Goal: Feedback & Contribution: Submit feedback/report problem

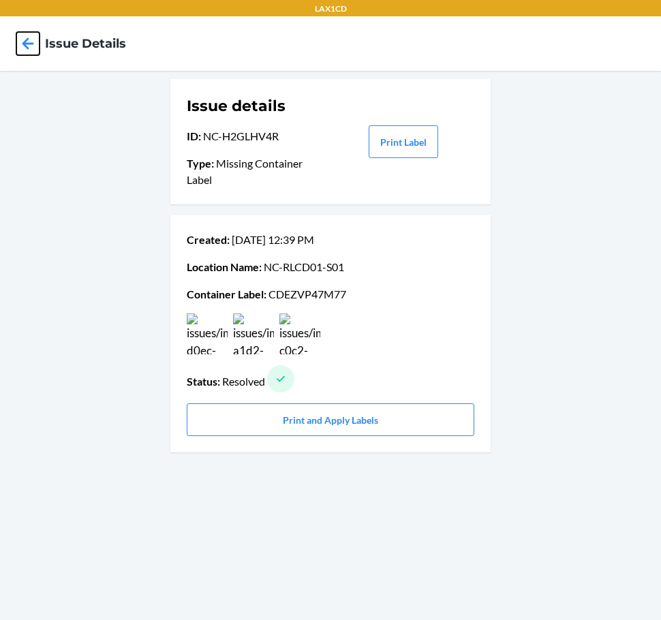
click at [31, 46] on icon at bounding box center [27, 43] width 23 height 23
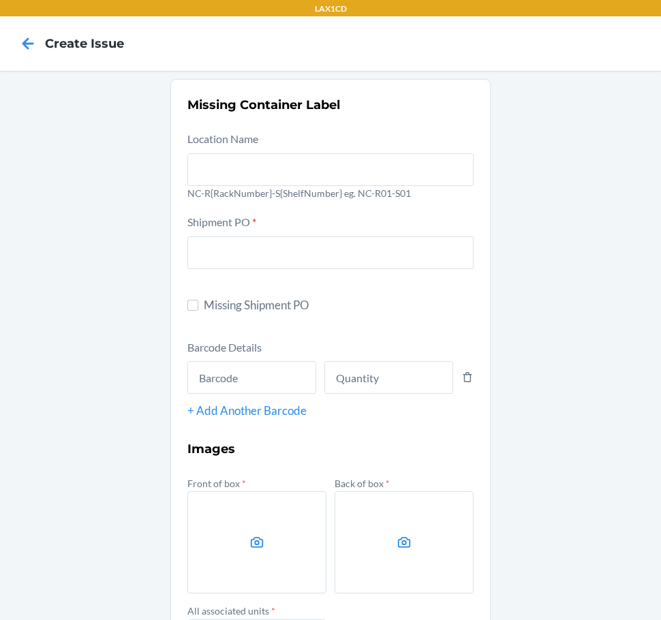
click at [31, 46] on icon at bounding box center [27, 43] width 23 height 23
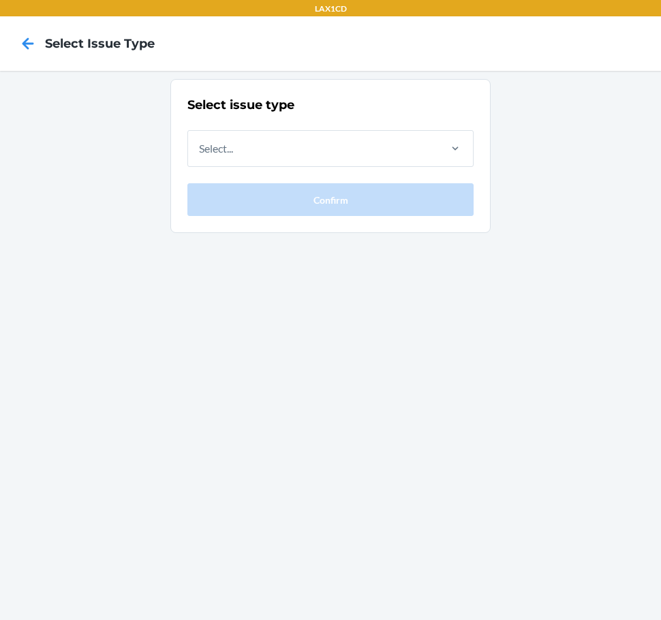
click at [31, 46] on icon at bounding box center [27, 43] width 23 height 23
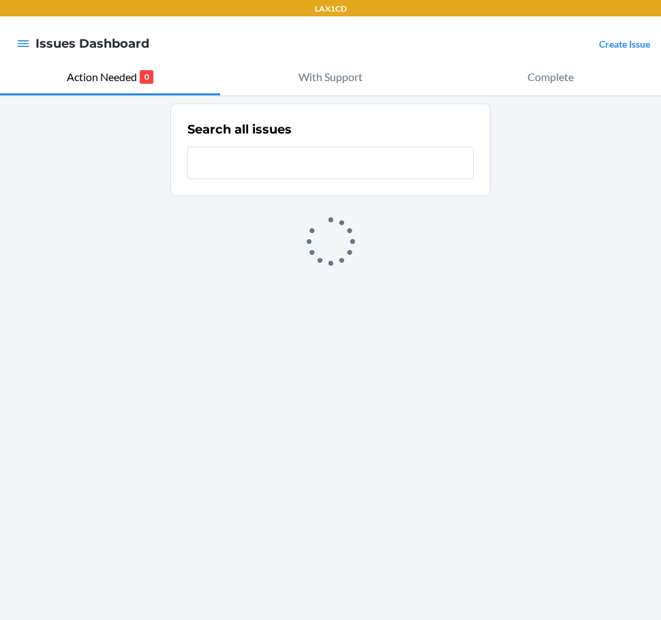
click at [628, 46] on link "Create Issue" at bounding box center [624, 44] width 51 height 12
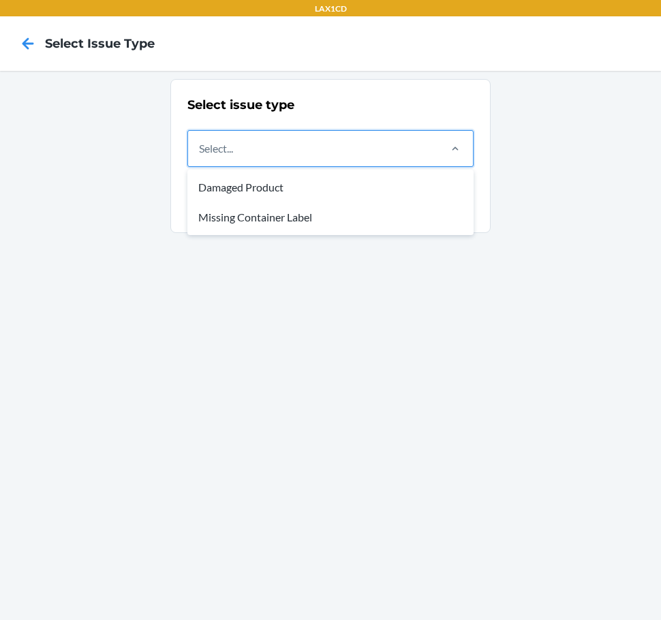
click at [354, 149] on div "Select..." at bounding box center [312, 148] width 249 height 35
click at [200, 149] on input "option Damaged Product focused, 1 of 2. 2 results available. Use Up and Down to…" at bounding box center [199, 148] width 1 height 16
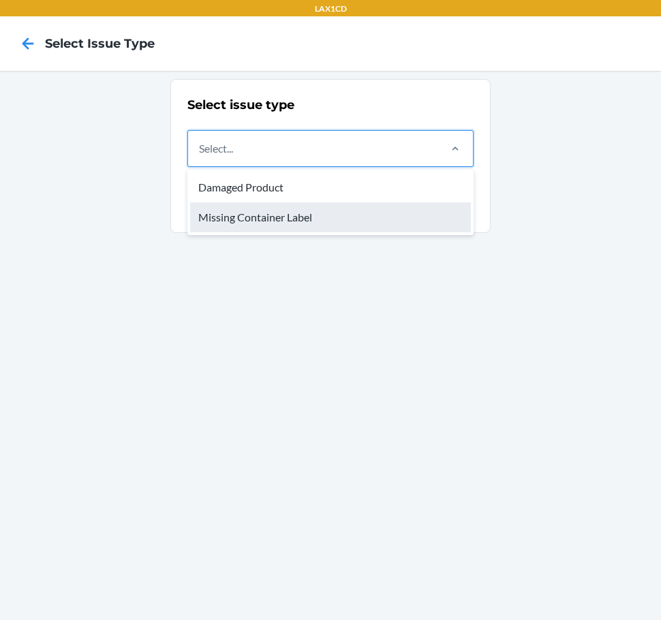
click at [273, 226] on div "Missing Container Label" at bounding box center [330, 217] width 281 height 30
click at [200, 157] on input "option Missing Container Label focused, 2 of 2. 2 results available. Use Up and…" at bounding box center [199, 148] width 1 height 16
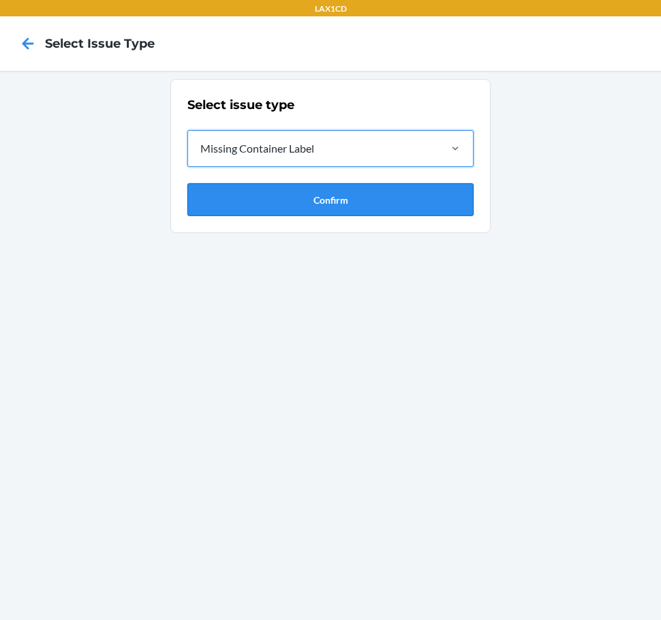
click at [274, 191] on button "Confirm" at bounding box center [330, 199] width 286 height 33
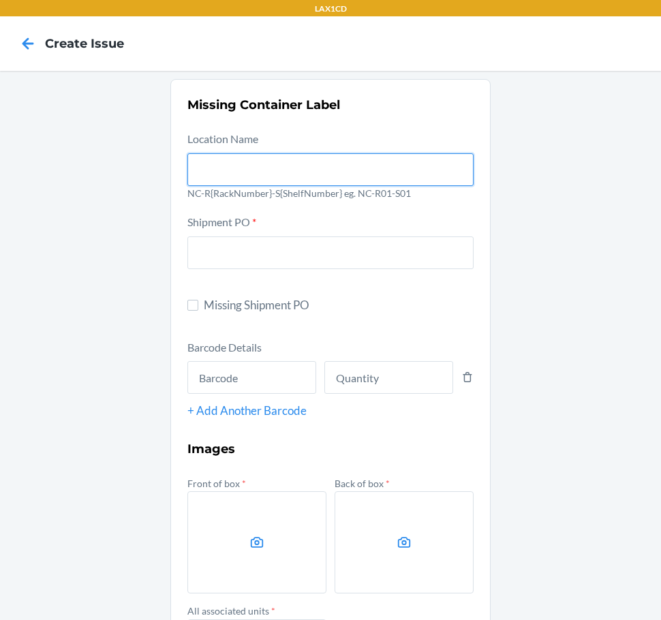
drag, startPoint x: 284, startPoint y: 157, endPoint x: 284, endPoint y: 166, distance: 8.9
click at [284, 159] on input "text" at bounding box center [330, 169] width 286 height 33
type input "NC-RLCD01-S01"
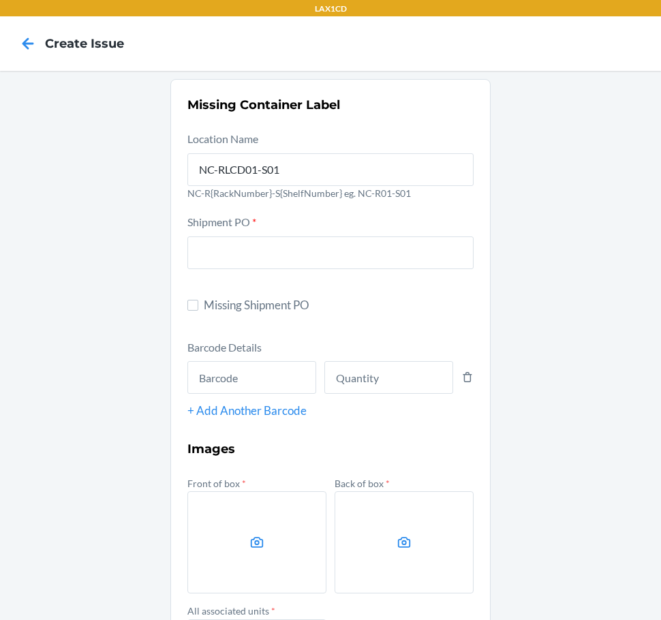
click at [221, 299] on span "Missing Shipment PO" at bounding box center [339, 306] width 270 height 18
click at [198, 300] on input "Missing Shipment PO" at bounding box center [192, 305] width 11 height 11
checkbox input "true"
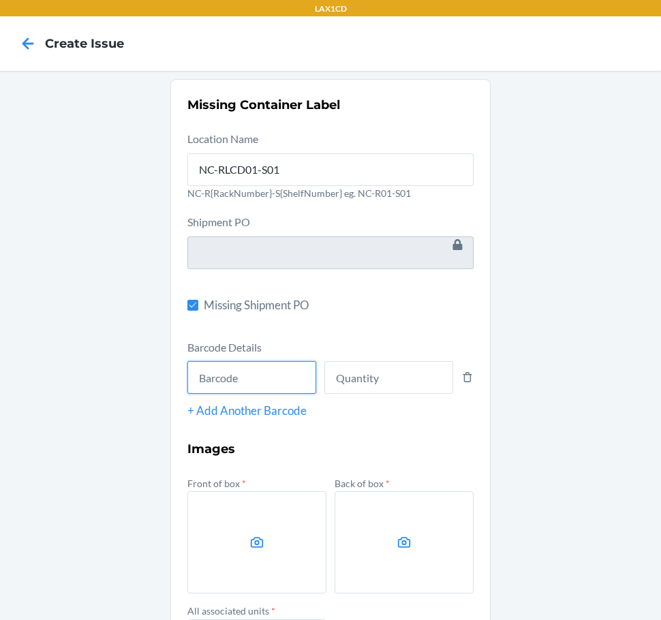
click at [235, 380] on input "text" at bounding box center [251, 377] width 129 height 33
type input "198119009233"
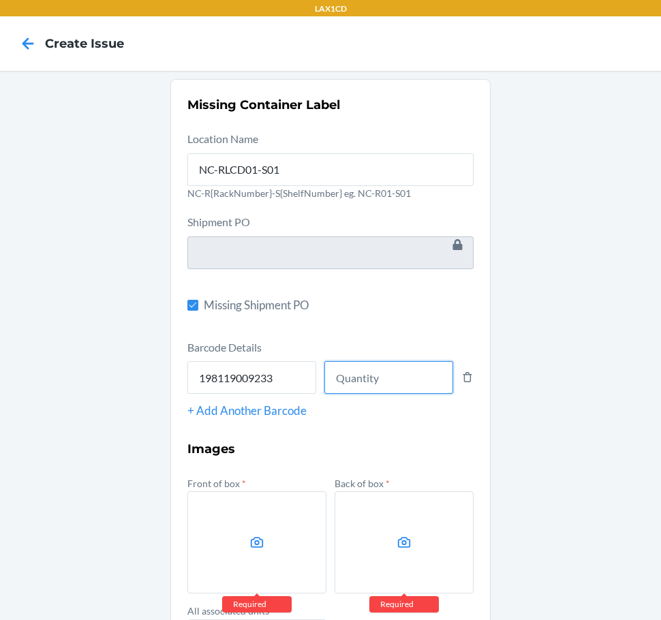
click at [382, 378] on input "number" at bounding box center [388, 377] width 129 height 33
type input "3"
click at [279, 415] on div "+ Add Another Barcode" at bounding box center [330, 411] width 286 height 18
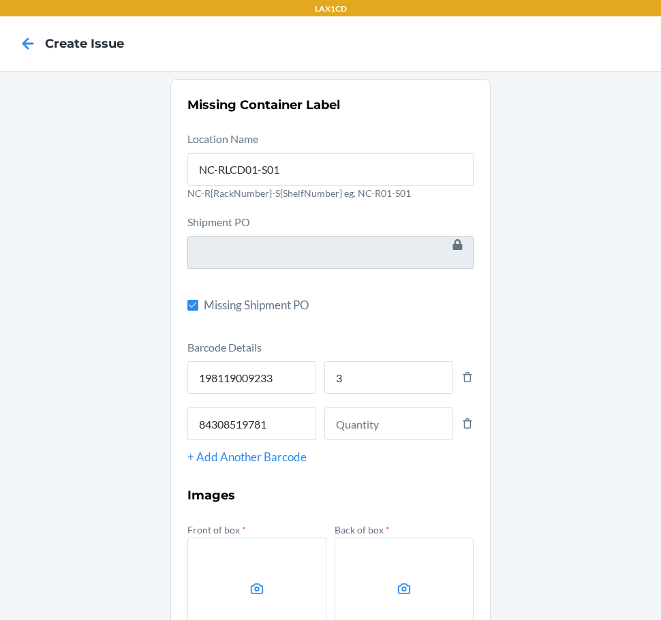
type input "843085197810"
click at [369, 433] on input "number" at bounding box center [388, 424] width 129 height 33
type input "3"
drag, startPoint x: 283, startPoint y: 444, endPoint x: 284, endPoint y: 451, distance: 7.5
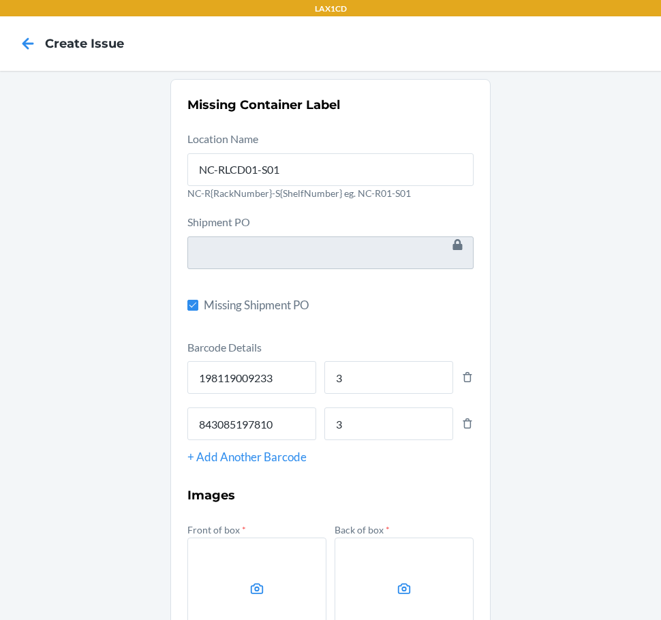
click at [284, 451] on div "Barcode Details 198119009233 3 843085197810 3 + Add Another Barcode" at bounding box center [330, 402] width 286 height 127
click at [284, 451] on div "+ Add Another Barcode" at bounding box center [330, 458] width 286 height 18
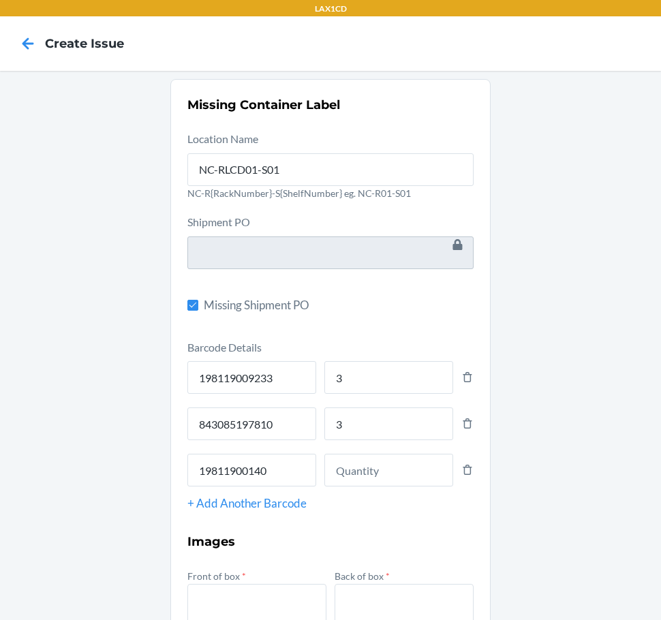
type input "198119001404"
drag, startPoint x: 436, startPoint y: 476, endPoint x: 442, endPoint y: 469, distance: 9.6
click at [440, 473] on input "number" at bounding box center [388, 470] width 129 height 33
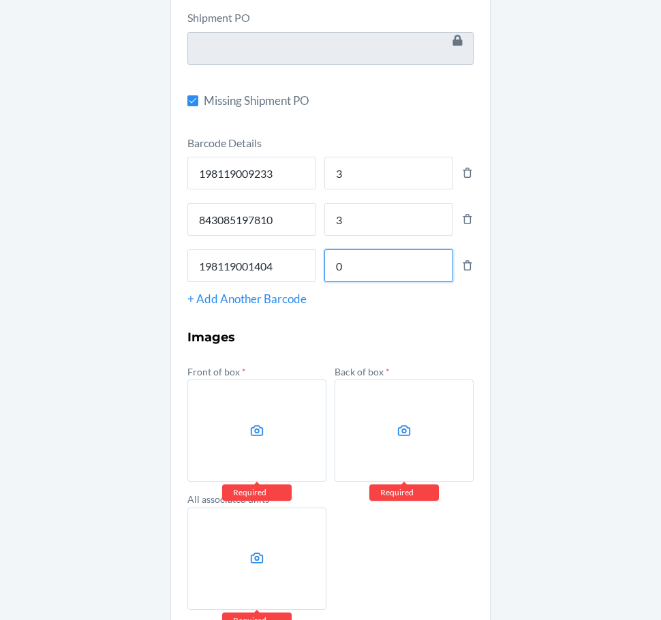
scroll to position [269, 0]
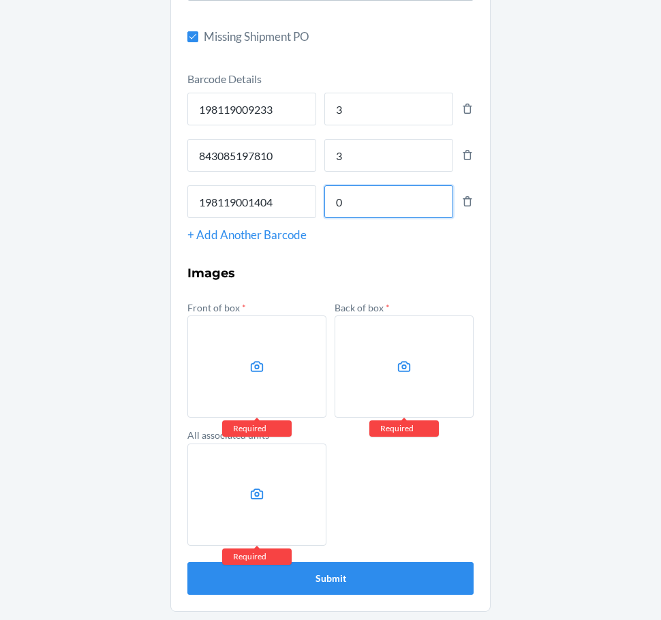
type input "0"
click at [318, 295] on form "Location Name [GEOGRAPHIC_DATA]-RLCD01-S01 NC-R{RackNumber}-S{ShelfNumber} eg. …" at bounding box center [330, 228] width 286 height 733
click at [233, 348] on label at bounding box center [256, 367] width 139 height 102
click at [0, 0] on input "file" at bounding box center [0, 0] width 0 height 0
click at [391, 342] on label at bounding box center [404, 367] width 139 height 102
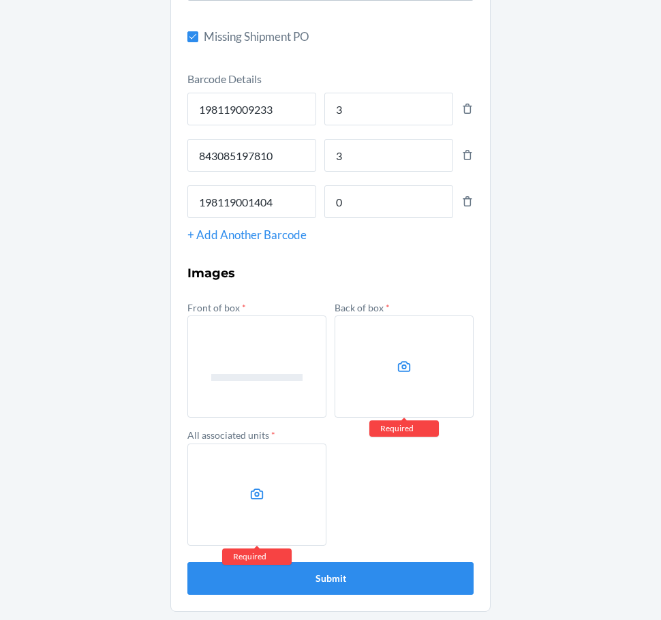
click at [0, 0] on input "file" at bounding box center [0, 0] width 0 height 0
click at [243, 498] on label at bounding box center [256, 495] width 139 height 102
click at [0, 0] on input "file" at bounding box center [0, 0] width 0 height 0
click at [384, 218] on div "Barcode Details 198119009233 3 843085197810 3 198119001404 0 + Add Another Barc…" at bounding box center [330, 157] width 286 height 174
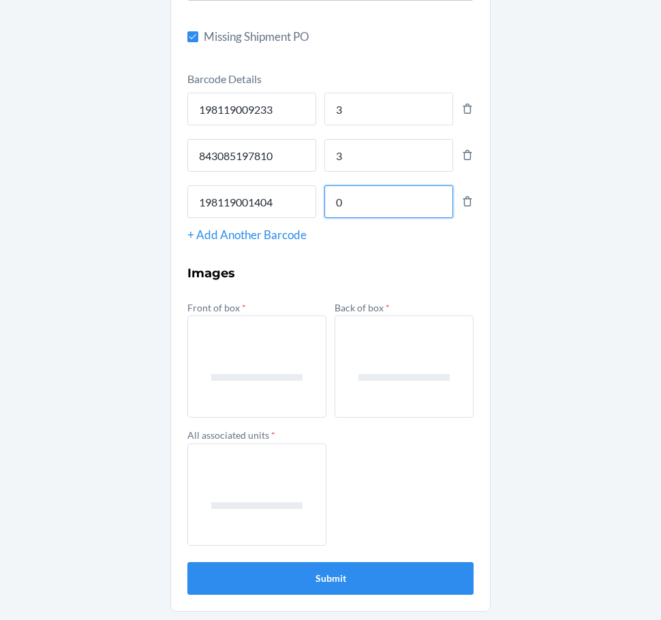
click at [382, 209] on input "0" at bounding box center [388, 201] width 129 height 33
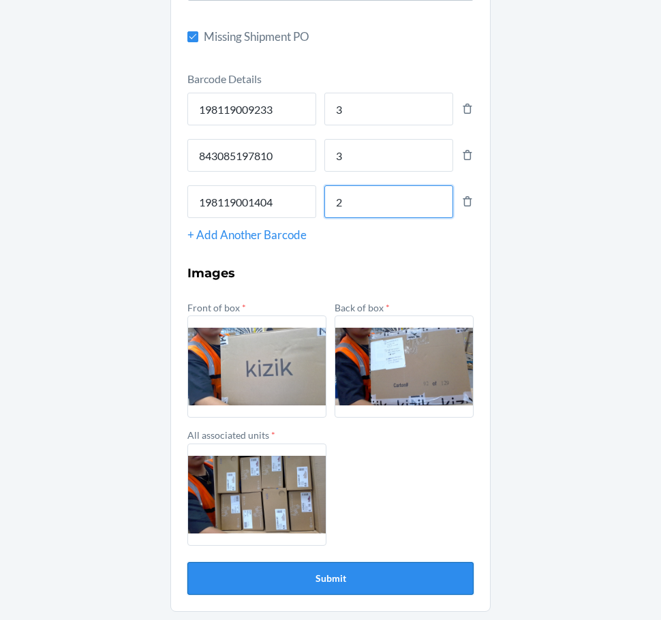
type input "2"
click at [333, 577] on button "Submit" at bounding box center [330, 578] width 286 height 33
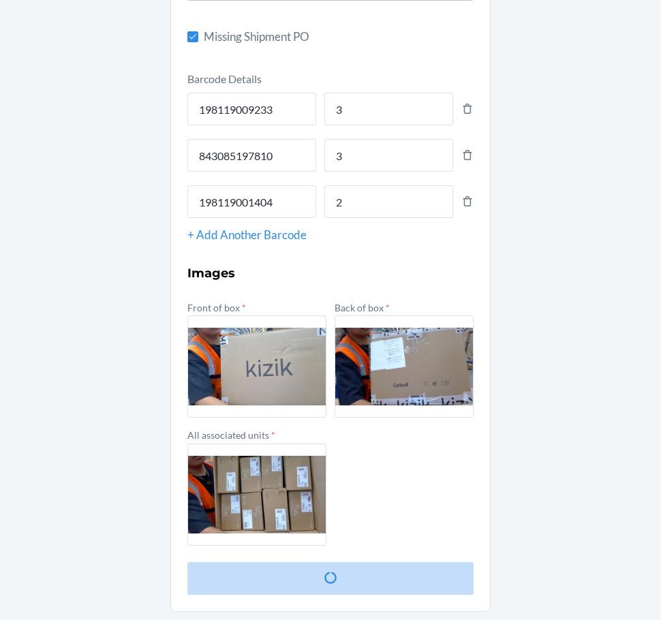
scroll to position [0, 0]
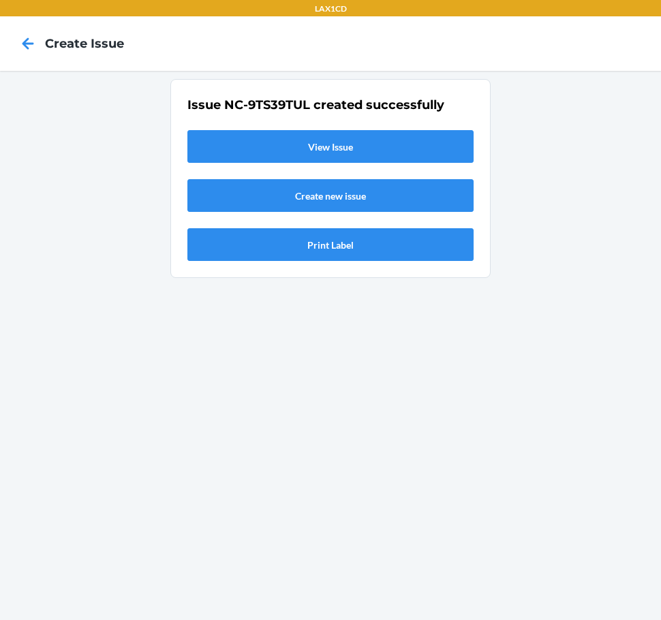
click at [309, 141] on link "View Issue" at bounding box center [330, 146] width 286 height 33
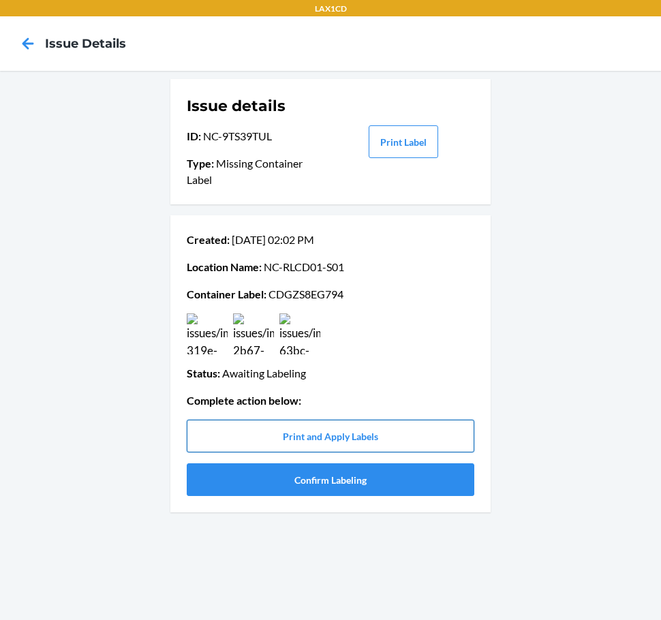
click at [374, 442] on button "Print and Apply Labels" at bounding box center [331, 436] width 288 height 33
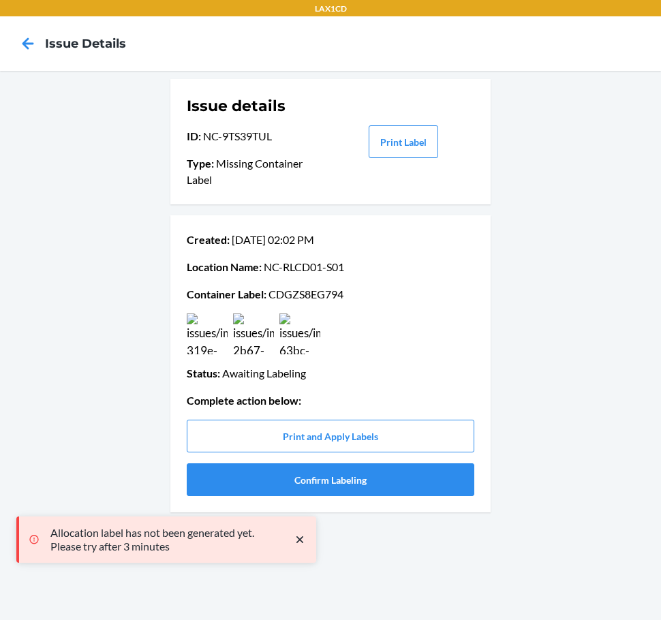
click at [304, 298] on p "Container Label : CDGZS8EG794" at bounding box center [331, 294] width 288 height 16
copy p "CDGZS8EG794"
click at [99, 168] on div "Issue details ID : NC-9TS39TUL Type : Missing Container Label Print Label Creat…" at bounding box center [330, 345] width 661 height 549
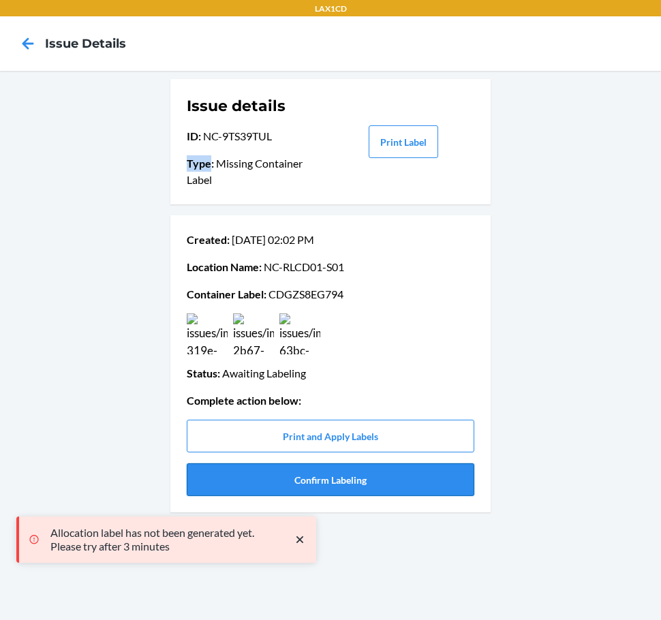
click at [287, 474] on button "Confirm Labeling" at bounding box center [331, 480] width 288 height 33
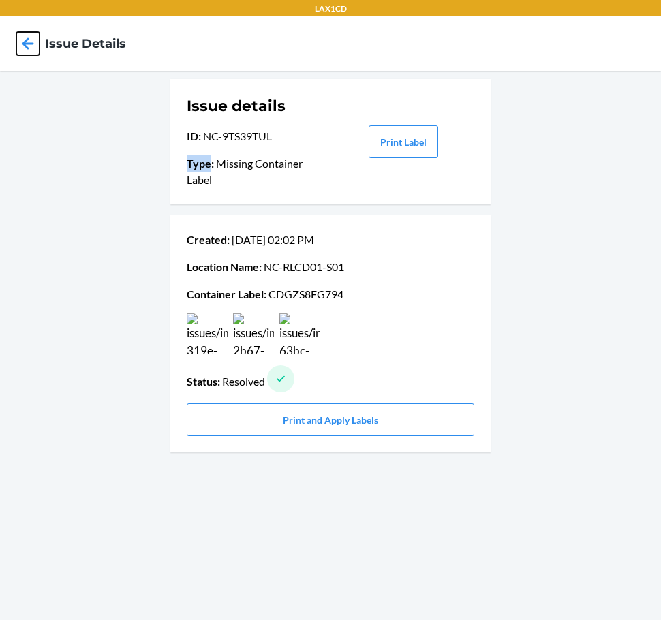
click at [26, 50] on icon at bounding box center [27, 43] width 23 height 23
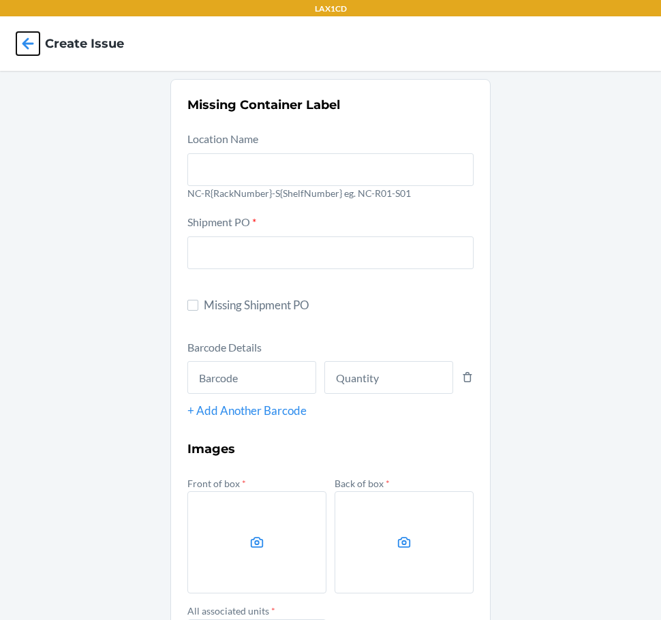
click at [26, 50] on icon at bounding box center [27, 43] width 23 height 23
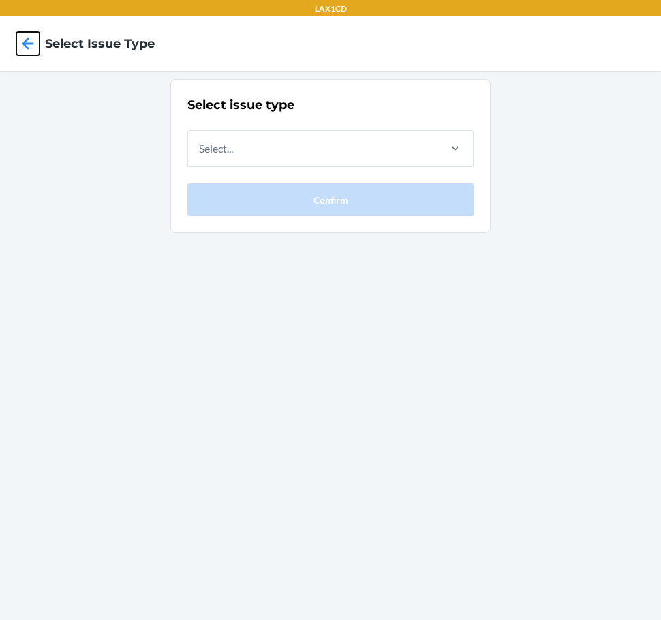
click at [26, 50] on icon at bounding box center [27, 43] width 23 height 23
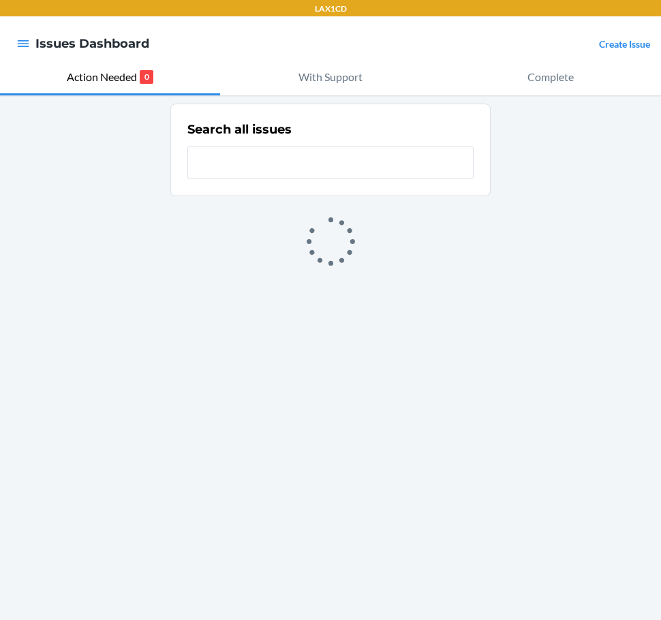
click at [616, 50] on link "Create Issue" at bounding box center [624, 44] width 51 height 12
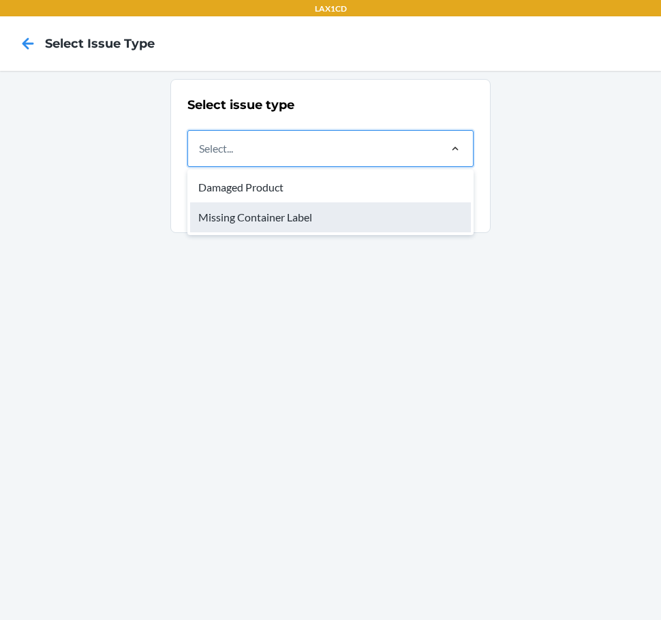
click at [427, 210] on div "Missing Container Label" at bounding box center [330, 217] width 281 height 30
click at [200, 157] on input "option Missing Container Label focused, 2 of 2. 2 results available. Use Up and…" at bounding box center [199, 148] width 1 height 16
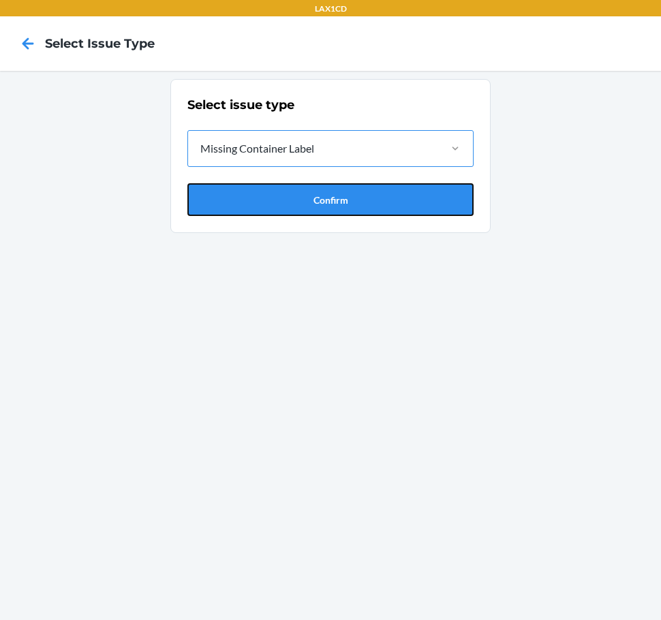
click at [427, 210] on button "Confirm" at bounding box center [330, 199] width 286 height 33
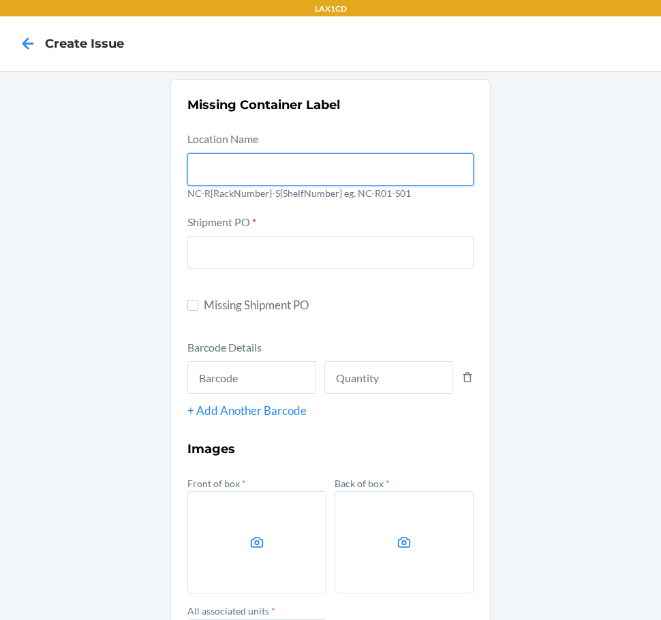
click at [355, 167] on input "text" at bounding box center [330, 169] width 286 height 33
type input "NC-RLCD01-S01"
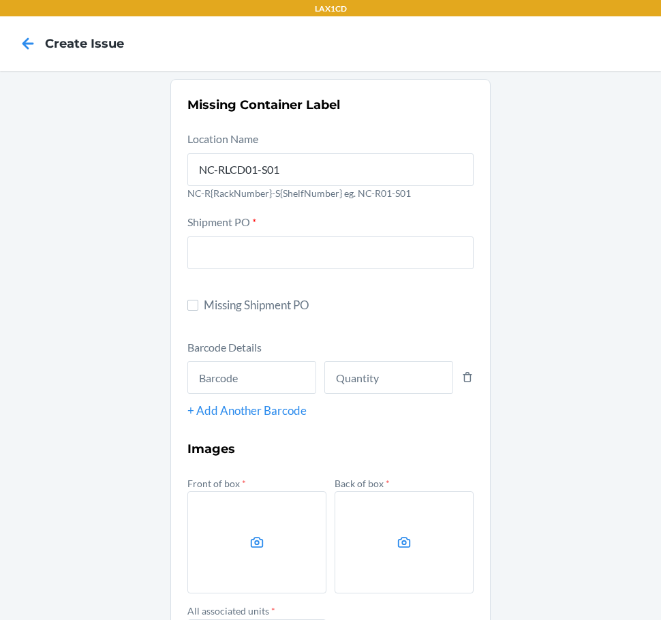
click at [228, 301] on span "Missing Shipment PO" at bounding box center [339, 306] width 270 height 18
click at [198, 301] on input "Missing Shipment PO" at bounding box center [192, 305] width 11 height 11
checkbox input "true"
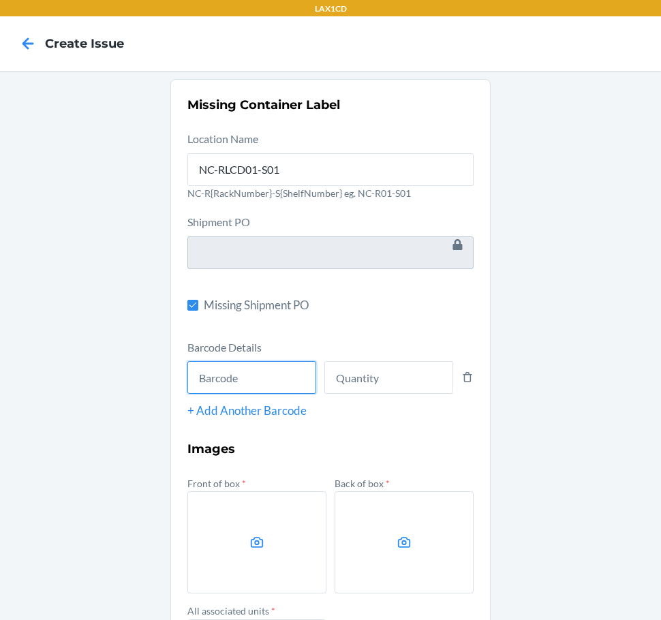
click at [266, 379] on input "text" at bounding box center [251, 377] width 129 height 33
type input "198119034556"
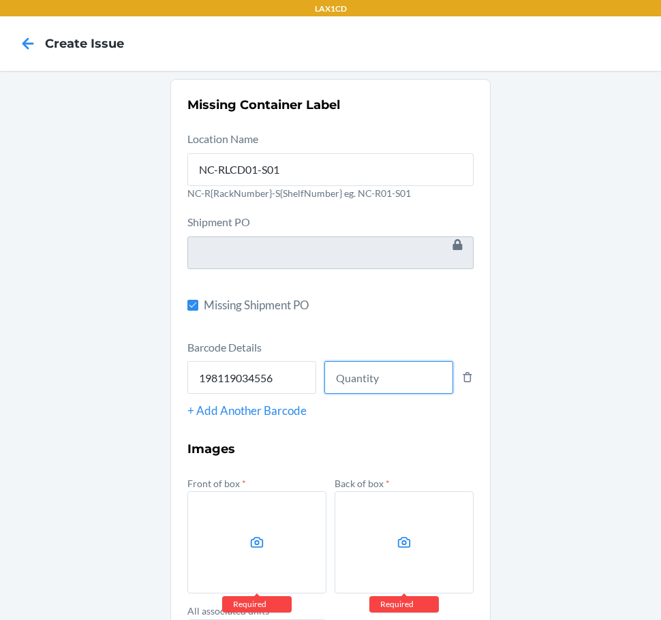
click at [381, 385] on input "number" at bounding box center [388, 377] width 129 height 33
type input "8"
click at [263, 547] on label at bounding box center [256, 542] width 139 height 102
click at [0, 0] on input "file" at bounding box center [0, 0] width 0 height 0
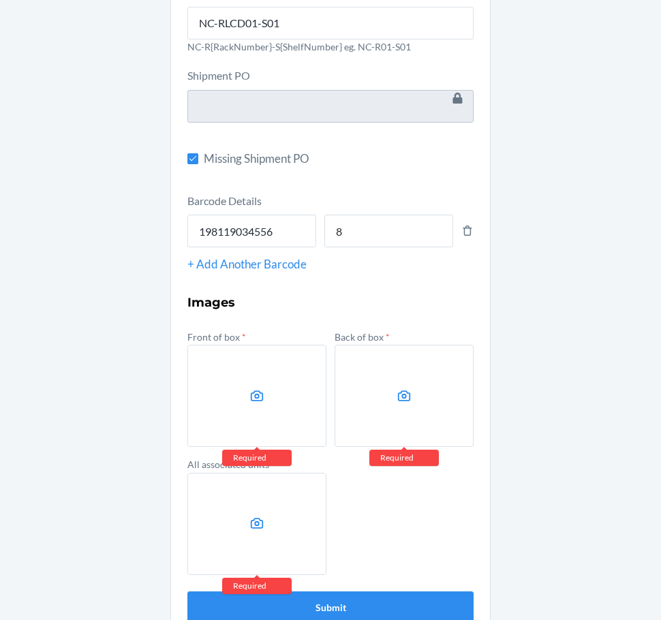
scroll to position [176, 0]
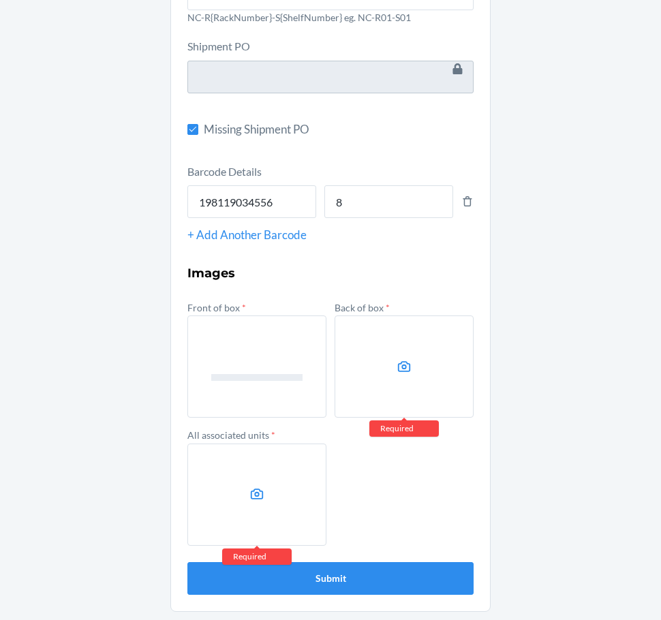
click at [386, 352] on label at bounding box center [404, 367] width 139 height 102
click at [0, 0] on input "file" at bounding box center [0, 0] width 0 height 0
click at [265, 503] on label at bounding box center [256, 495] width 139 height 102
click at [0, 0] on input "file" at bounding box center [0, 0] width 0 height 0
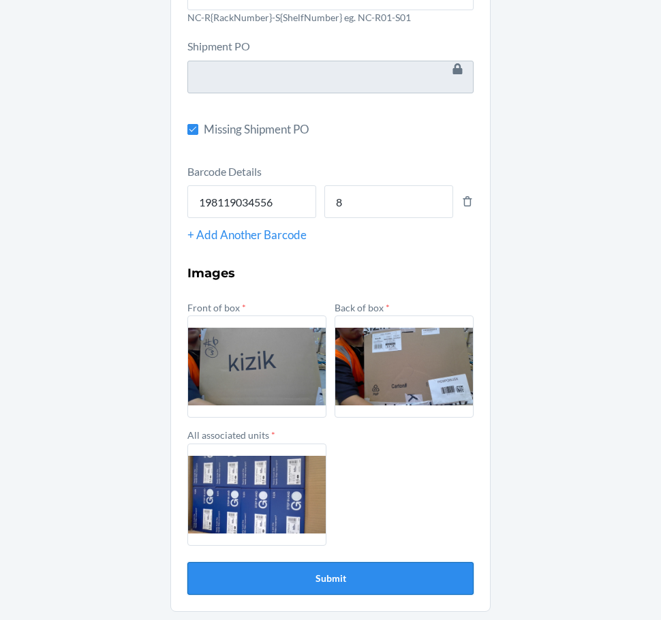
click at [337, 589] on button "Submit" at bounding box center [330, 578] width 286 height 33
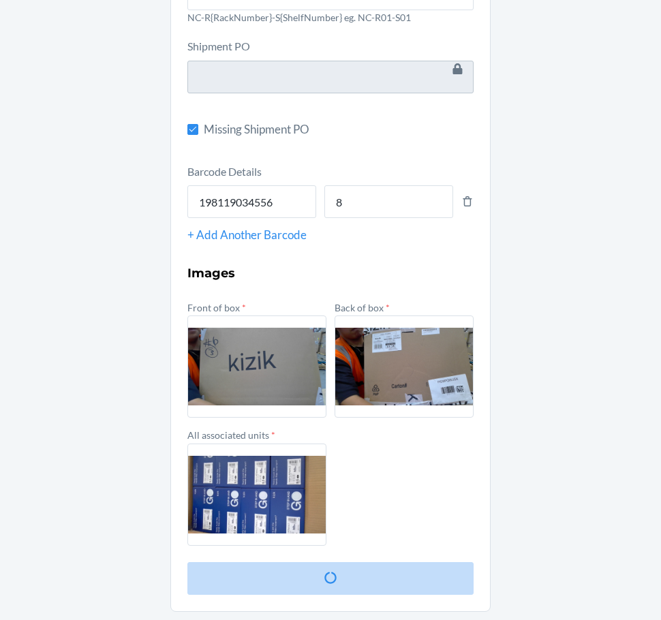
scroll to position [0, 0]
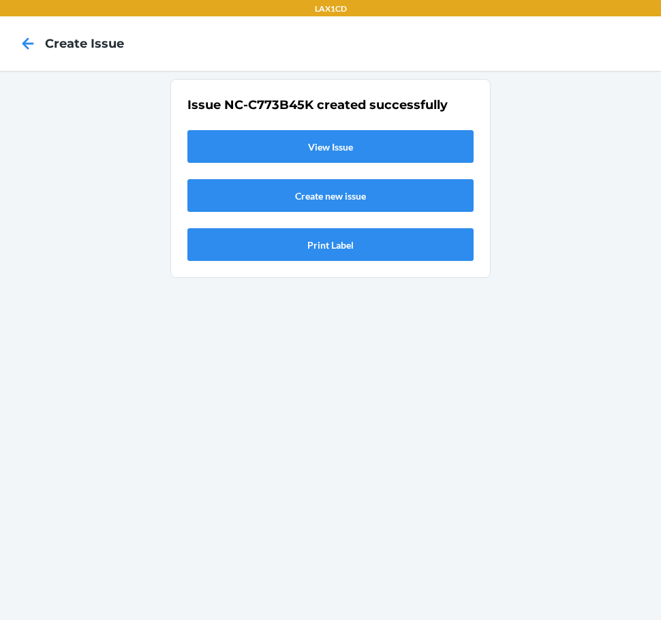
click at [295, 144] on link "View Issue" at bounding box center [330, 146] width 286 height 33
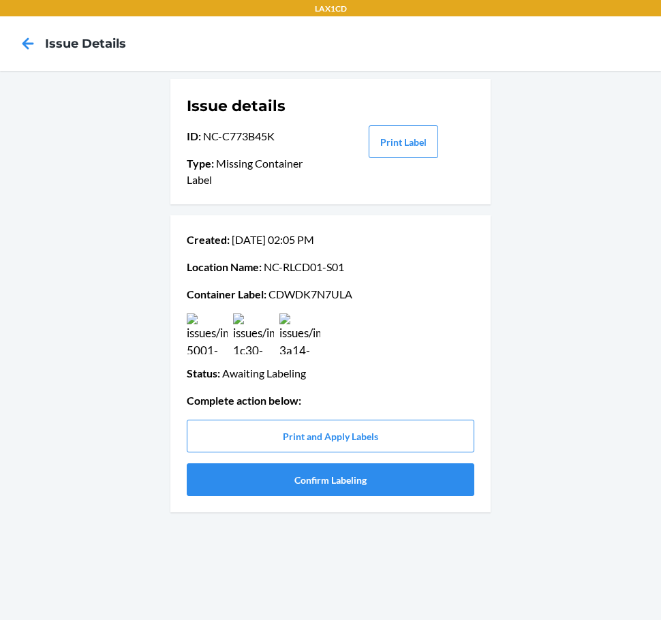
click at [316, 297] on p "Container Label : CDWDK7N7ULA" at bounding box center [331, 294] width 288 height 16
copy p "CDWDK7N7ULA"
click at [256, 483] on button "Confirm Labeling" at bounding box center [331, 480] width 288 height 33
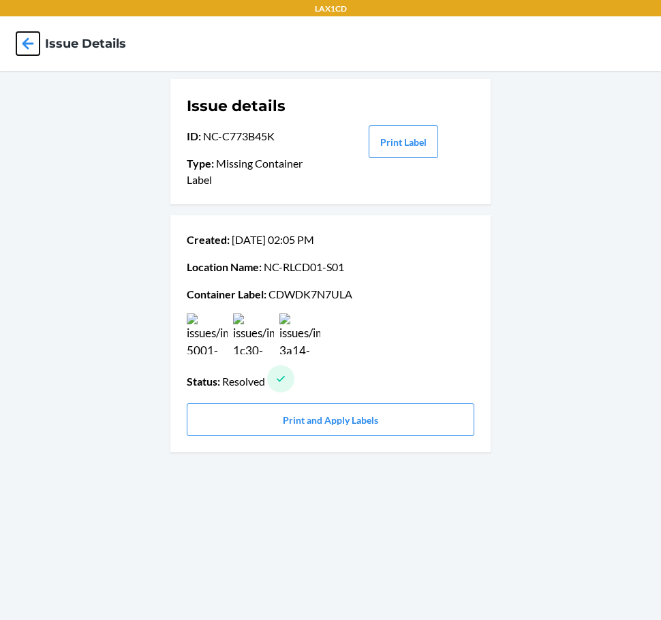
click at [24, 33] on icon at bounding box center [27, 43] width 23 height 23
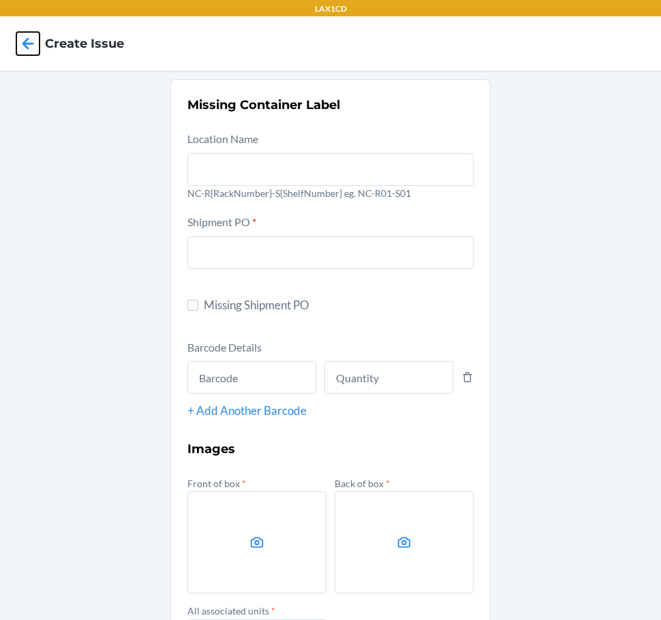
click at [23, 33] on icon at bounding box center [27, 43] width 23 height 23
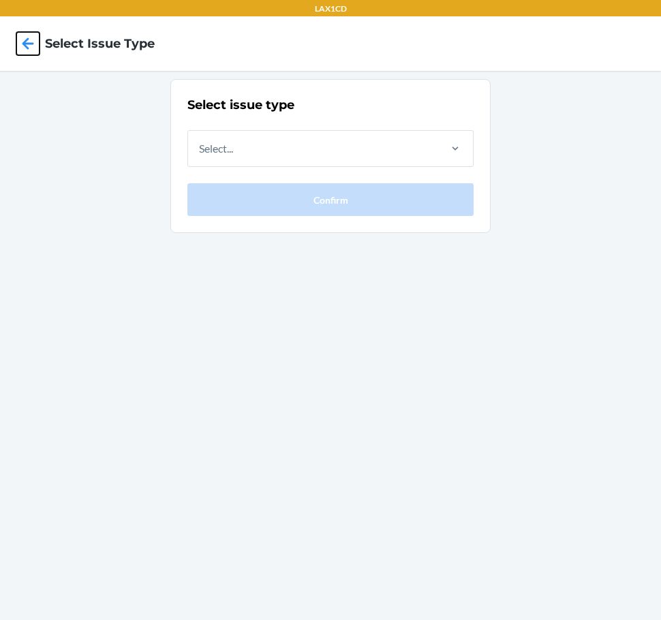
click at [23, 33] on icon at bounding box center [27, 43] width 23 height 23
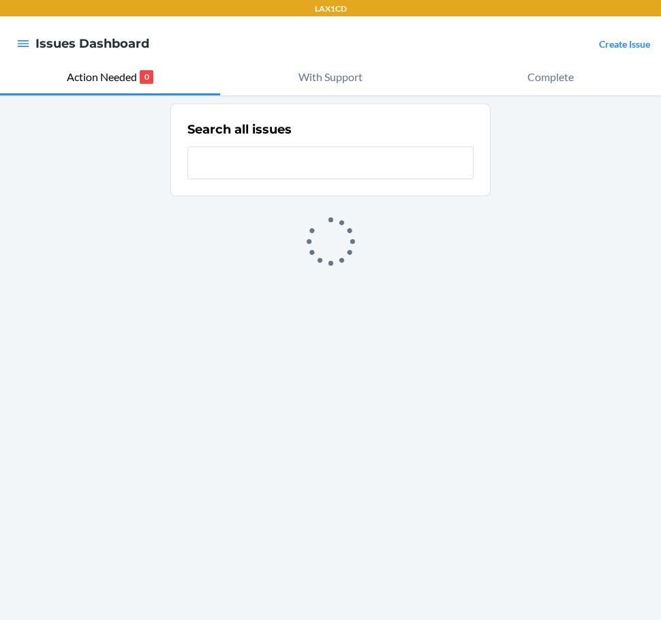
click at [636, 47] on link "Create Issue" at bounding box center [624, 44] width 51 height 12
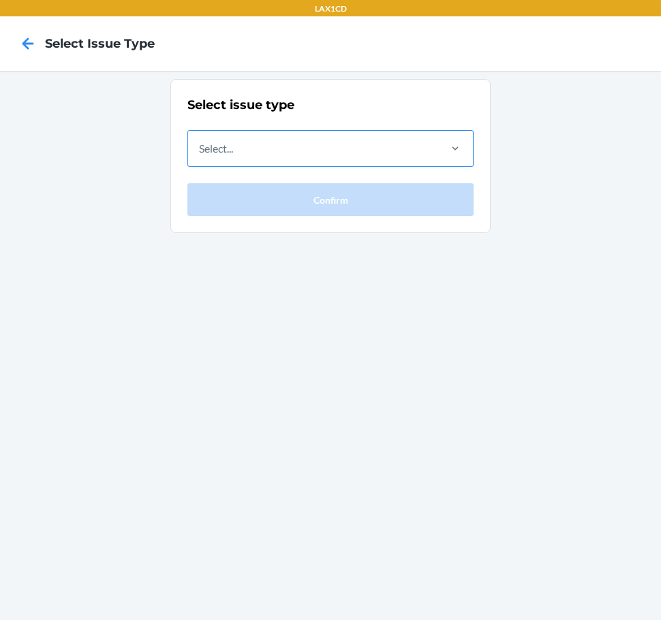
click at [410, 142] on div "Select..." at bounding box center [312, 148] width 249 height 35
click at [200, 142] on input "Select..." at bounding box center [199, 148] width 1 height 16
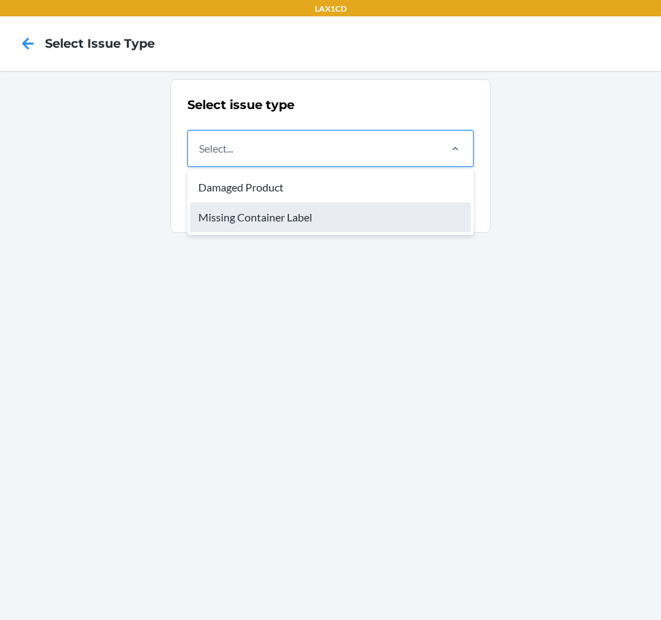
click at [362, 221] on div "Missing Container Label" at bounding box center [330, 217] width 281 height 30
click at [200, 157] on input "option Missing Container Label focused, 2 of 2. 2 results available. Use Up and…" at bounding box center [199, 148] width 1 height 16
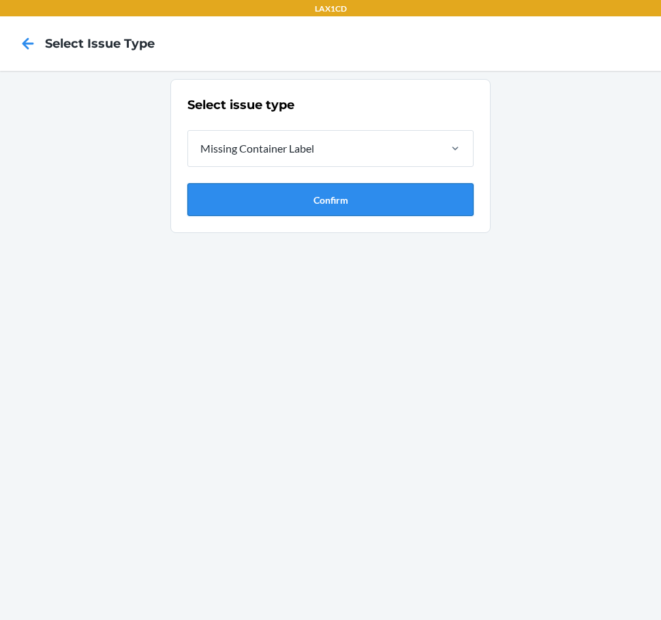
click at [357, 205] on button "Confirm" at bounding box center [330, 199] width 286 height 33
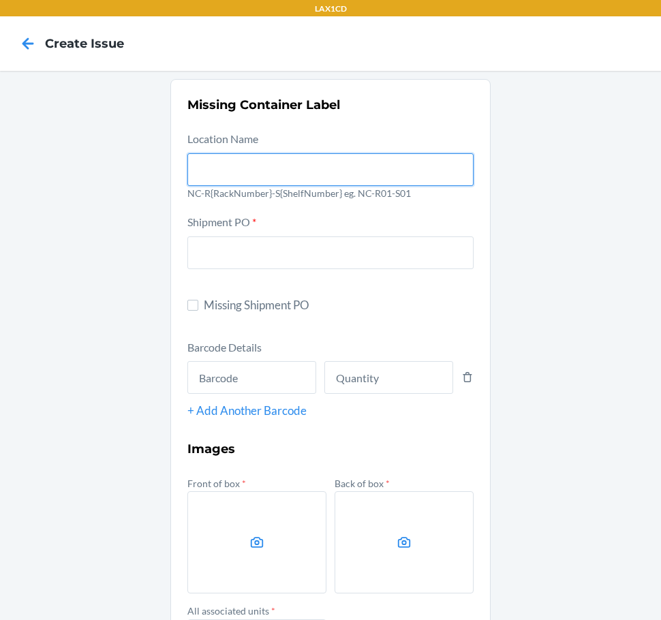
drag, startPoint x: 357, startPoint y: 205, endPoint x: 297, endPoint y: 167, distance: 71.3
click at [297, 167] on input "text" at bounding box center [330, 169] width 286 height 33
type input "NC-RLCD01-S01"
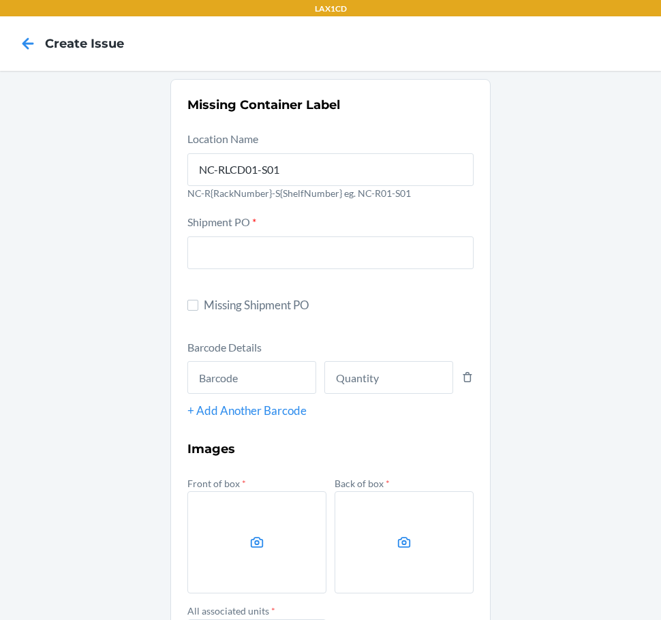
click at [222, 301] on span "Missing Shipment PO" at bounding box center [339, 306] width 270 height 18
click at [198, 301] on input "Missing Shipment PO" at bounding box center [192, 305] width 11 height 11
checkbox input "true"
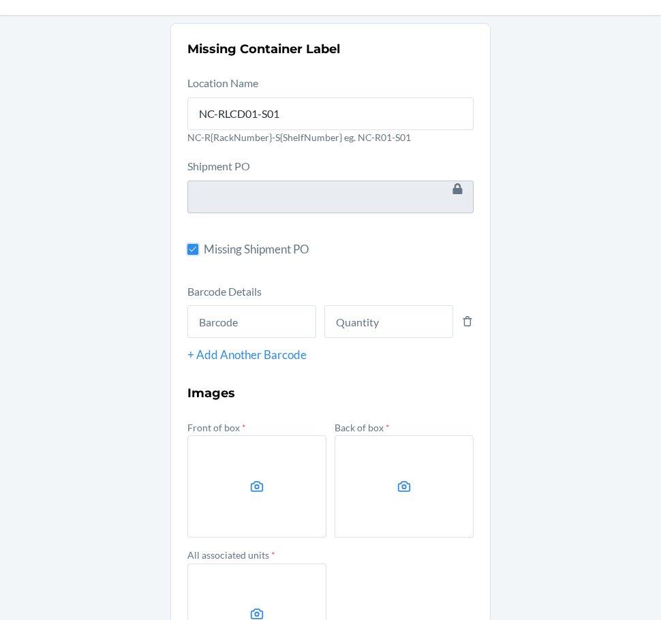
scroll to position [176, 0]
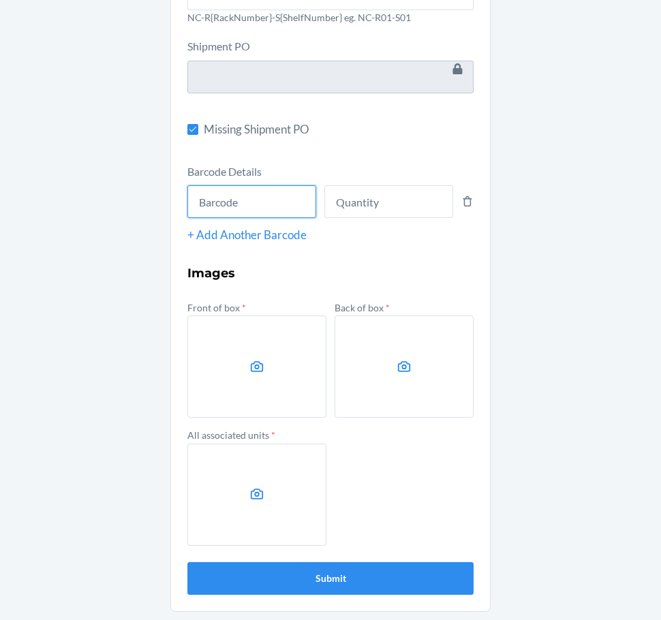
click at [251, 190] on input "text" at bounding box center [251, 201] width 129 height 33
type input "843085165710"
click at [187, 562] on button "Submit" at bounding box center [330, 578] width 286 height 33
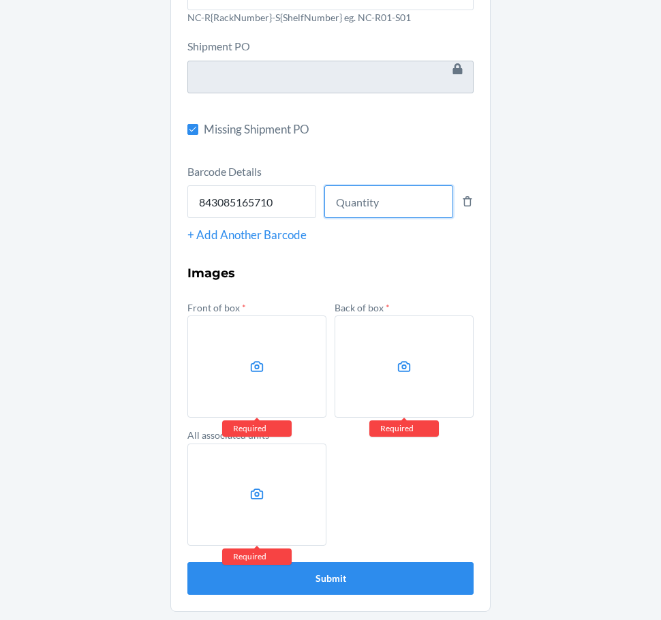
click at [327, 210] on input "number" at bounding box center [388, 201] width 129 height 33
type input "8"
click at [246, 391] on label at bounding box center [256, 367] width 139 height 102
click at [0, 0] on input "file" at bounding box center [0, 0] width 0 height 0
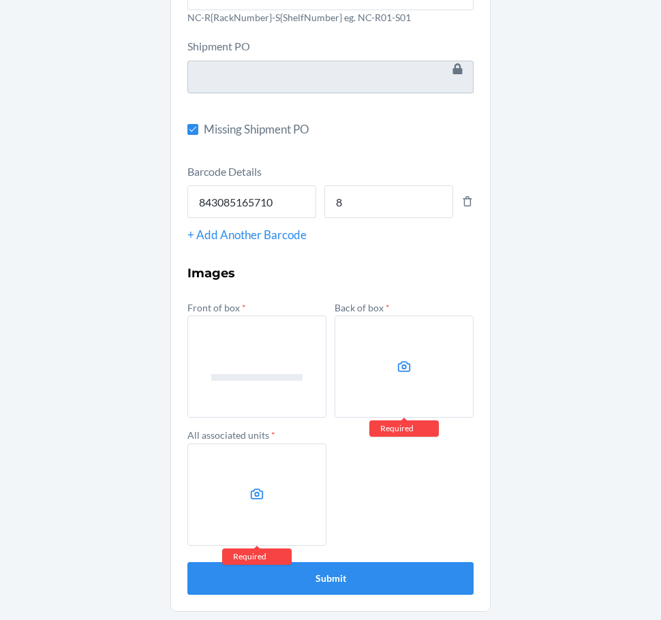
click at [367, 337] on label at bounding box center [404, 367] width 139 height 102
click at [0, 0] on input "file" at bounding box center [0, 0] width 0 height 0
click at [234, 487] on label at bounding box center [256, 495] width 139 height 102
click at [0, 0] on input "file" at bounding box center [0, 0] width 0 height 0
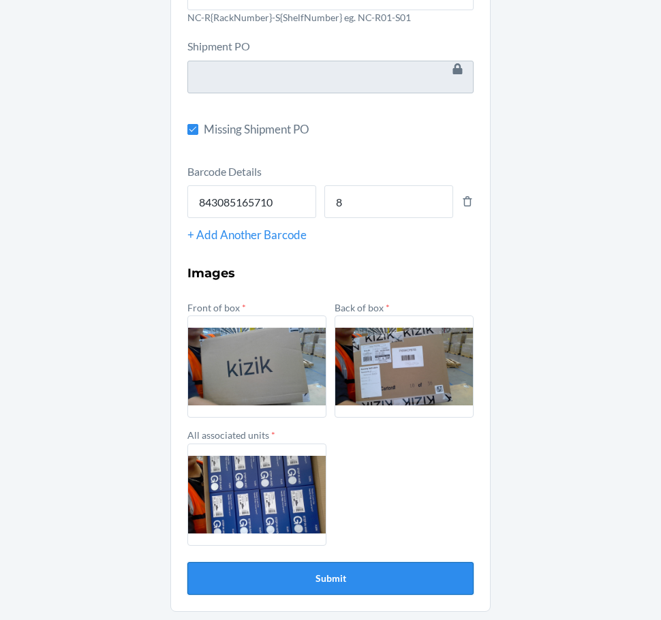
click at [324, 586] on button "Submit" at bounding box center [330, 578] width 286 height 33
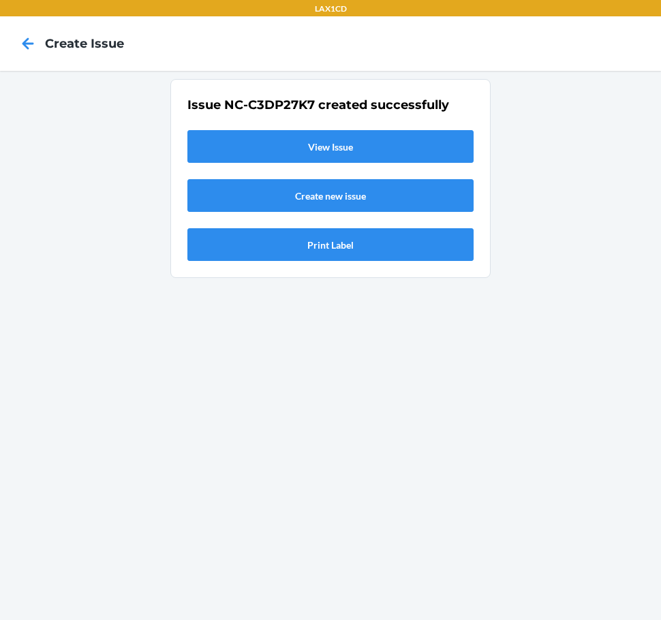
scroll to position [0, 0]
click at [308, 153] on link "View Issue" at bounding box center [330, 146] width 286 height 33
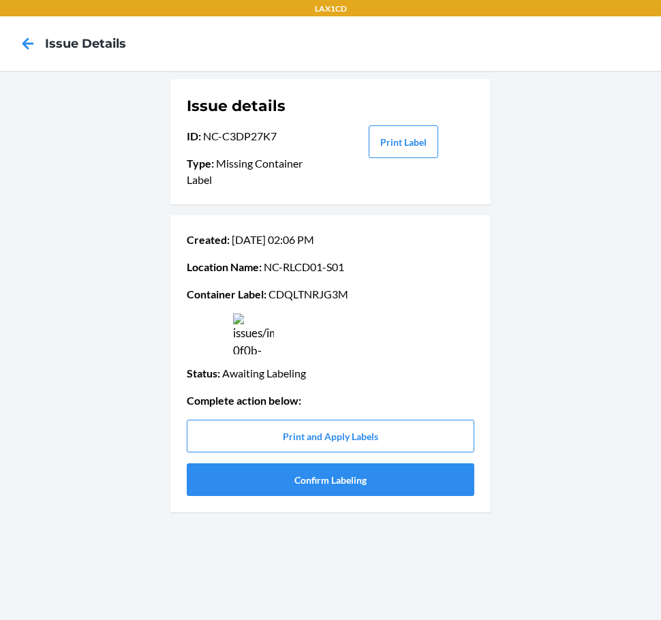
click at [277, 294] on p "Container Label : CDQLTNRJG3M" at bounding box center [331, 294] width 288 height 16
copy p "CDQLTNRJG3M"
click at [319, 485] on button "Confirm Labeling" at bounding box center [331, 480] width 288 height 33
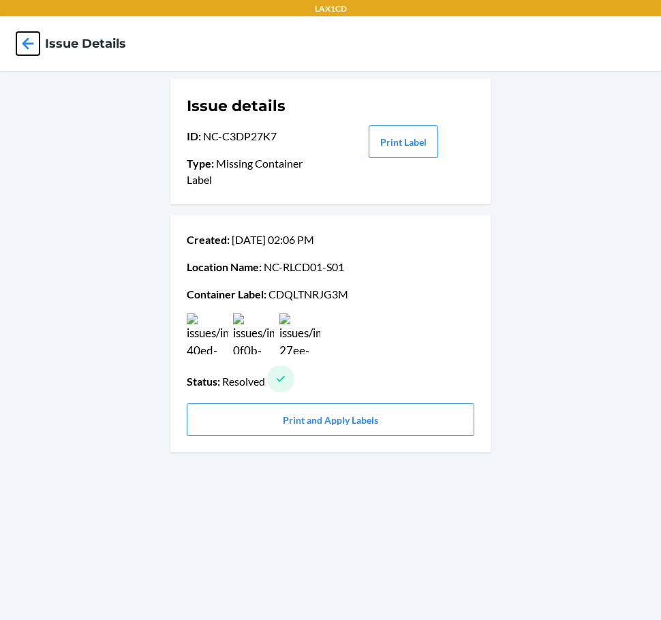
click at [20, 43] on icon at bounding box center [27, 43] width 23 height 23
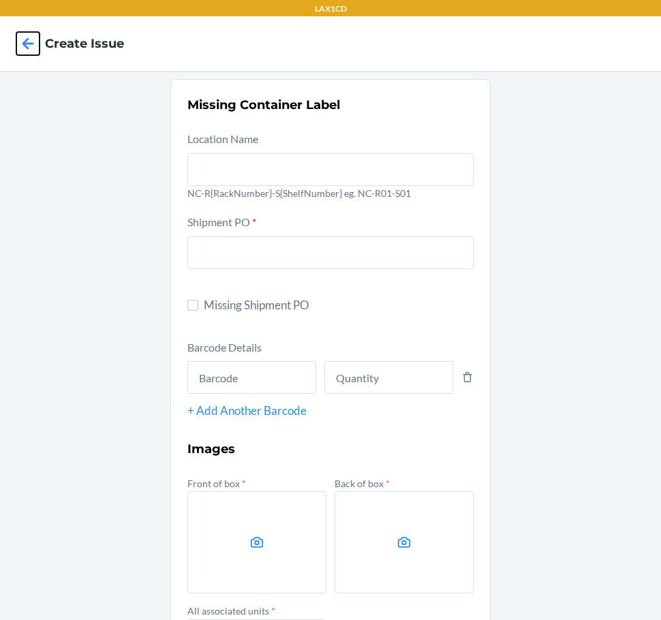
click at [20, 46] on icon at bounding box center [27, 43] width 23 height 23
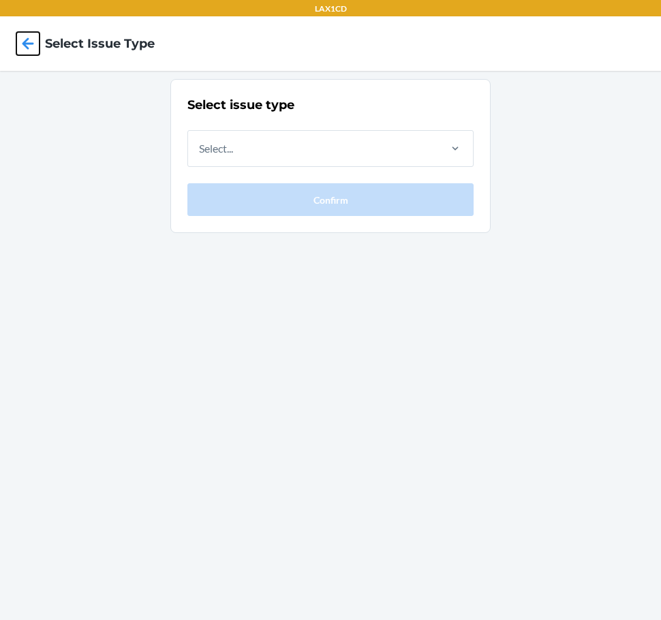
click at [20, 46] on icon at bounding box center [27, 43] width 23 height 23
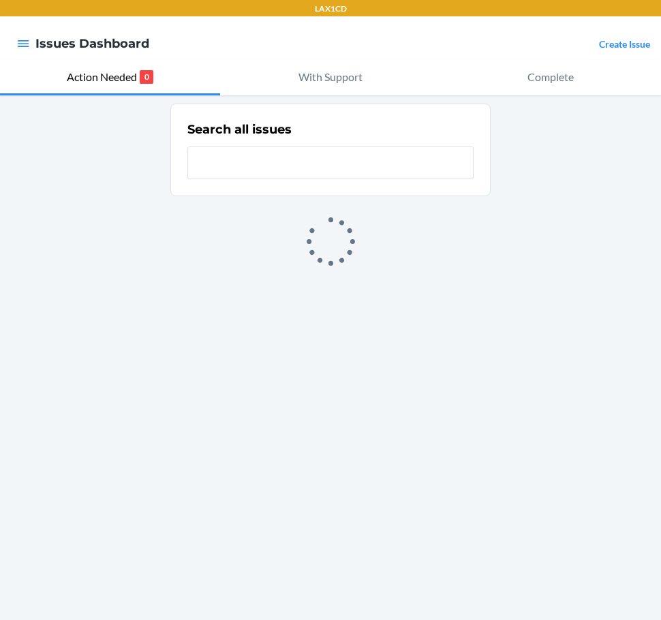
click at [605, 45] on link "Create Issue" at bounding box center [624, 44] width 51 height 12
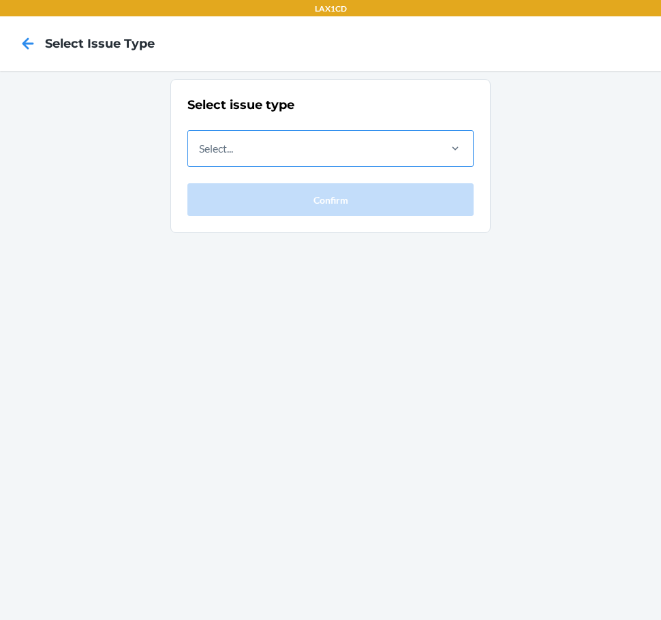
click at [327, 150] on div "Select..." at bounding box center [312, 148] width 249 height 35
click at [200, 150] on input "Select..." at bounding box center [199, 148] width 1 height 16
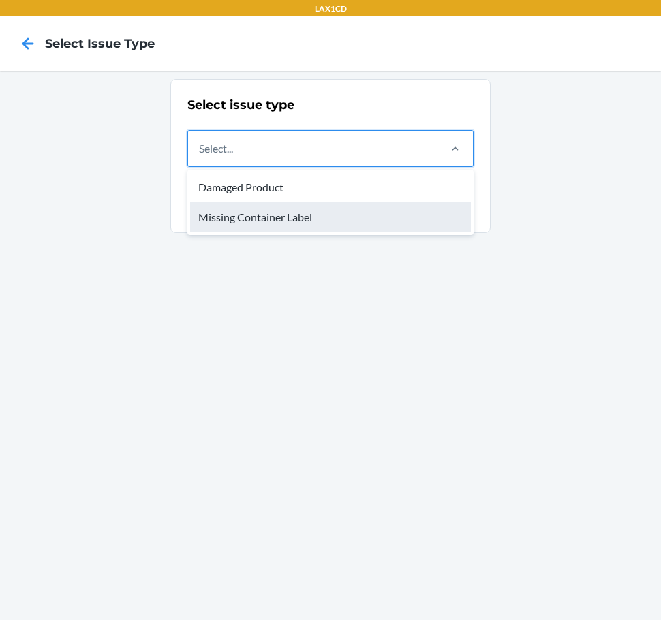
click at [312, 215] on div "Missing Container Label" at bounding box center [330, 217] width 281 height 30
click at [200, 157] on input "option Missing Container Label focused, 2 of 2. 2 results available. Use Up and…" at bounding box center [199, 148] width 1 height 16
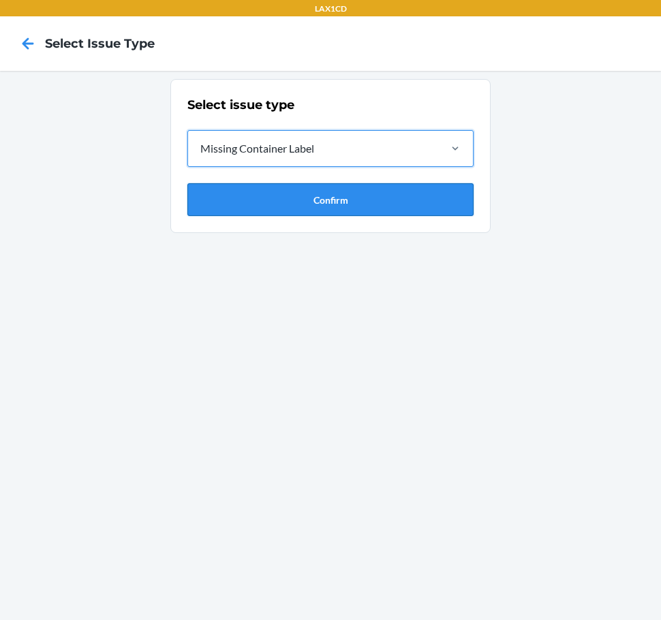
click at [307, 200] on button "Confirm" at bounding box center [330, 199] width 286 height 33
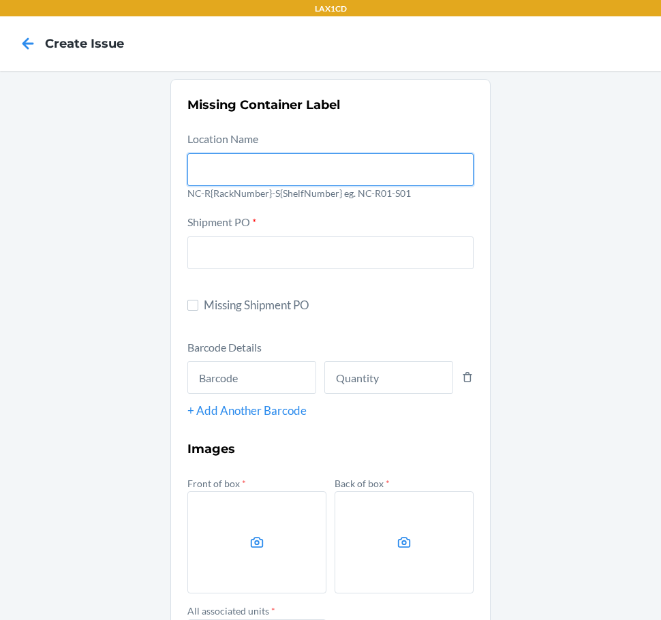
click at [264, 156] on input "text" at bounding box center [330, 169] width 286 height 33
type input "NC-RLCD01-S01"
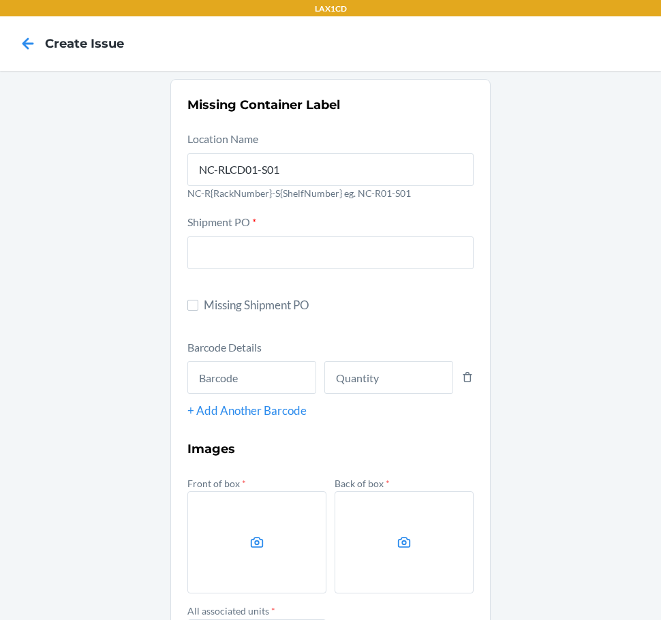
click at [230, 303] on span "Missing Shipment PO" at bounding box center [339, 306] width 270 height 18
click at [198, 303] on input "Missing Shipment PO" at bounding box center [192, 305] width 11 height 11
checkbox input "true"
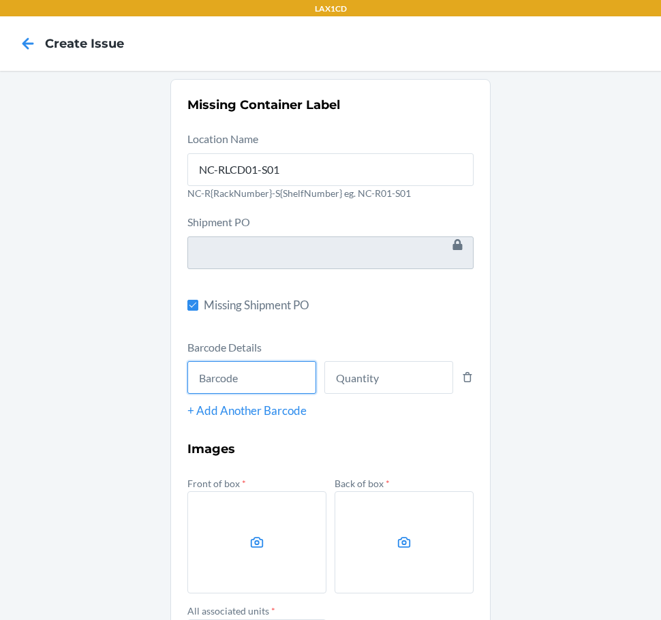
click at [254, 378] on input "text" at bounding box center [251, 377] width 129 height 33
type input "810112717792"
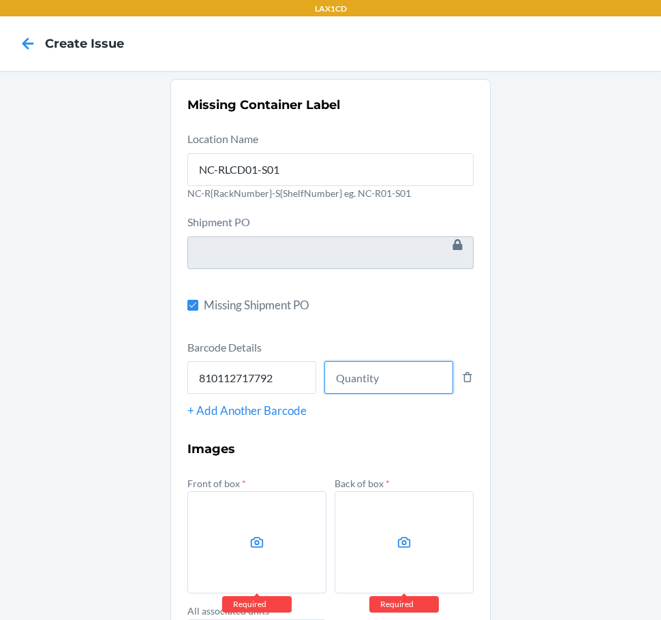
click at [343, 376] on input "number" at bounding box center [388, 377] width 129 height 33
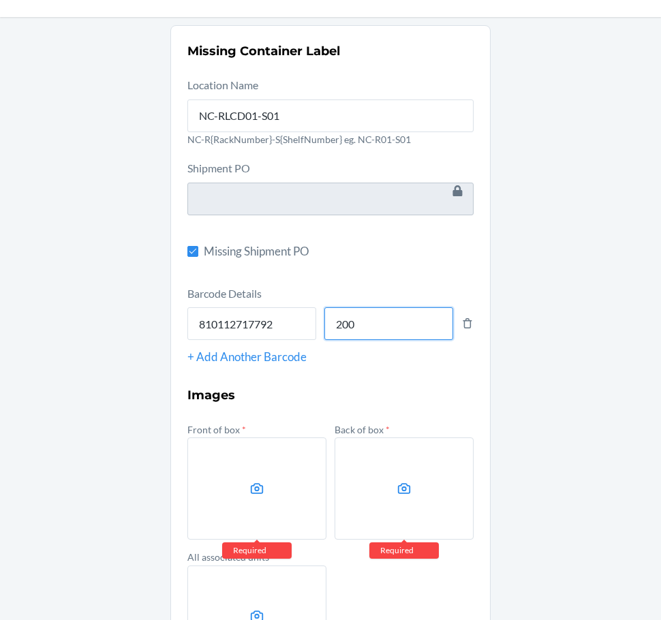
scroll to position [136, 0]
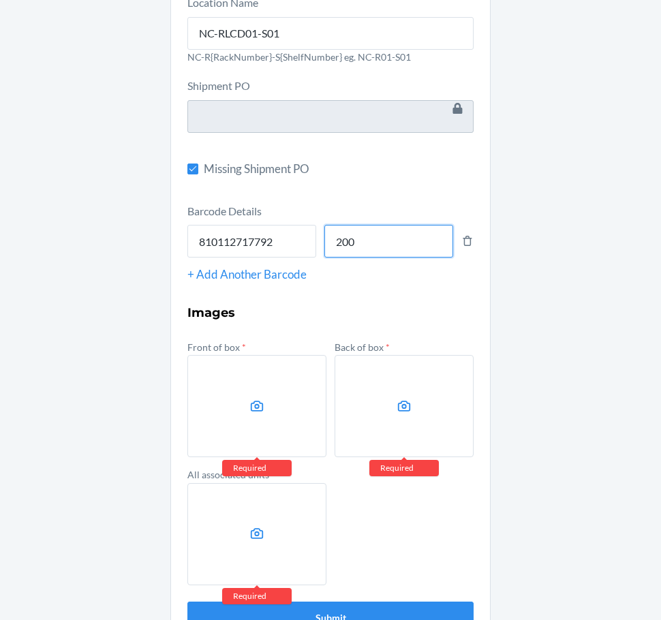
type input "200"
click at [225, 369] on label at bounding box center [256, 406] width 139 height 102
click at [0, 0] on input "file" at bounding box center [0, 0] width 0 height 0
click at [438, 410] on label at bounding box center [404, 406] width 139 height 102
click at [0, 0] on input "file" at bounding box center [0, 0] width 0 height 0
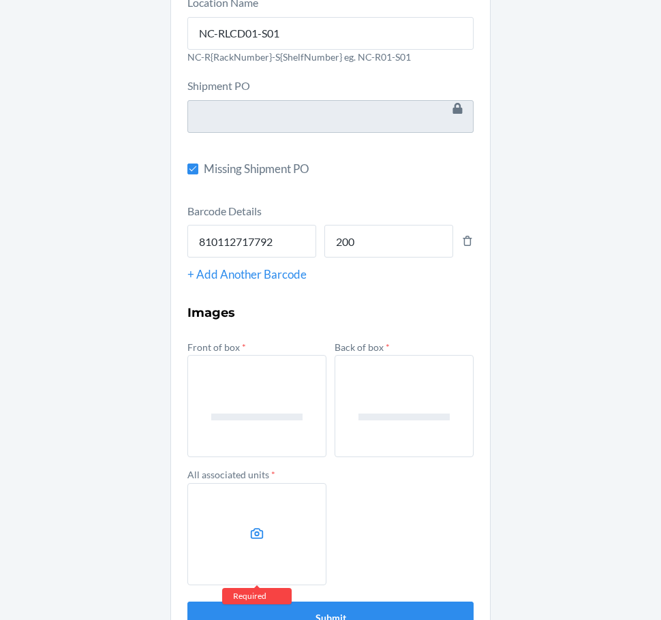
click at [256, 521] on label at bounding box center [256, 534] width 139 height 102
click at [0, 0] on input "file" at bounding box center [0, 0] width 0 height 0
click at [125, 40] on div "Missing Container Label Location Name NC-RLCD01-S01 NC-R{RackNumber}-S{ShelfNum…" at bounding box center [330, 297] width 661 height 725
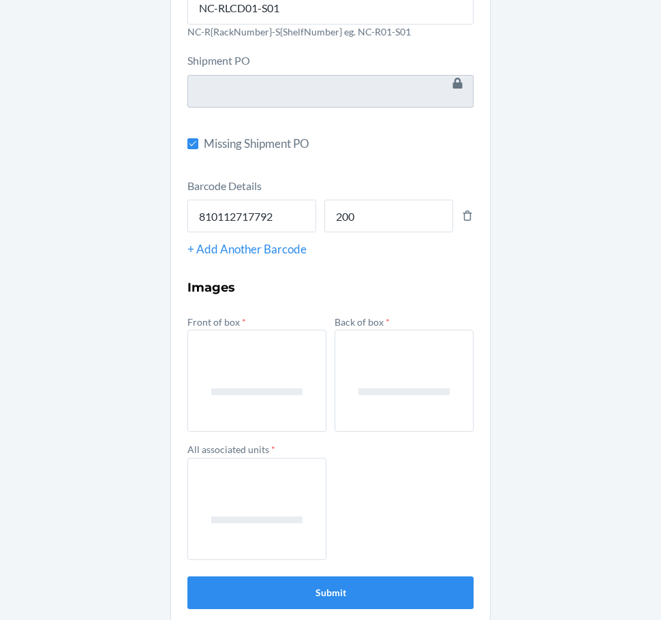
scroll to position [176, 0]
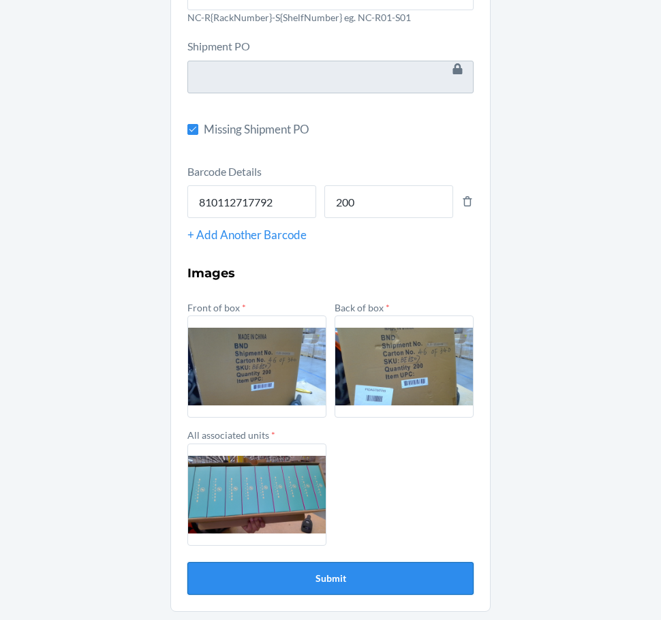
click at [318, 581] on button "Submit" at bounding box center [330, 578] width 286 height 33
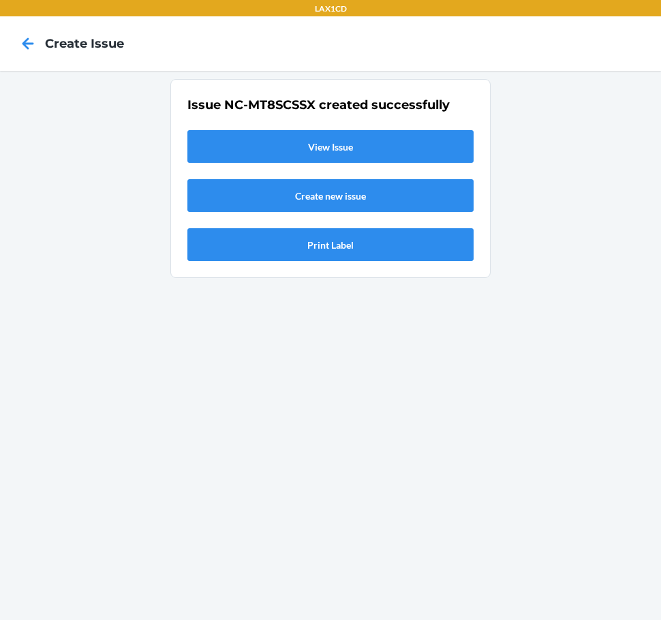
scroll to position [0, 0]
click at [237, 143] on link "View Issue" at bounding box center [330, 146] width 286 height 33
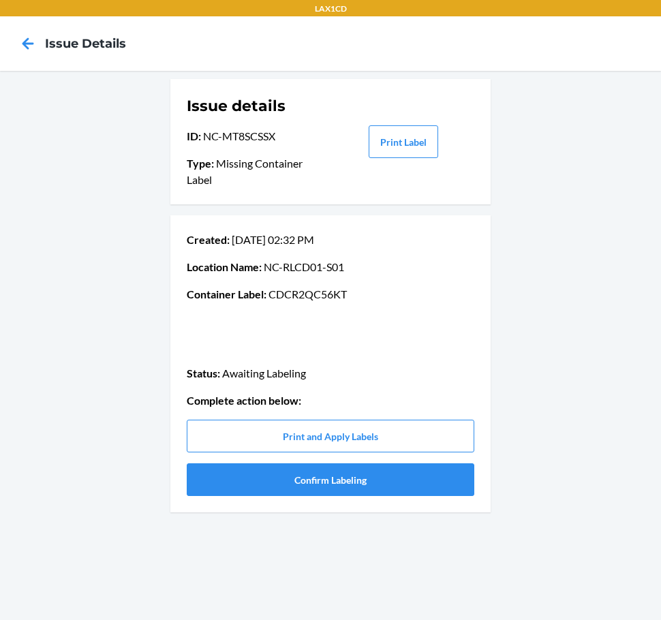
click at [314, 294] on p "Container Label : CDCR2QC56KT" at bounding box center [331, 294] width 288 height 16
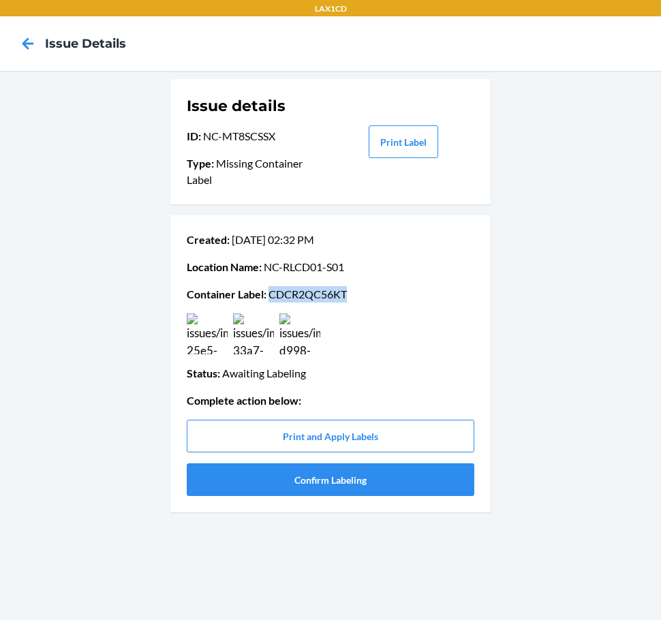
click at [314, 294] on p "Container Label : CDCR2QC56KT" at bounding box center [331, 294] width 288 height 16
copy p "CDCR2QC56KT"
click at [270, 472] on button "Confirm Labeling" at bounding box center [331, 480] width 288 height 33
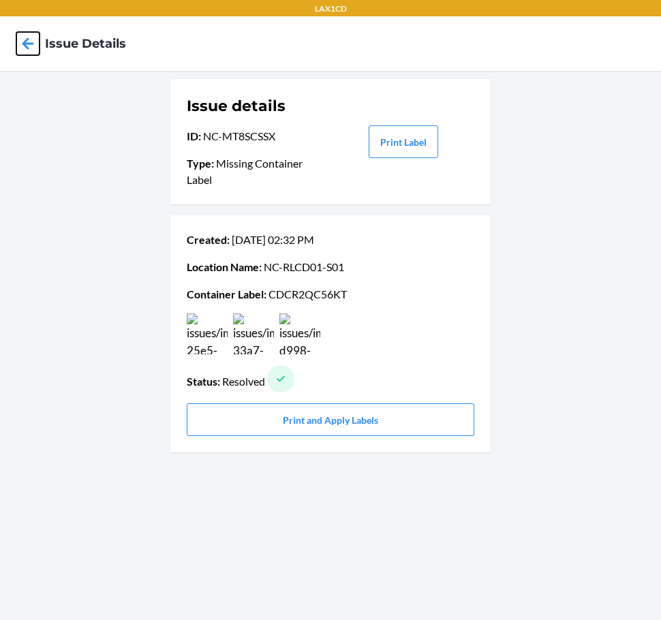
click at [25, 49] on icon at bounding box center [27, 43] width 23 height 23
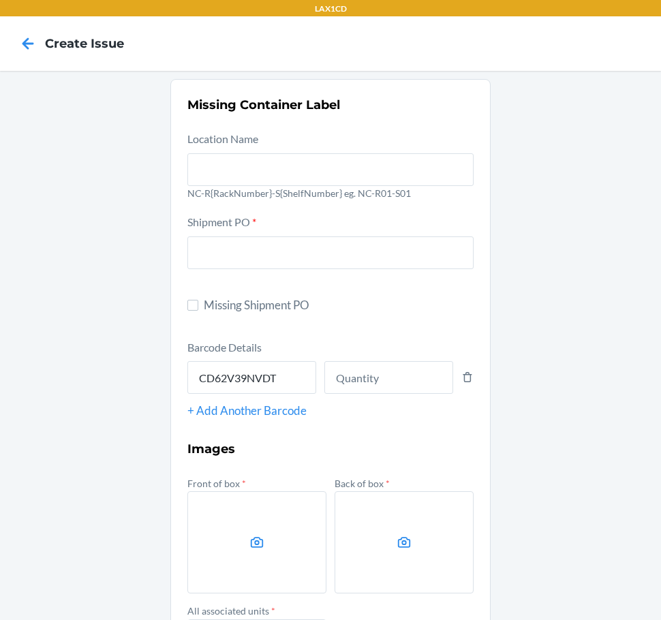
type input "CD62V39NVDT"
click at [112, 331] on div "Missing Container Label Location Name NC-R{RackNumber}-S{ShelfNumber} eg. NC-R0…" at bounding box center [330, 433] width 661 height 725
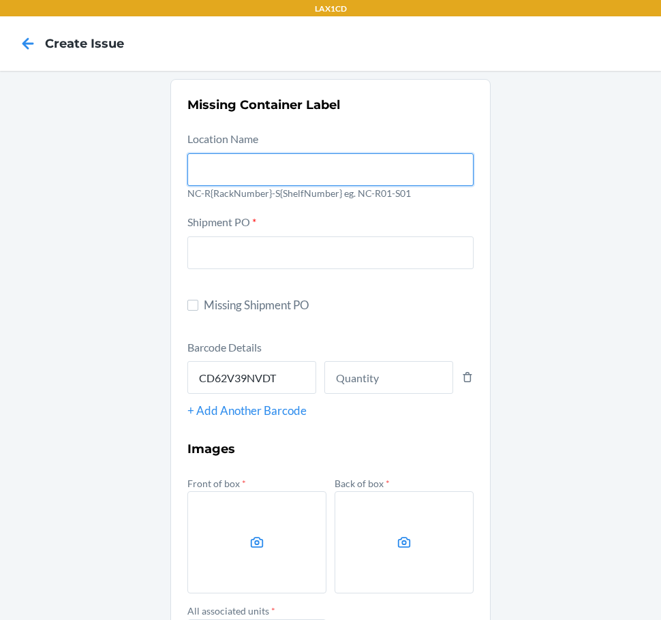
click at [226, 163] on input "text" at bounding box center [330, 169] width 286 height 33
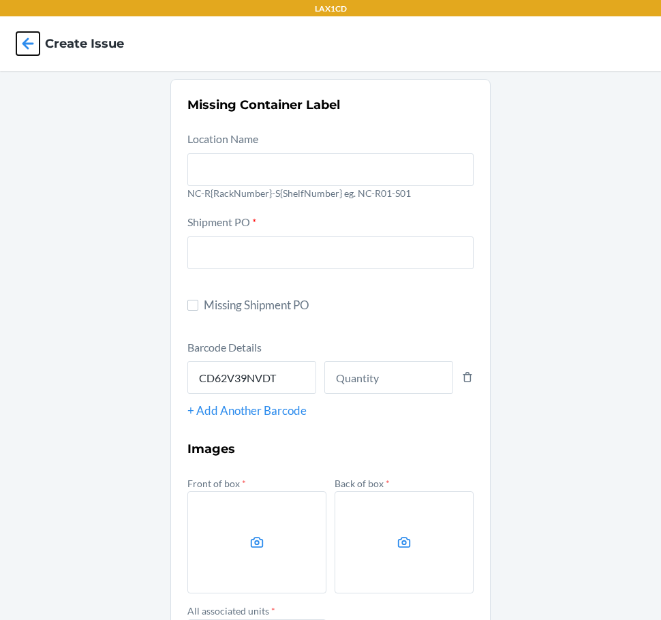
click at [27, 40] on icon at bounding box center [28, 43] width 12 height 12
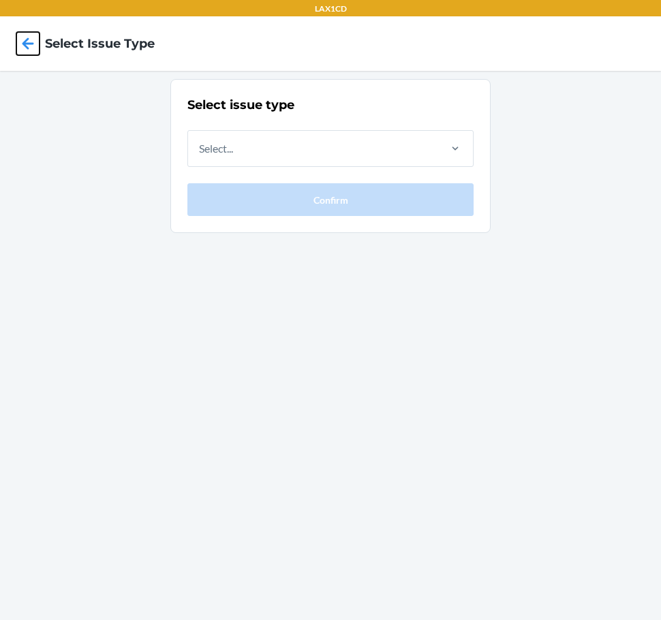
click at [27, 40] on icon at bounding box center [28, 43] width 12 height 12
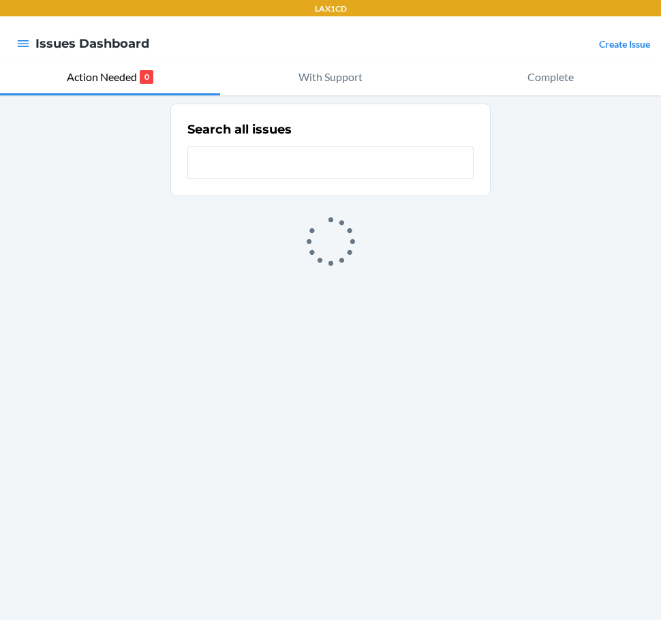
click at [619, 46] on link "Create Issue" at bounding box center [624, 44] width 51 height 12
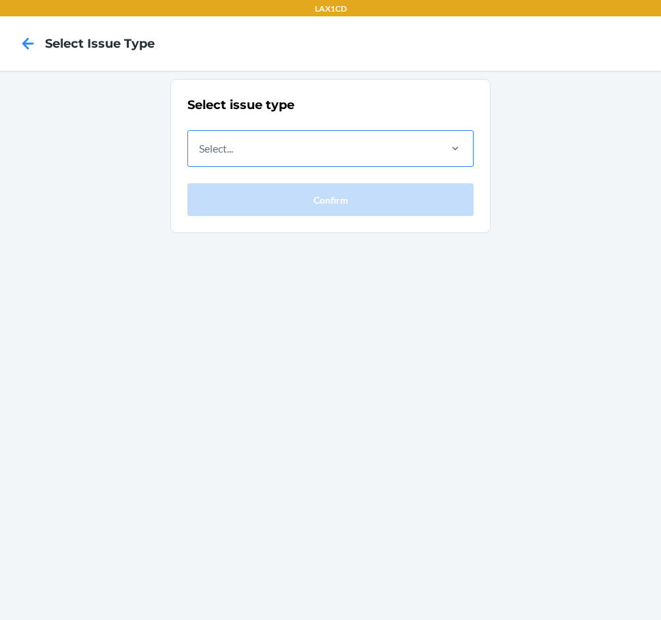
click at [351, 154] on div "Select..." at bounding box center [312, 148] width 249 height 35
click at [200, 154] on input "Select..." at bounding box center [199, 148] width 1 height 16
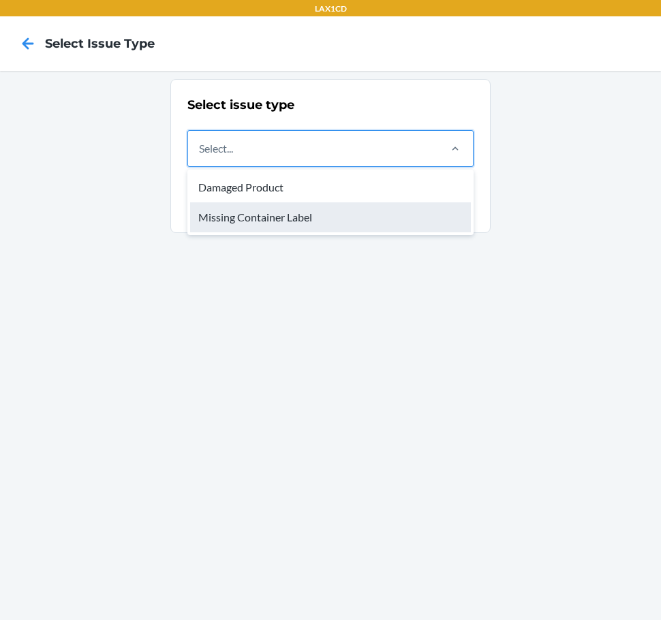
click at [342, 211] on div "Missing Container Label" at bounding box center [330, 217] width 281 height 30
click at [200, 157] on input "option Missing Container Label focused, 2 of 2. 2 results available. Use Up and…" at bounding box center [199, 148] width 1 height 16
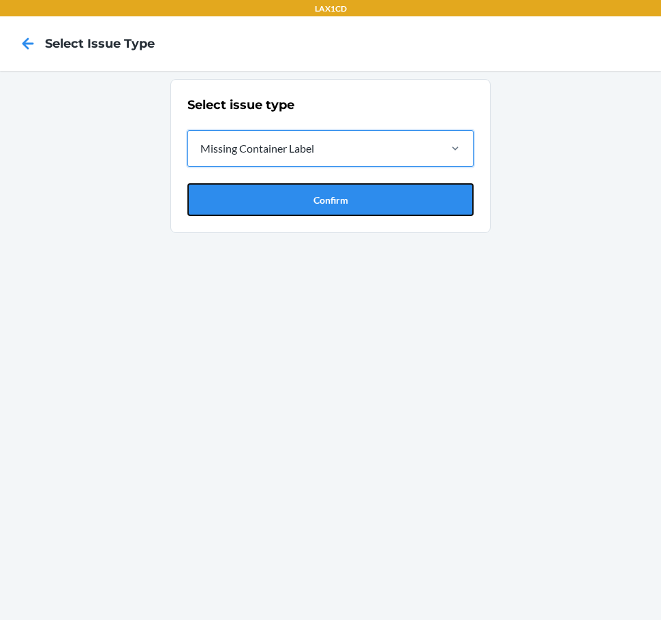
click at [342, 211] on button "Confirm" at bounding box center [330, 199] width 286 height 33
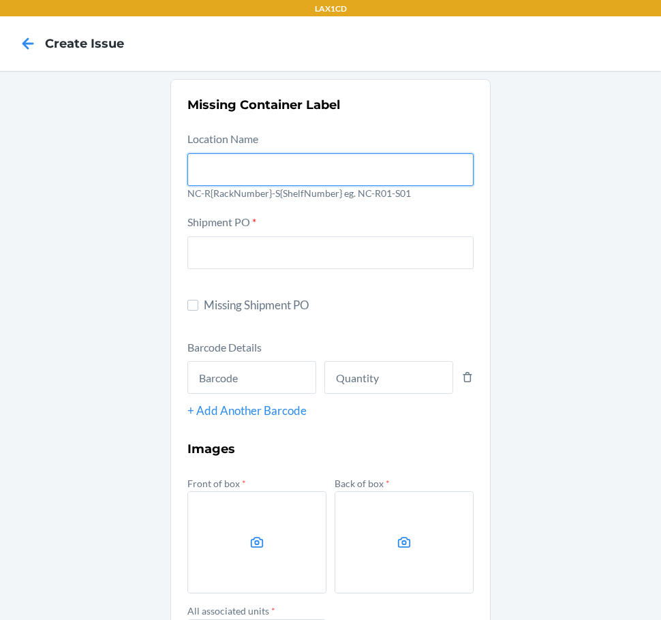
click at [329, 179] on input "text" at bounding box center [330, 169] width 286 height 33
type input "NC-RLCD01-S01"
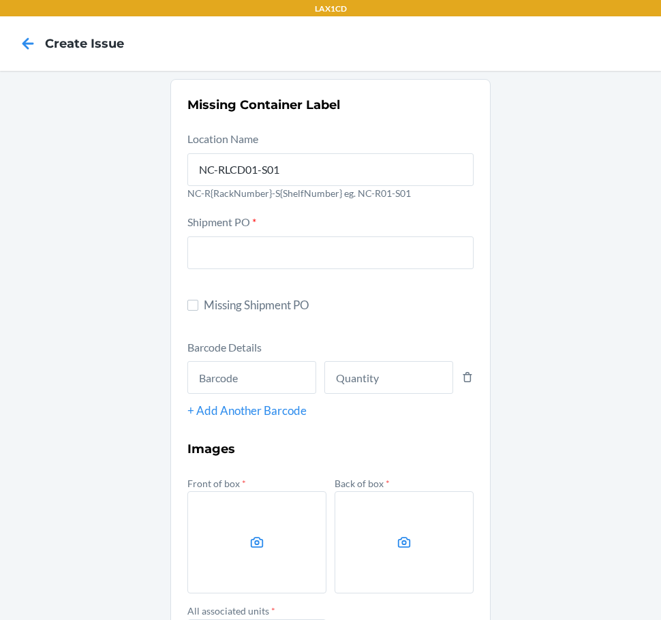
click at [231, 300] on span "Missing Shipment PO" at bounding box center [339, 306] width 270 height 18
click at [198, 300] on input "Missing Shipment PO" at bounding box center [192, 305] width 11 height 11
checkbox input "true"
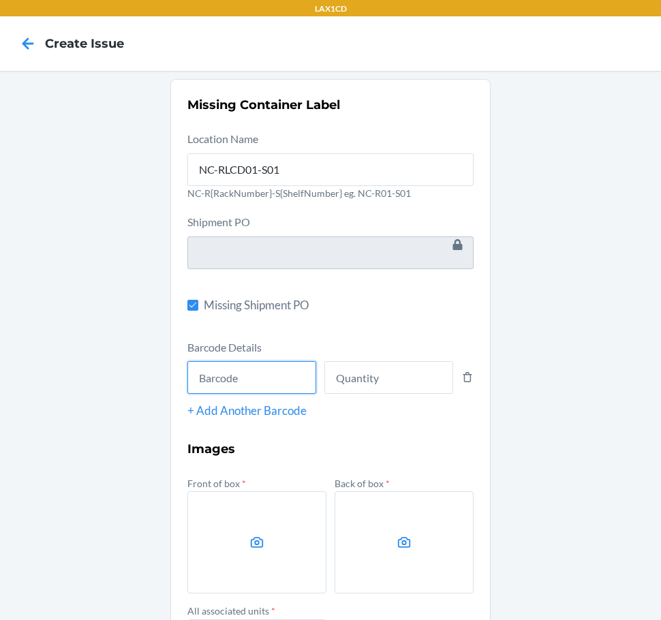
click at [245, 363] on input "text" at bounding box center [251, 377] width 129 height 33
type input "605258417114"
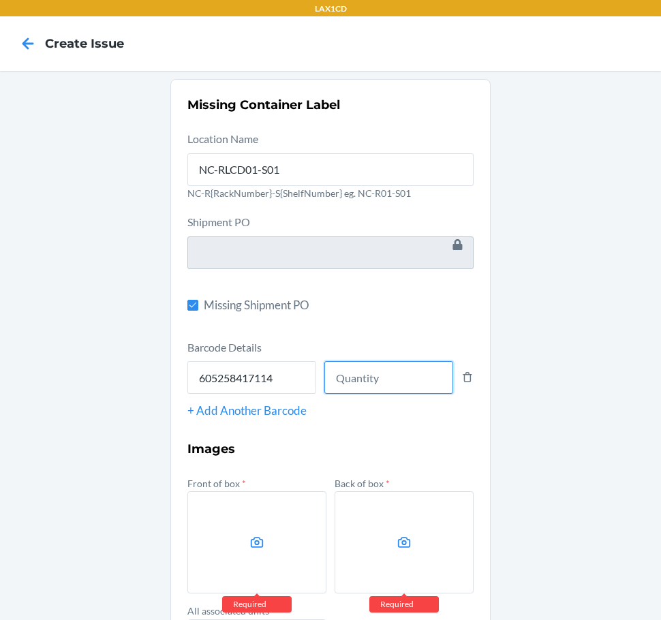
click at [372, 380] on input "number" at bounding box center [388, 377] width 129 height 33
type input "1"
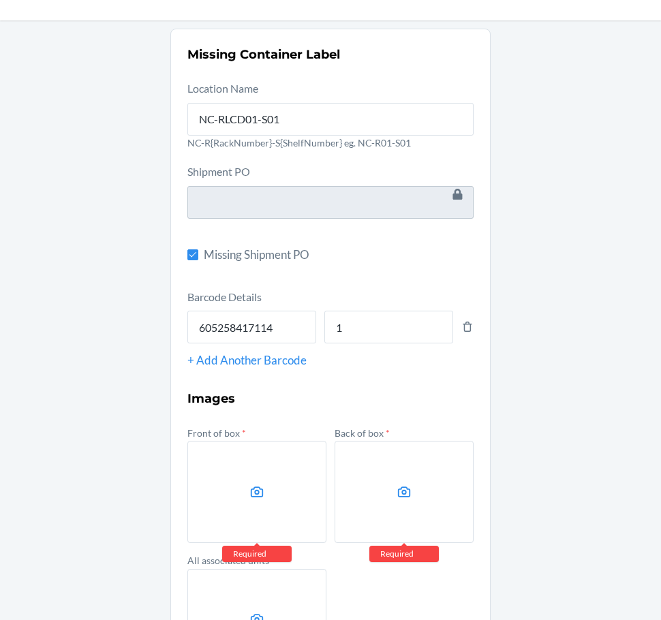
scroll to position [136, 0]
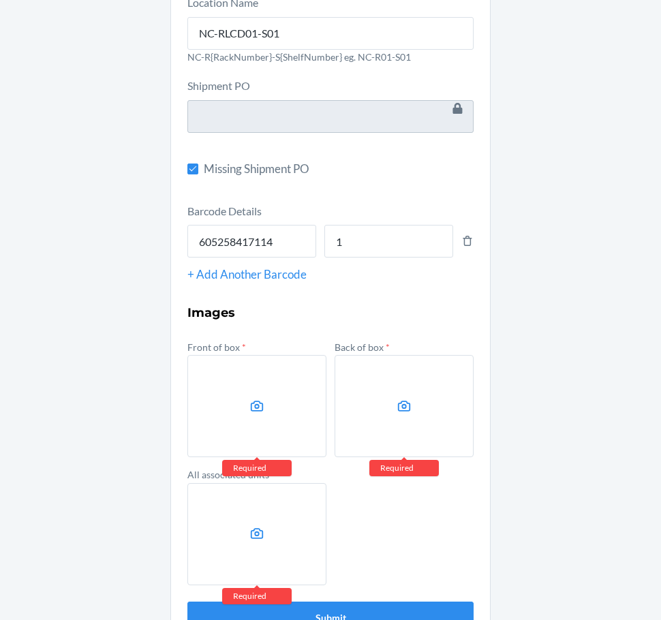
click at [249, 401] on icon at bounding box center [257, 407] width 16 height 16
click at [0, 0] on input "file" at bounding box center [0, 0] width 0 height 0
click at [408, 405] on label at bounding box center [404, 406] width 139 height 102
click at [0, 0] on input "file" at bounding box center [0, 0] width 0 height 0
click at [282, 519] on label at bounding box center [256, 534] width 139 height 102
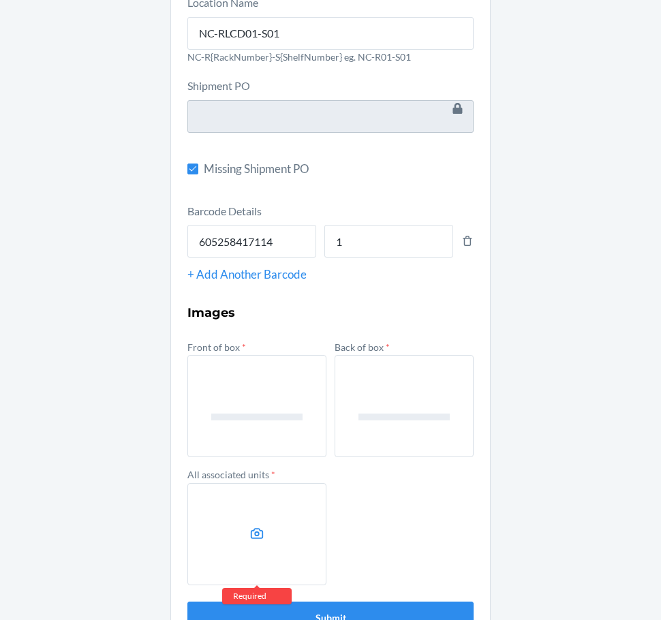
click at [0, 0] on input "file" at bounding box center [0, 0] width 0 height 0
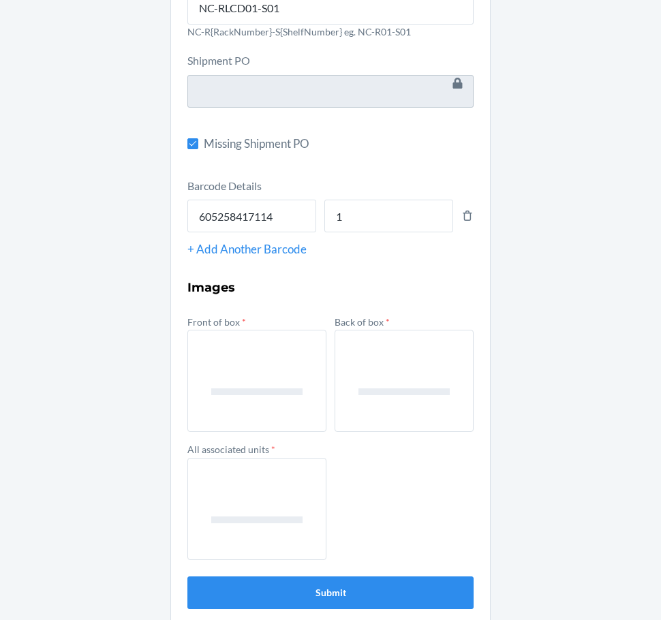
scroll to position [176, 0]
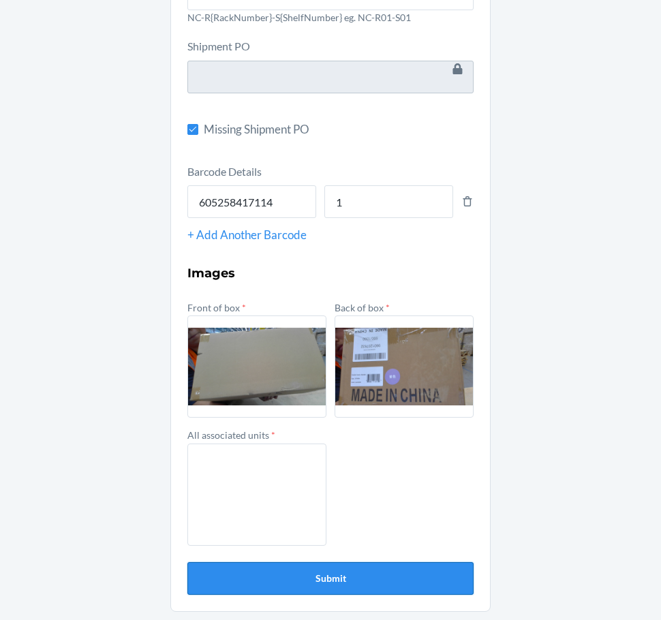
click at [376, 572] on button "Submit" at bounding box center [330, 578] width 286 height 33
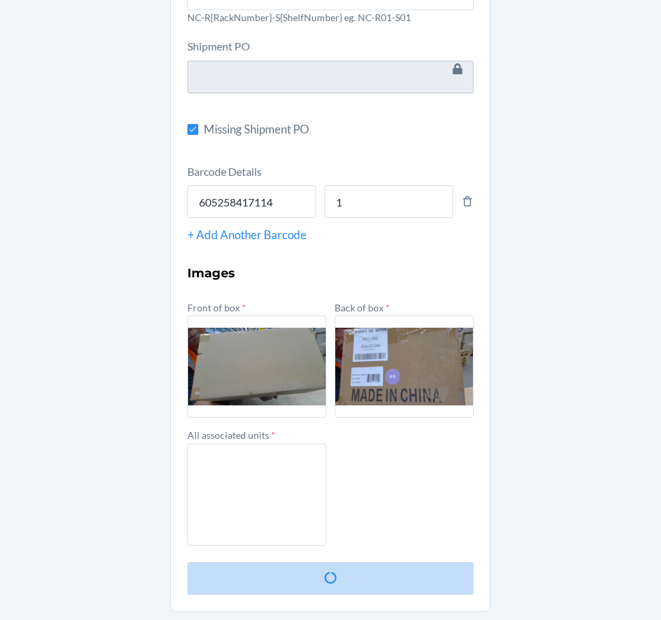
scroll to position [0, 0]
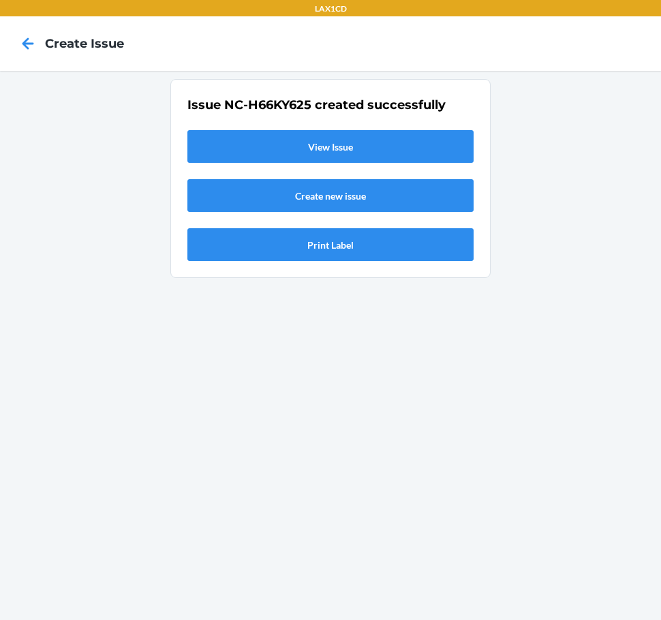
click at [261, 153] on link "View Issue" at bounding box center [330, 146] width 286 height 33
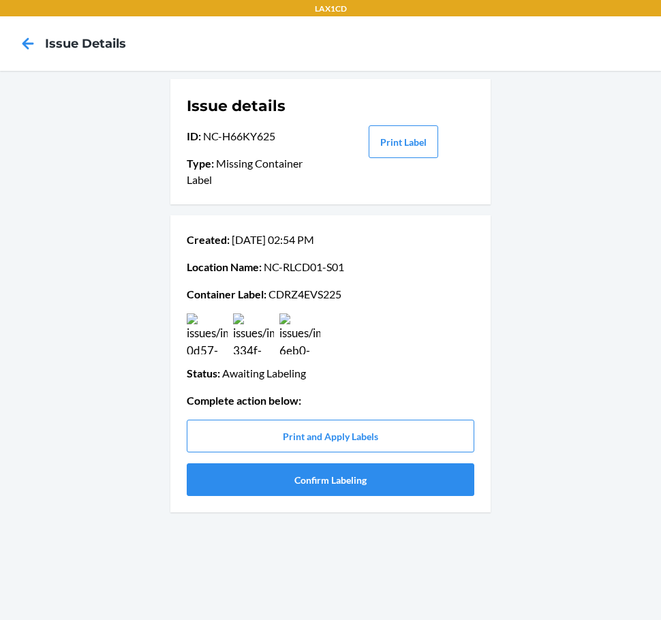
click at [299, 294] on p "Container Label : CDRZ4EVS225" at bounding box center [331, 294] width 288 height 16
copy p "CDRZ4EVS225"
click at [239, 479] on button "Confirm Labeling" at bounding box center [331, 480] width 288 height 33
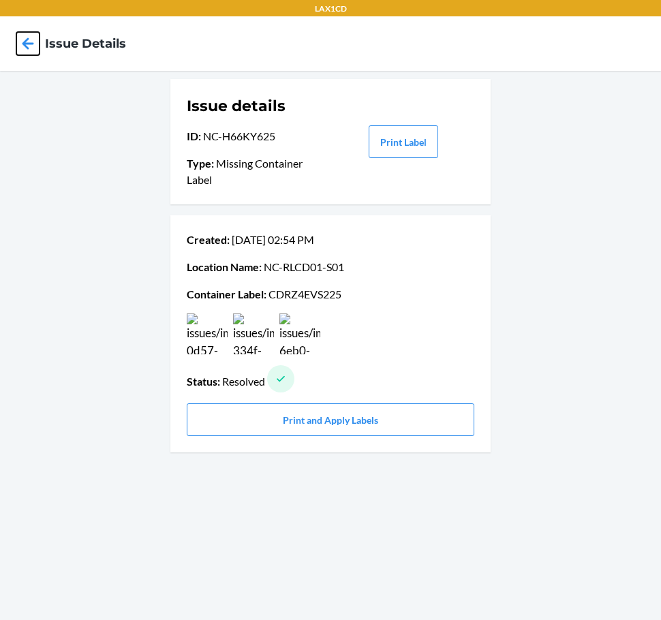
click at [23, 48] on icon at bounding box center [27, 43] width 23 height 23
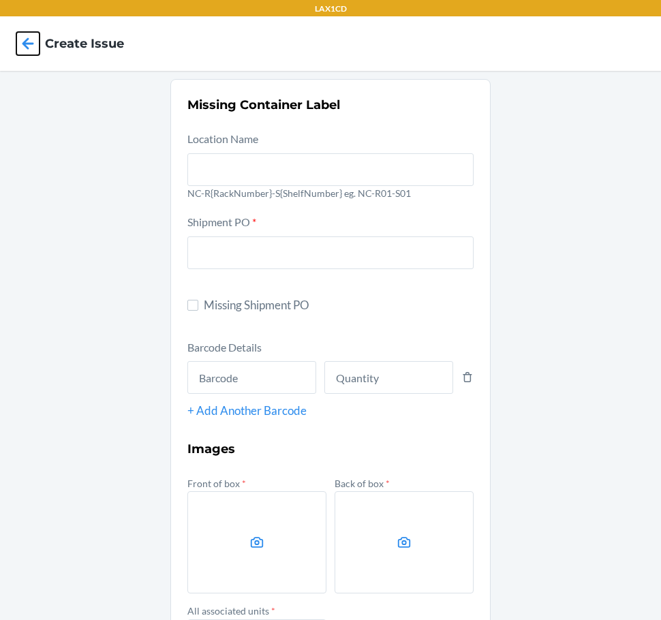
click at [37, 42] on icon at bounding box center [27, 43] width 23 height 23
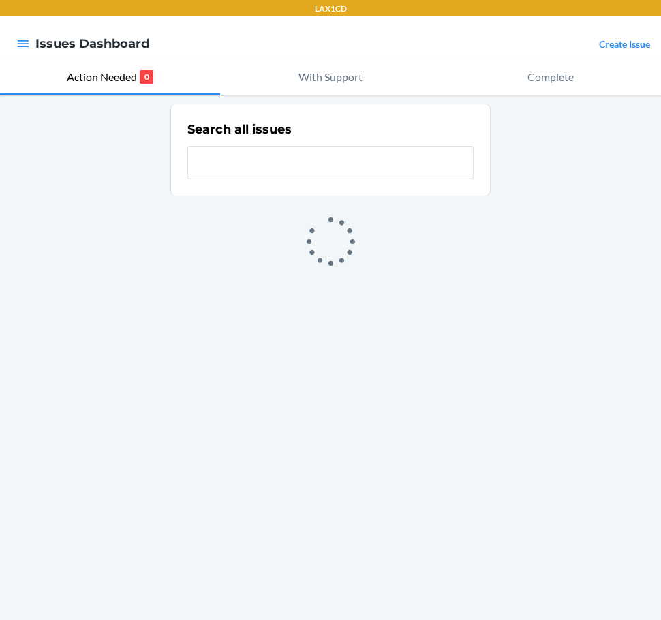
click at [624, 46] on link "Create Issue" at bounding box center [624, 44] width 51 height 12
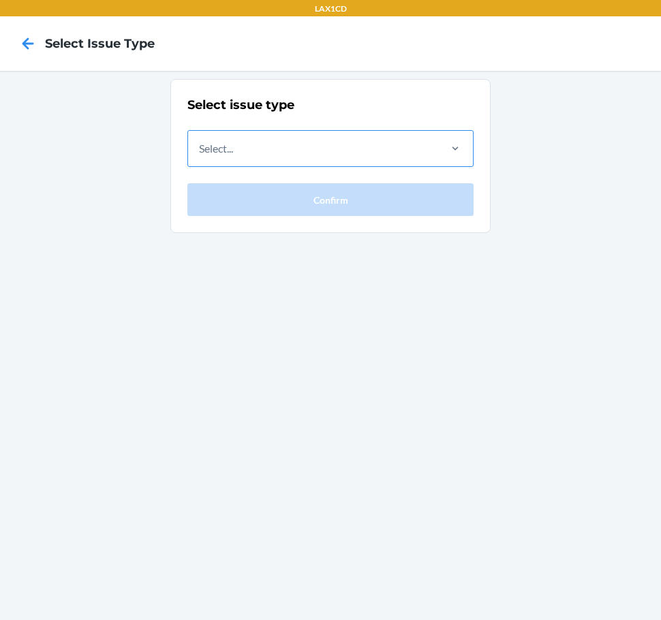
click at [418, 143] on div "Select..." at bounding box center [312, 148] width 249 height 35
click at [200, 143] on input "Select..." at bounding box center [199, 148] width 1 height 16
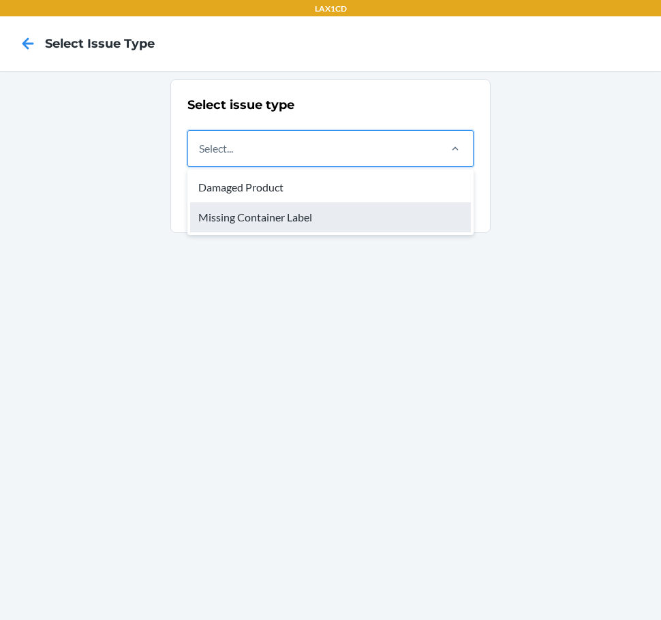
click at [428, 227] on div "Missing Container Label" at bounding box center [330, 217] width 281 height 30
click at [200, 157] on input "option Missing Container Label focused, 2 of 2. 2 results available. Use Up and…" at bounding box center [199, 148] width 1 height 16
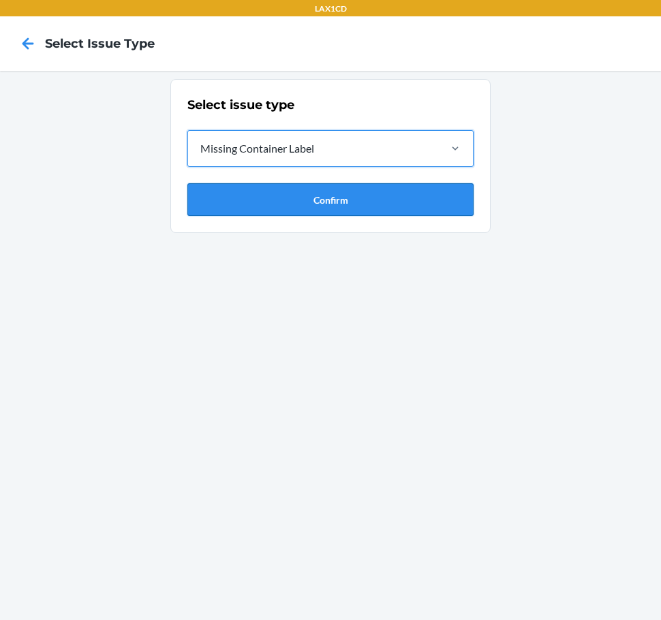
click at [411, 207] on button "Confirm" at bounding box center [330, 199] width 286 height 33
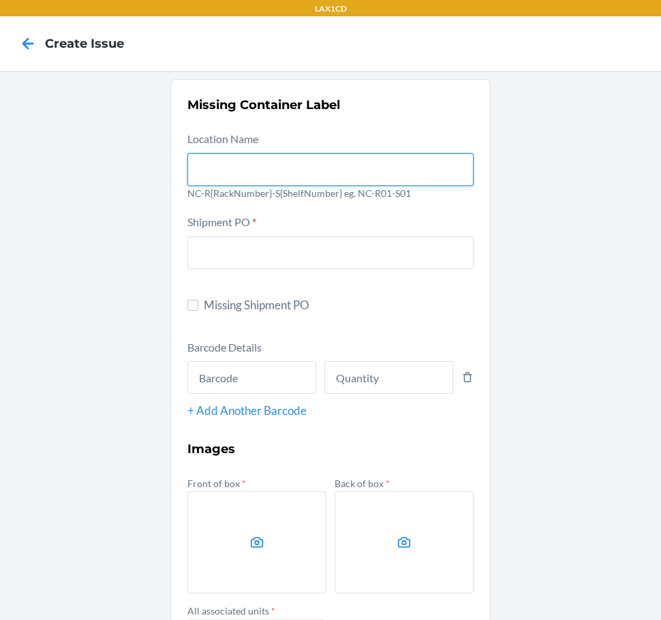
click at [309, 161] on input "text" at bounding box center [330, 169] width 286 height 33
type input "NC-RLCD01-S01"
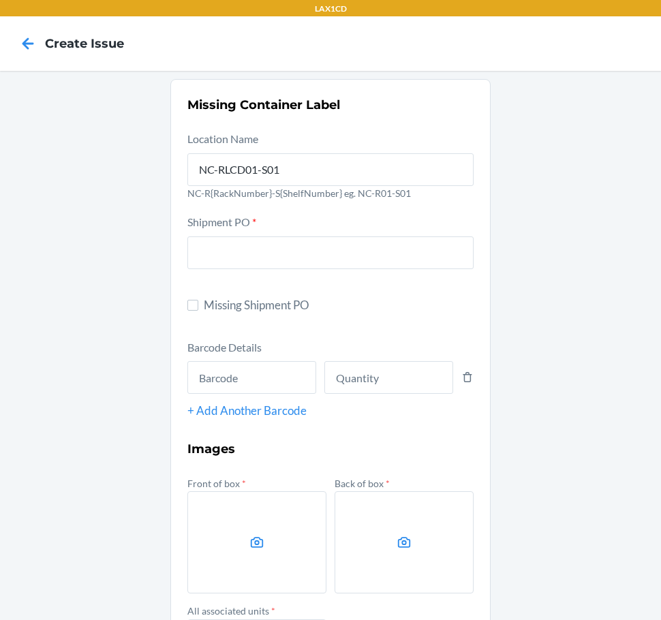
click at [219, 304] on span "Missing Shipment PO" at bounding box center [339, 306] width 270 height 18
click at [198, 304] on input "Missing Shipment PO" at bounding box center [192, 305] width 11 height 11
checkbox input "true"
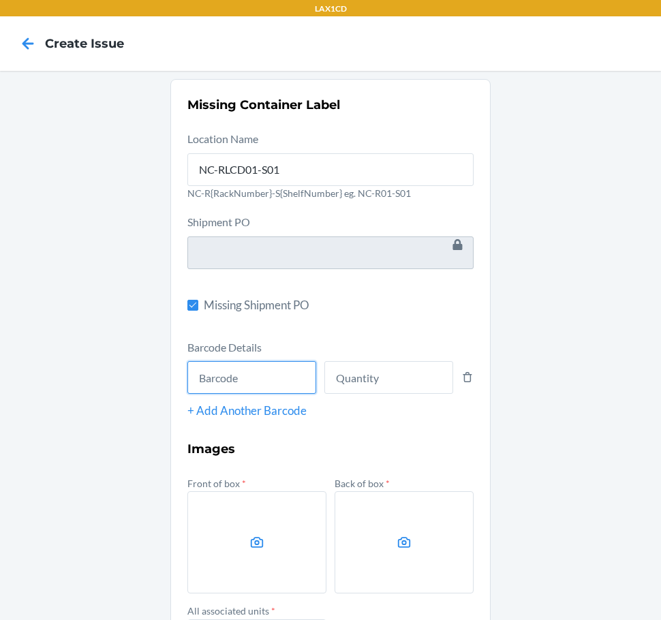
click at [237, 376] on input "text" at bounding box center [251, 377] width 129 height 33
type input "4779051873234"
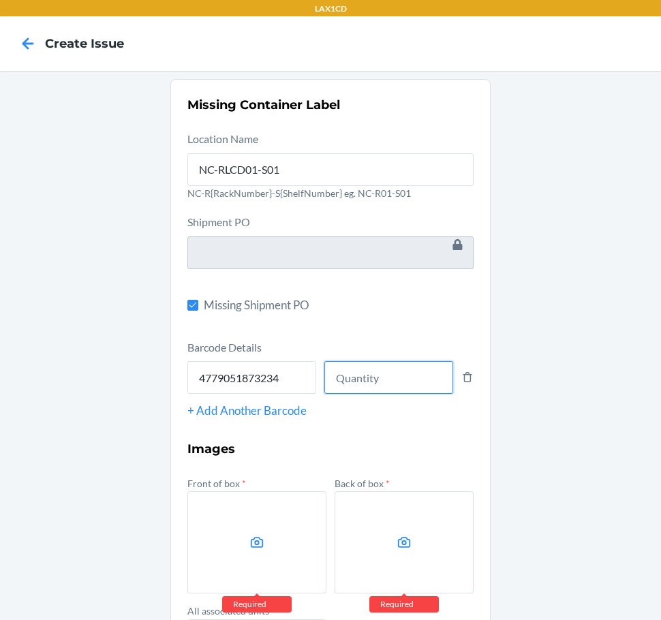
click at [341, 374] on input "number" at bounding box center [388, 377] width 129 height 33
type input "12"
click at [210, 508] on label at bounding box center [256, 542] width 139 height 102
click at [0, 0] on input "file" at bounding box center [0, 0] width 0 height 0
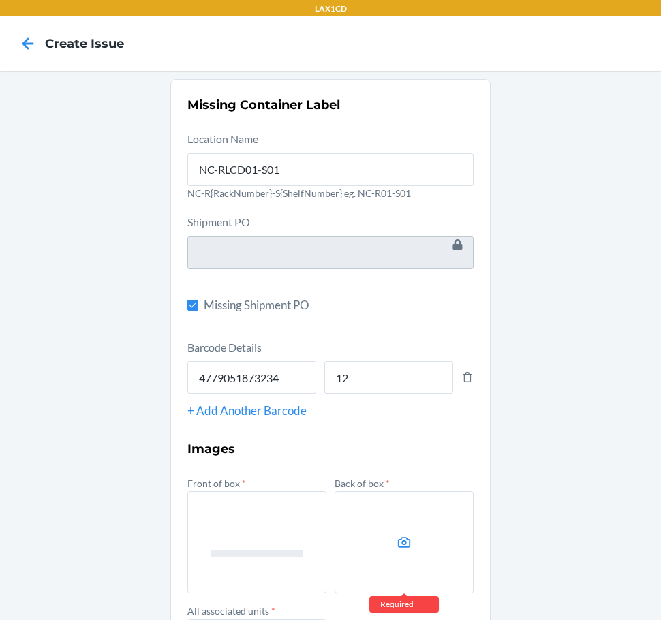
click at [423, 542] on label at bounding box center [404, 542] width 139 height 102
click at [0, 0] on input "file" at bounding box center [0, 0] width 0 height 0
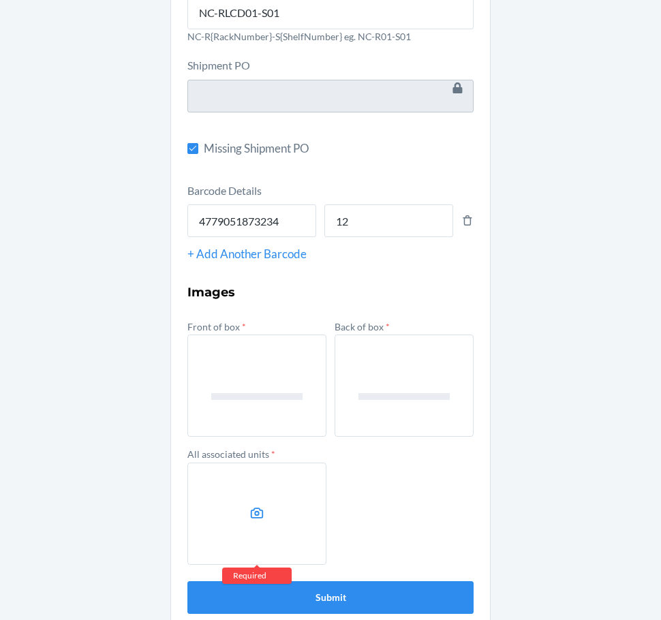
scroll to position [176, 0]
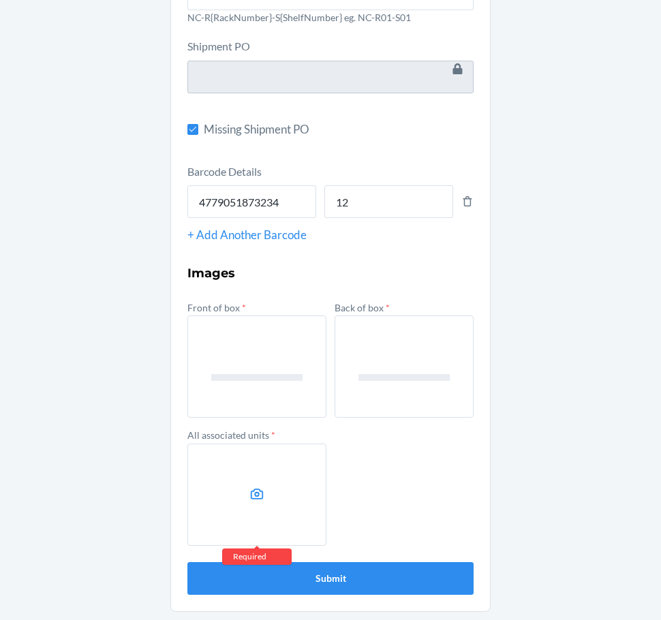
click at [243, 501] on label at bounding box center [256, 495] width 139 height 102
click at [0, 0] on input "file" at bounding box center [0, 0] width 0 height 0
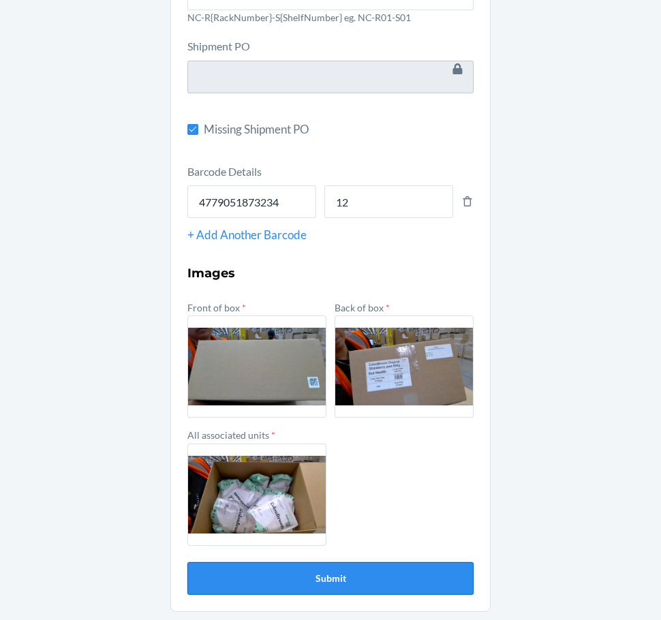
click at [434, 569] on button "Submit" at bounding box center [330, 578] width 286 height 33
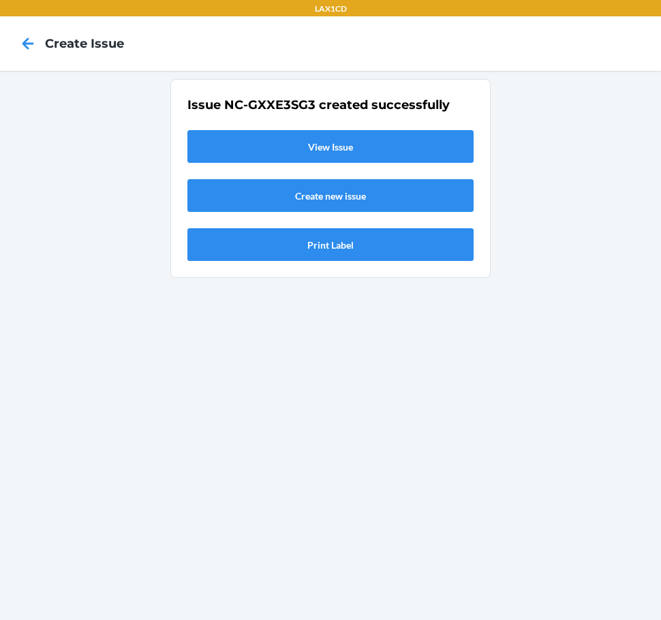
scroll to position [0, 0]
click at [364, 142] on link "View Issue" at bounding box center [330, 146] width 286 height 33
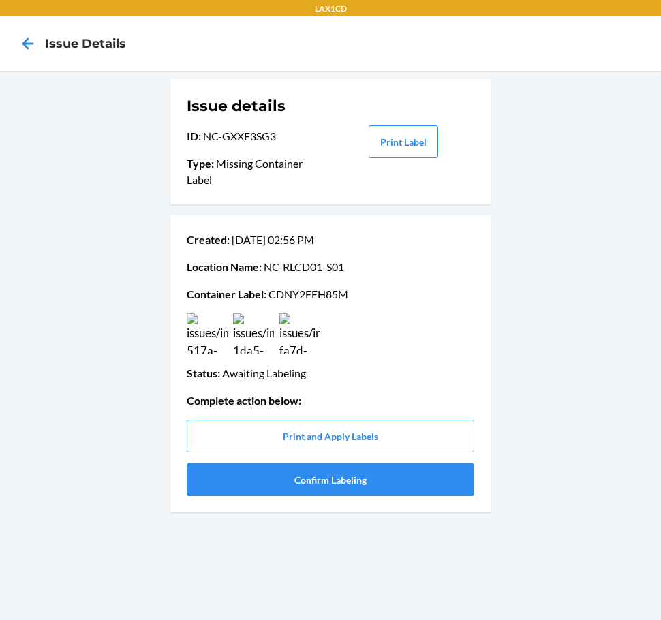
click at [288, 294] on p "Container Label : CDNY2FEH85M" at bounding box center [331, 294] width 288 height 16
copy p "CDNY2FEH85M"
click at [387, 485] on button "Confirm Labeling" at bounding box center [331, 480] width 288 height 33
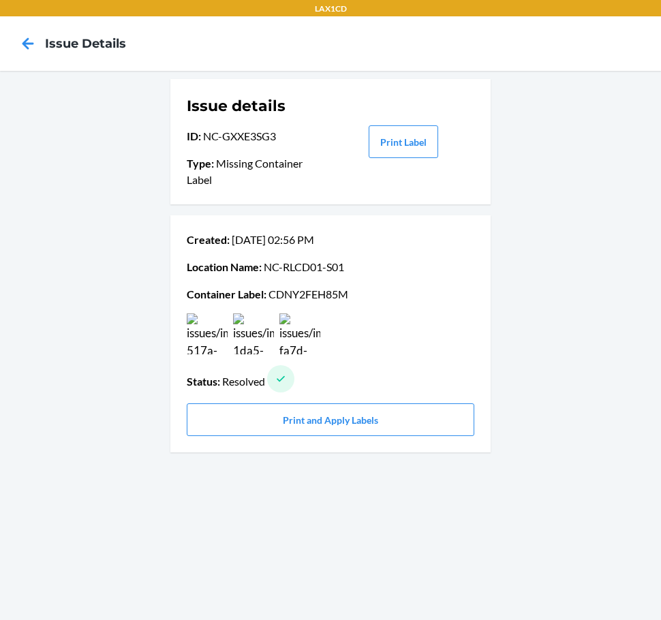
click at [40, 44] on div at bounding box center [28, 44] width 34 height 34
click at [27, 29] on div at bounding box center [28, 44] width 34 height 34
click at [25, 43] on icon at bounding box center [28, 43] width 12 height 12
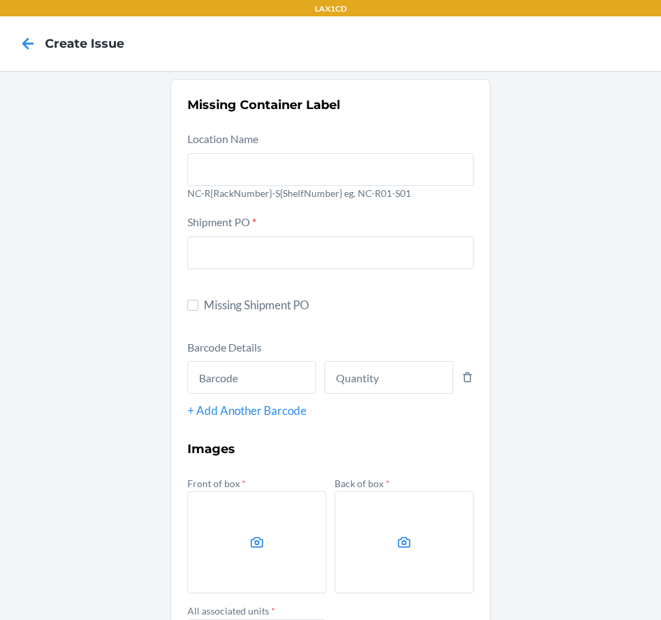
click at [25, 43] on icon at bounding box center [28, 43] width 12 height 12
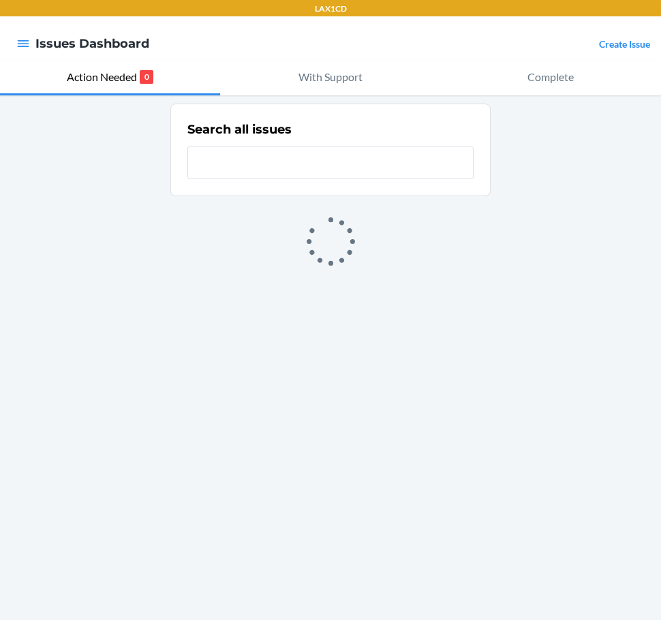
click at [605, 47] on link "Create Issue" at bounding box center [624, 44] width 51 height 12
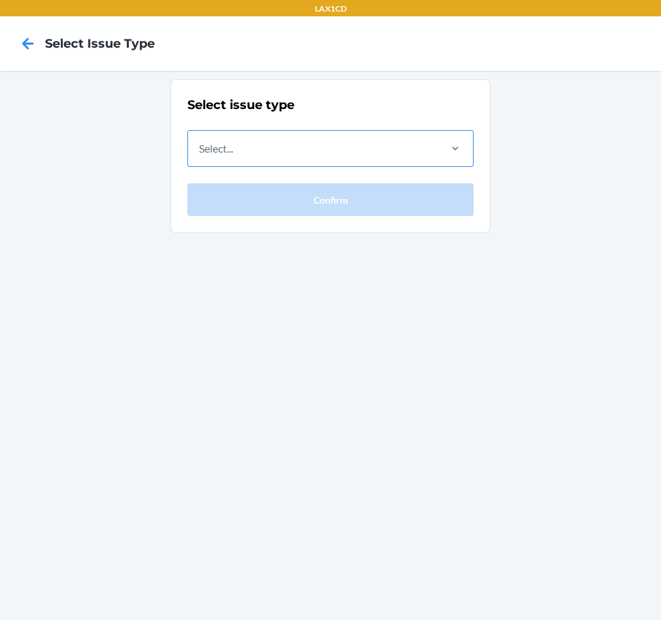
click at [367, 147] on div "Select..." at bounding box center [312, 148] width 249 height 35
click at [200, 147] on input "Select..." at bounding box center [199, 148] width 1 height 16
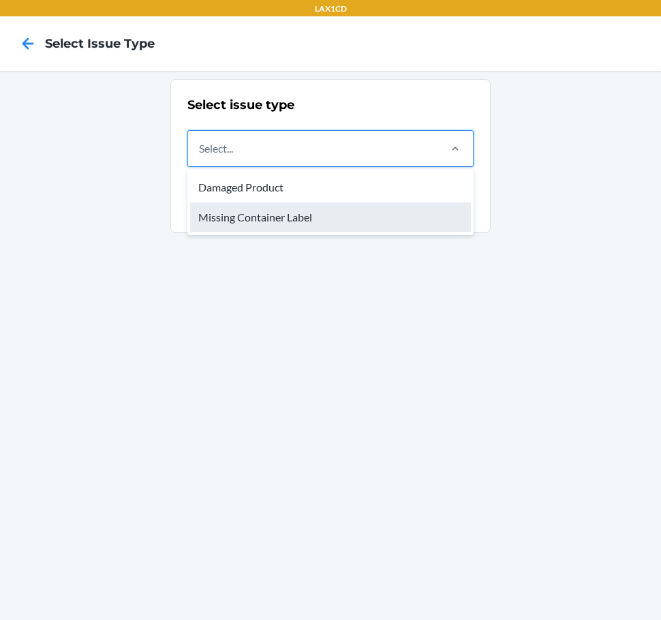
click at [335, 214] on div "Missing Container Label" at bounding box center [330, 217] width 281 height 30
click at [200, 157] on input "option Missing Container Label focused, 2 of 2. 2 results available. Use Up and…" at bounding box center [199, 148] width 1 height 16
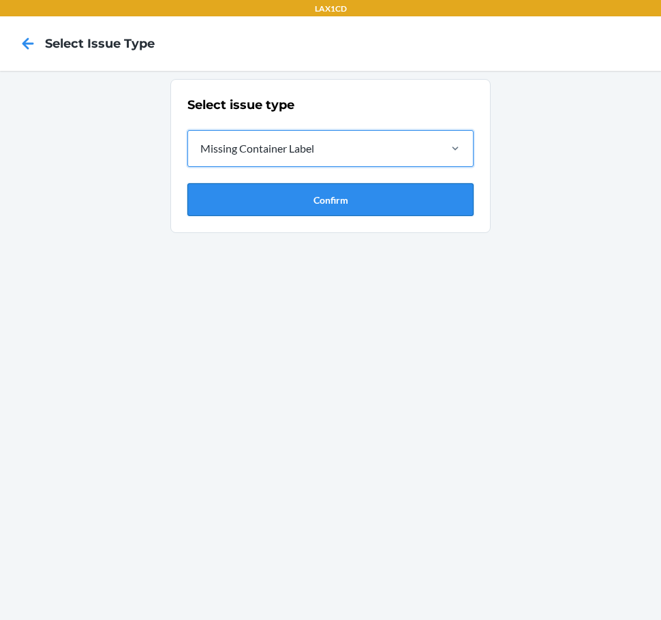
click at [335, 198] on button "Confirm" at bounding box center [330, 199] width 286 height 33
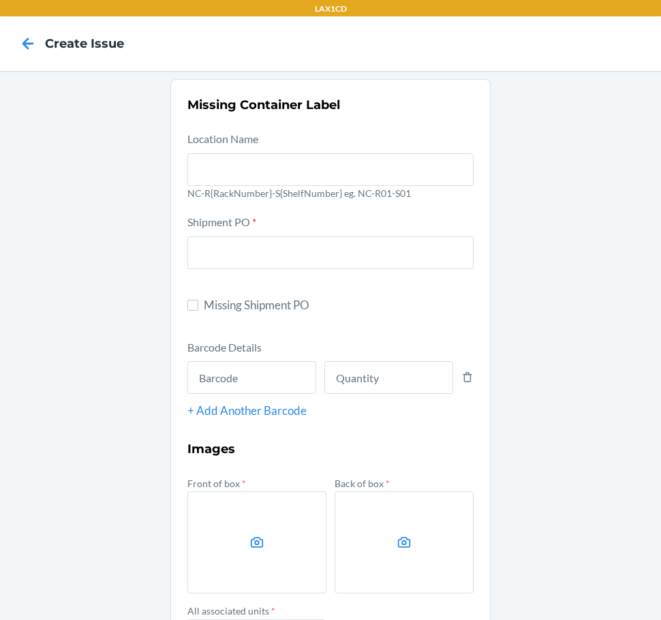
click at [286, 186] on p "NC-R{RackNumber}-S{ShelfNumber} eg. NC-R01-S01" at bounding box center [330, 193] width 286 height 14
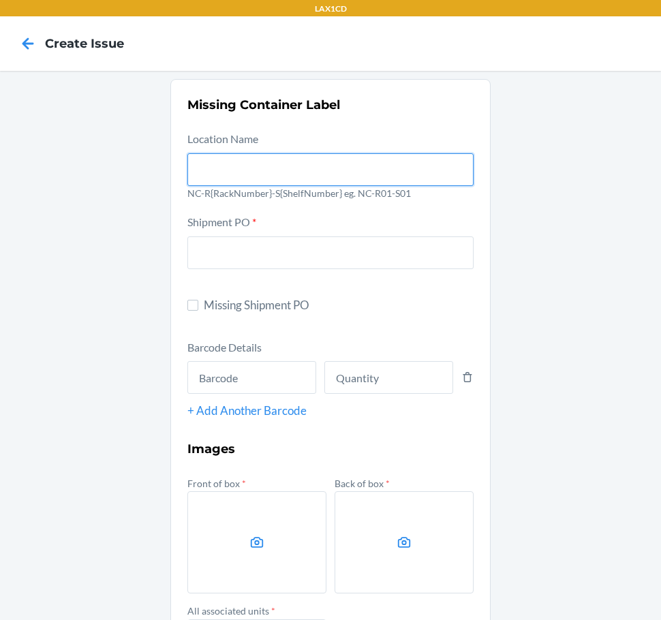
click at [286, 181] on input "text" at bounding box center [330, 169] width 286 height 33
type input "NC-RLCD01-S01"
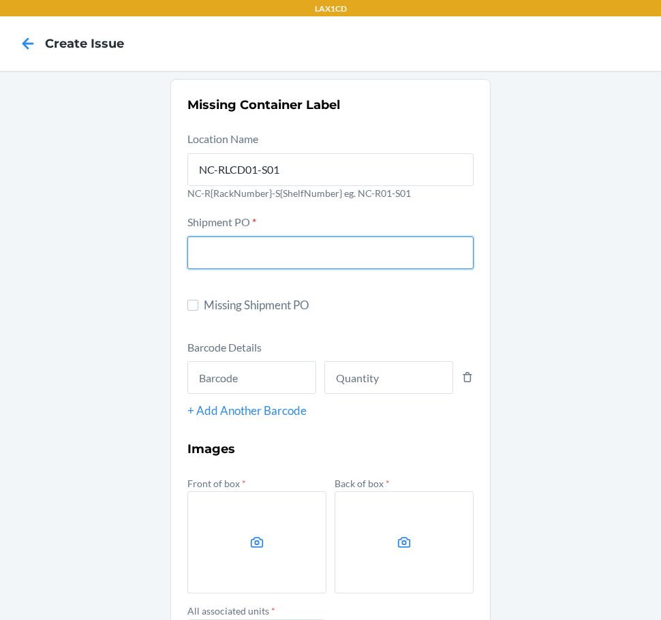
click at [278, 237] on input "text" at bounding box center [330, 253] width 286 height 33
type input "9914804"
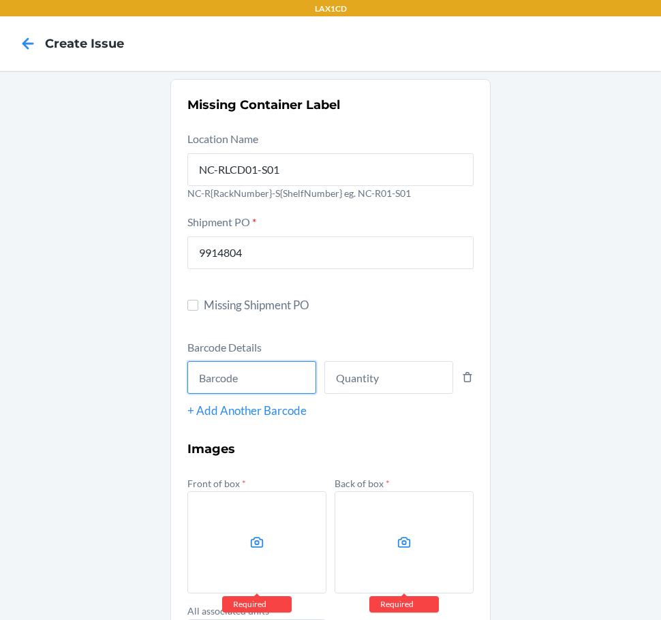
click at [266, 374] on input "text" at bounding box center [251, 377] width 129 height 33
type input "605258417114"
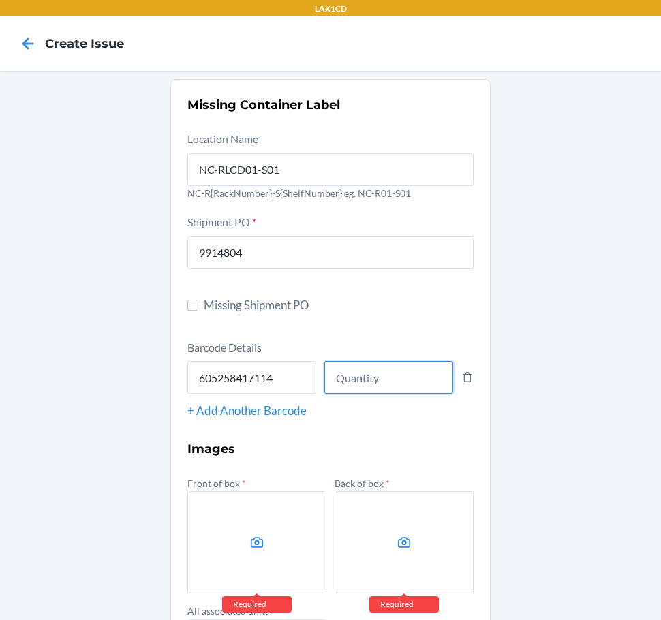
click at [341, 384] on input "number" at bounding box center [388, 377] width 129 height 33
type input "1"
click at [220, 532] on label at bounding box center [256, 542] width 139 height 102
click at [0, 0] on input "file" at bounding box center [0, 0] width 0 height 0
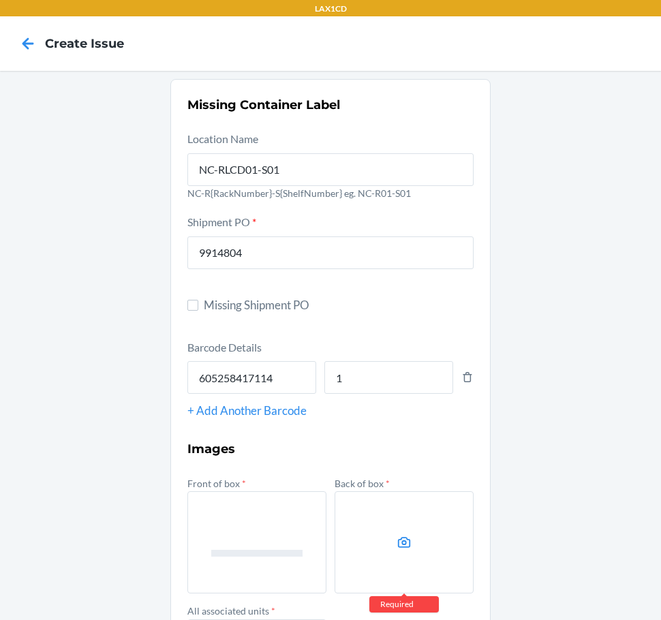
click at [397, 549] on icon at bounding box center [405, 543] width 16 height 16
click at [0, 0] on input "file" at bounding box center [0, 0] width 0 height 0
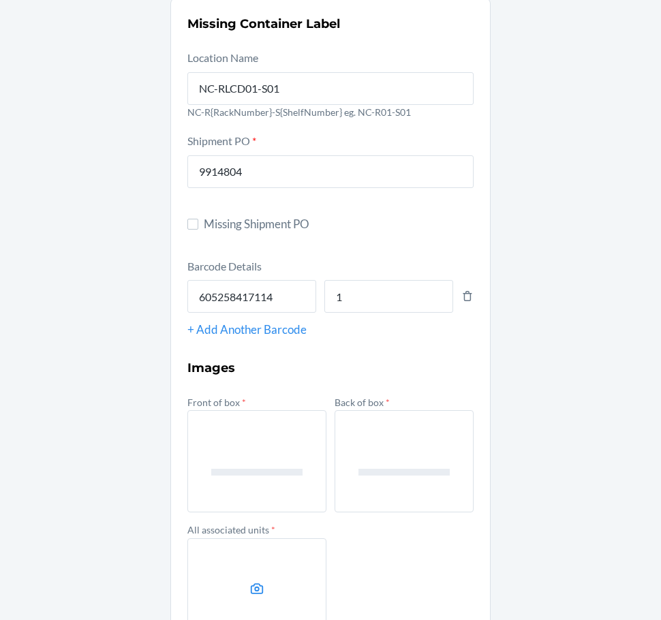
scroll to position [176, 0]
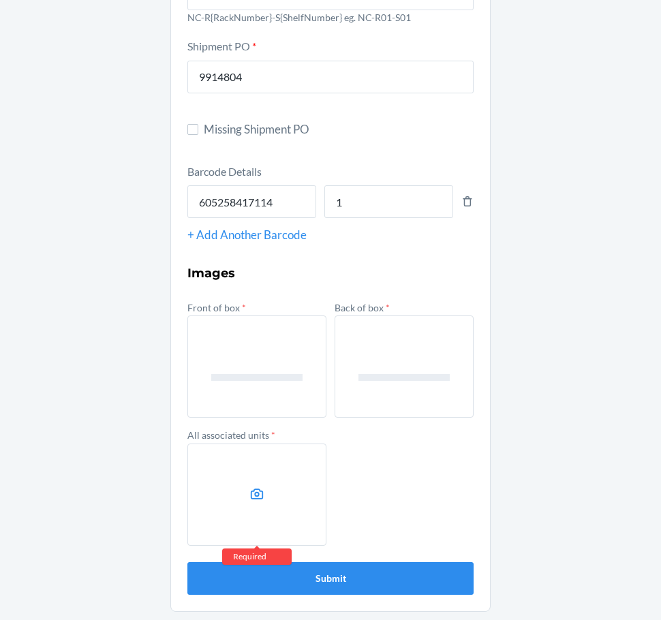
click at [269, 520] on label at bounding box center [256, 495] width 139 height 102
click at [0, 0] on input "file" at bounding box center [0, 0] width 0 height 0
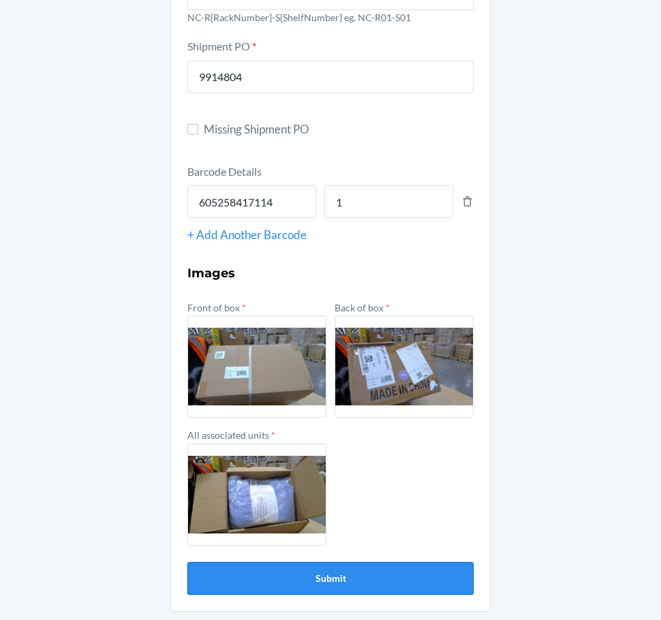
click at [330, 581] on button "Submit" at bounding box center [330, 578] width 286 height 33
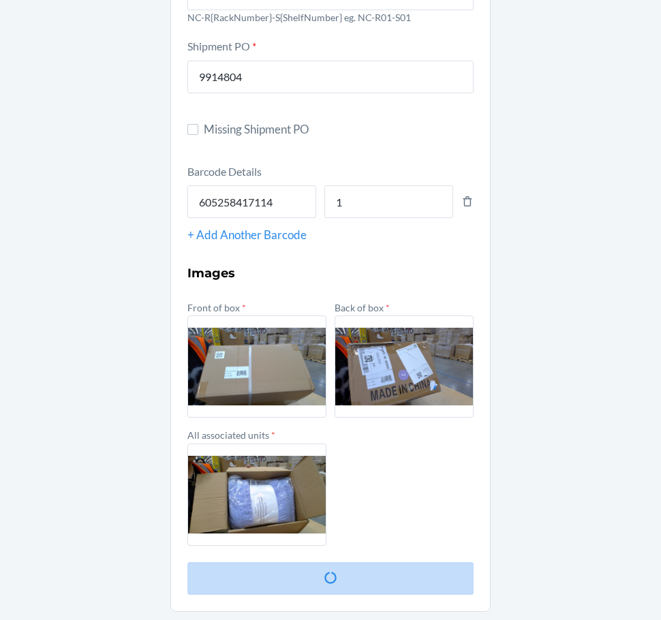
scroll to position [0, 0]
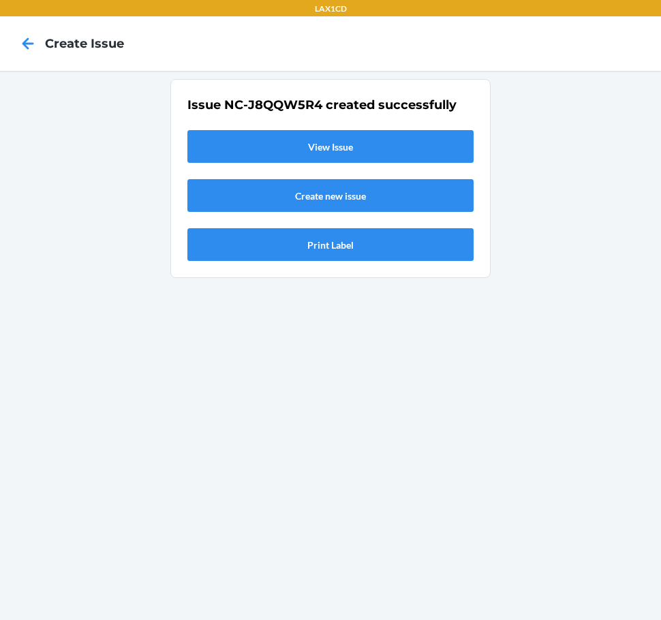
click at [329, 132] on link "View Issue" at bounding box center [330, 146] width 286 height 33
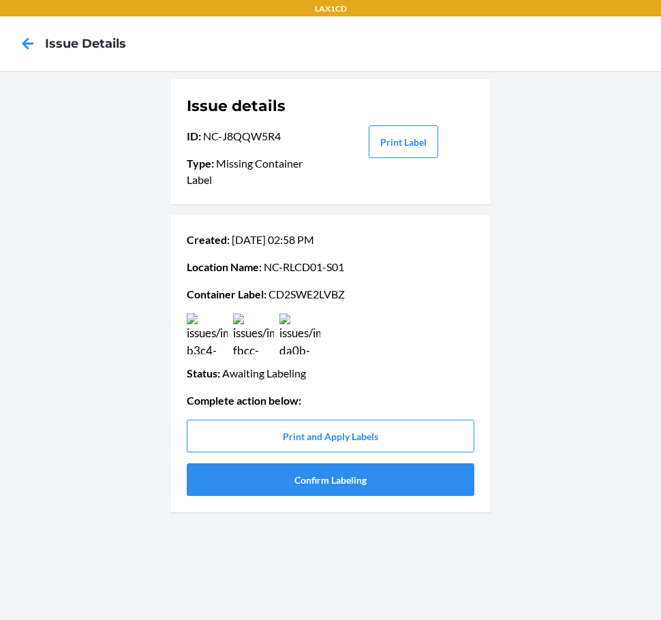
click at [292, 290] on p "Container Label : CD2SWE2LVBZ" at bounding box center [331, 294] width 288 height 16
copy p "CD2SWE2LVBZ"
click at [307, 478] on button "Confirm Labeling" at bounding box center [331, 480] width 288 height 33
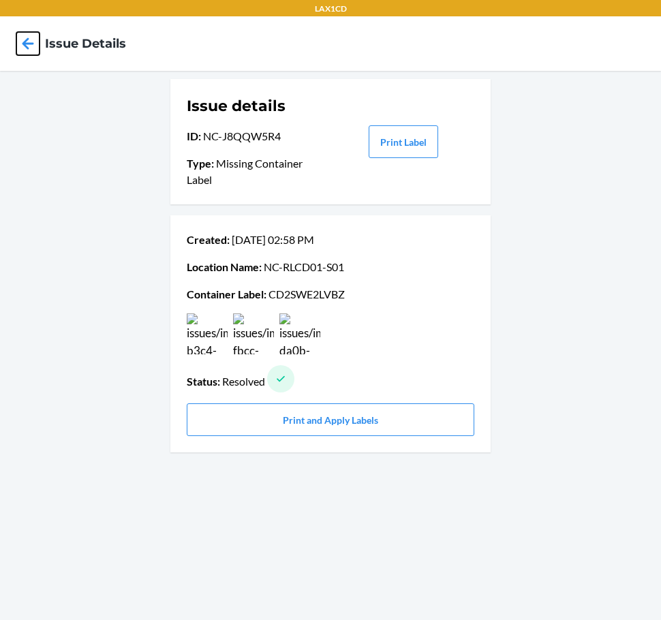
click at [33, 45] on icon at bounding box center [27, 43] width 23 height 23
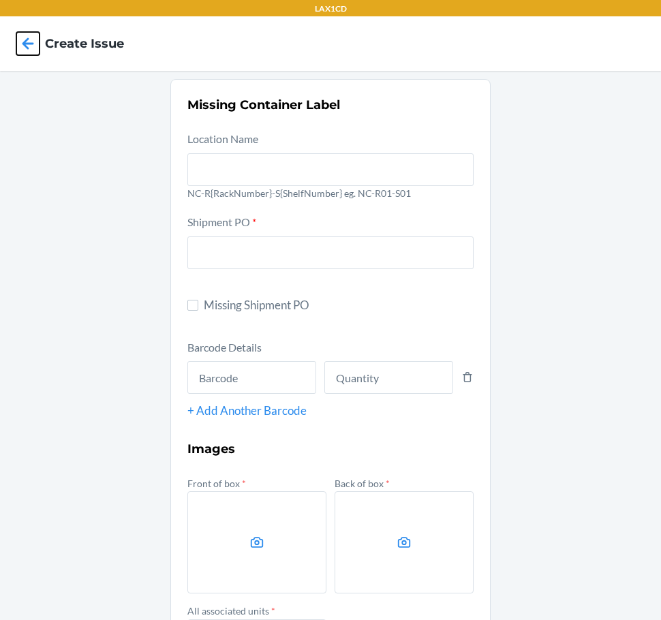
click at [33, 45] on icon at bounding box center [27, 43] width 23 height 23
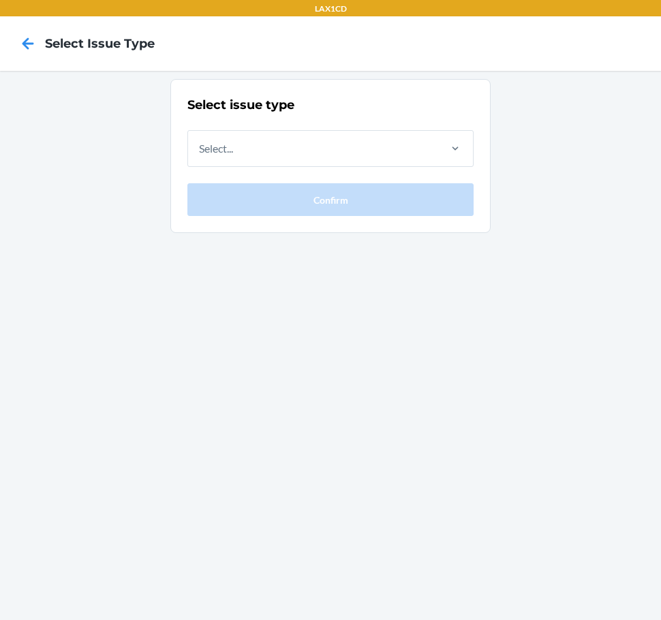
click at [33, 45] on icon at bounding box center [27, 43] width 23 height 23
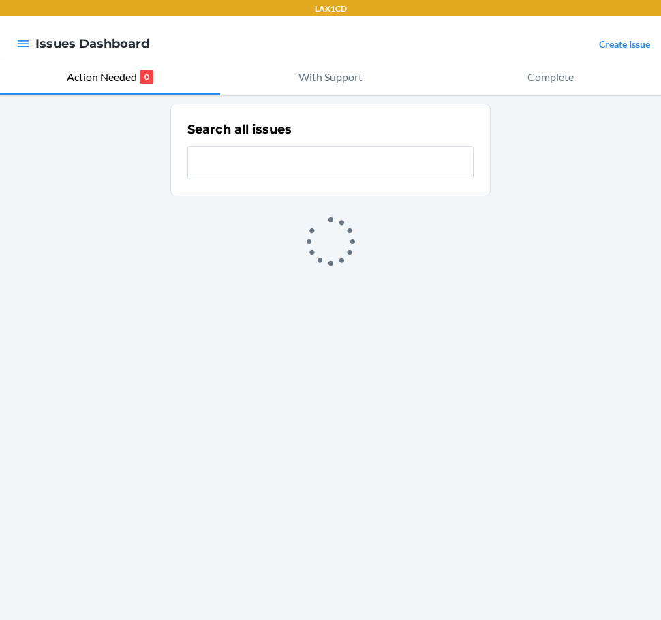
click at [606, 46] on link "Create Issue" at bounding box center [624, 44] width 51 height 12
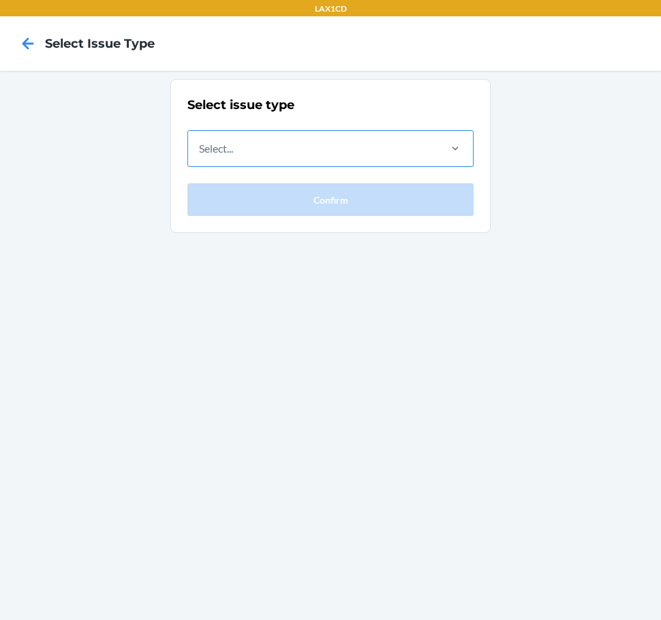
click at [429, 142] on div "Select..." at bounding box center [312, 148] width 249 height 35
click at [200, 142] on input "Select..." at bounding box center [199, 148] width 1 height 16
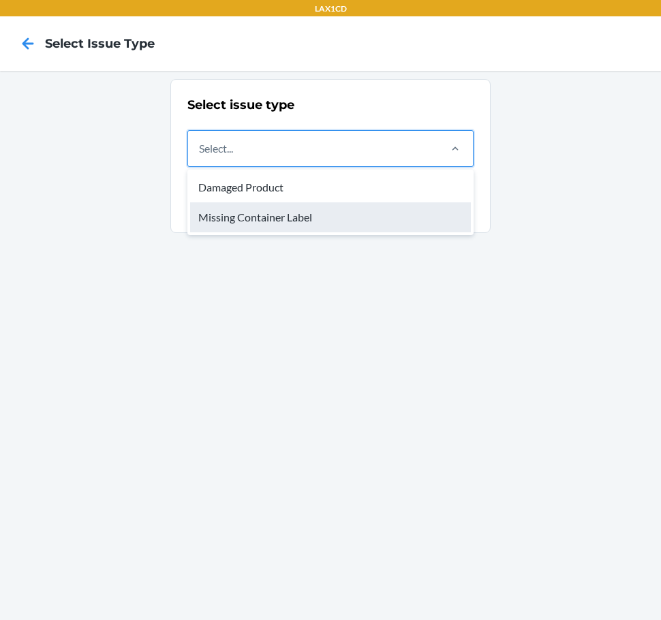
click at [402, 220] on div "Missing Container Label" at bounding box center [330, 217] width 281 height 30
click at [200, 157] on input "option Missing Container Label focused, 2 of 2. 2 results available. Use Up and…" at bounding box center [199, 148] width 1 height 16
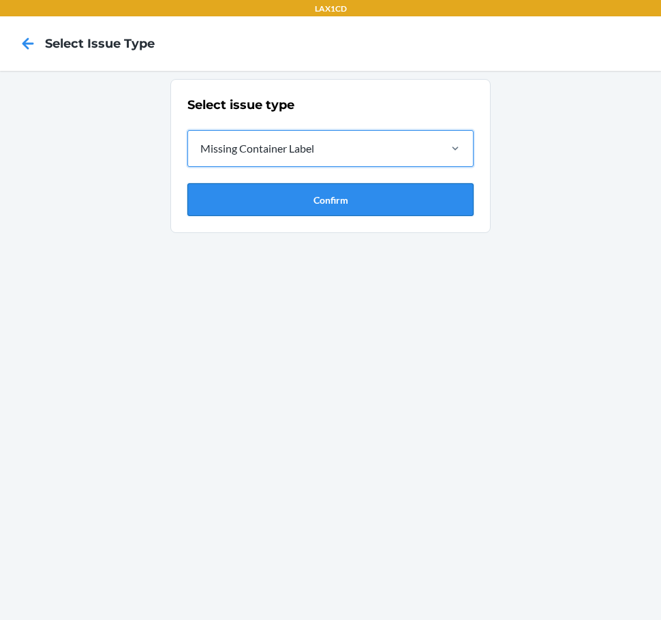
click at [395, 202] on button "Confirm" at bounding box center [330, 199] width 286 height 33
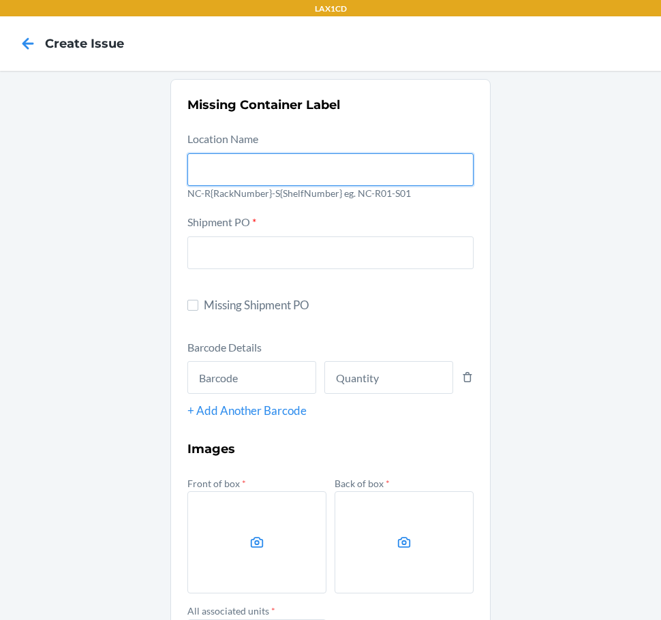
click at [333, 164] on input "text" at bounding box center [330, 169] width 286 height 33
type input "NC-RLCD01-S01"
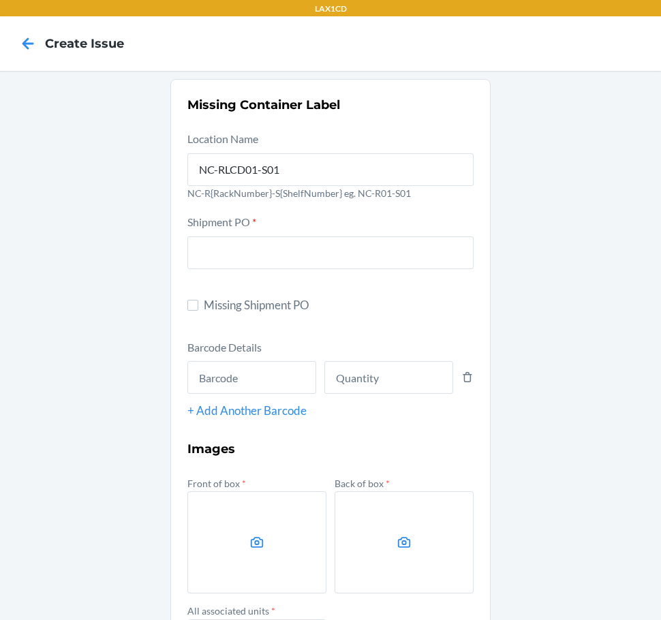
click at [258, 309] on span "Missing Shipment PO" at bounding box center [339, 306] width 270 height 18
click at [198, 309] on input "Missing Shipment PO" at bounding box center [192, 305] width 11 height 11
checkbox input "true"
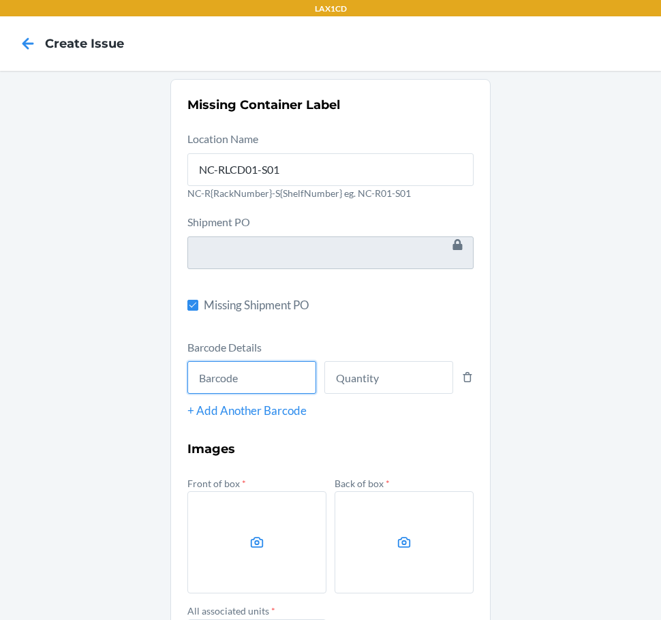
click at [245, 379] on input "text" at bounding box center [251, 377] width 129 height 33
type input "198119013018"
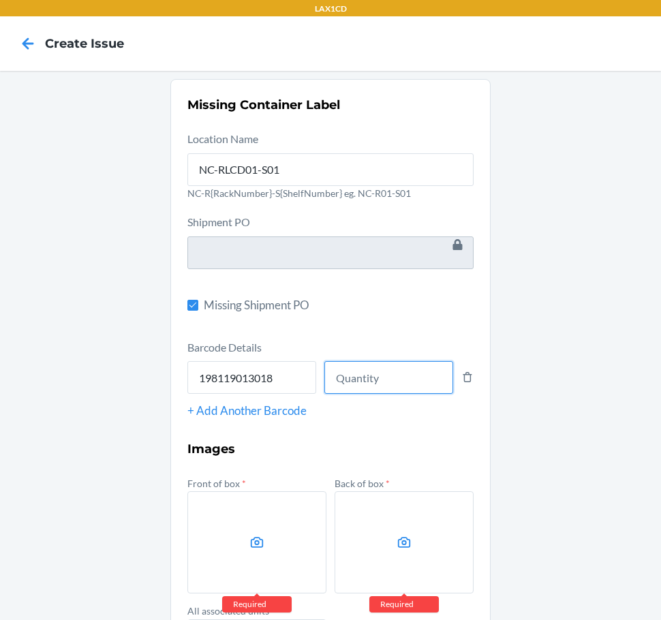
click at [324, 365] on input "number" at bounding box center [388, 377] width 129 height 33
type input "8"
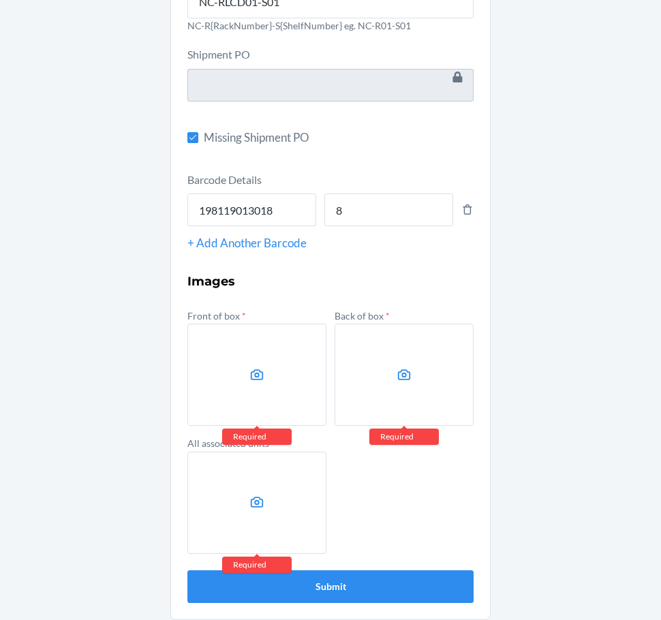
scroll to position [176, 0]
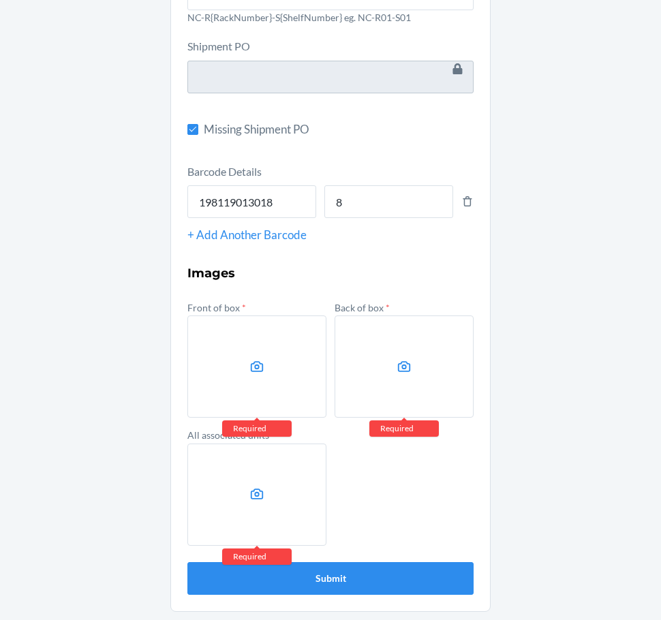
click at [249, 369] on icon at bounding box center [257, 367] width 16 height 16
click at [0, 0] on input "file" at bounding box center [0, 0] width 0 height 0
click at [380, 344] on label at bounding box center [404, 367] width 139 height 102
click at [0, 0] on input "file" at bounding box center [0, 0] width 0 height 0
click at [228, 466] on label at bounding box center [256, 495] width 139 height 102
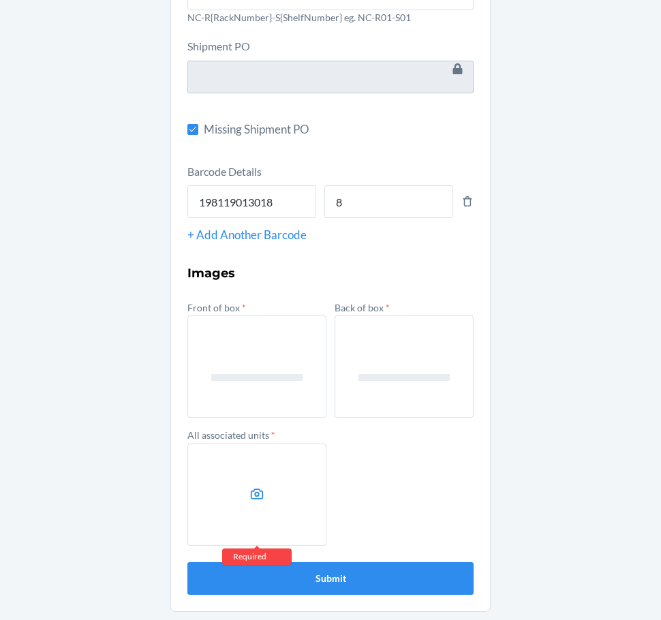
click at [0, 0] on input "file" at bounding box center [0, 0] width 0 height 0
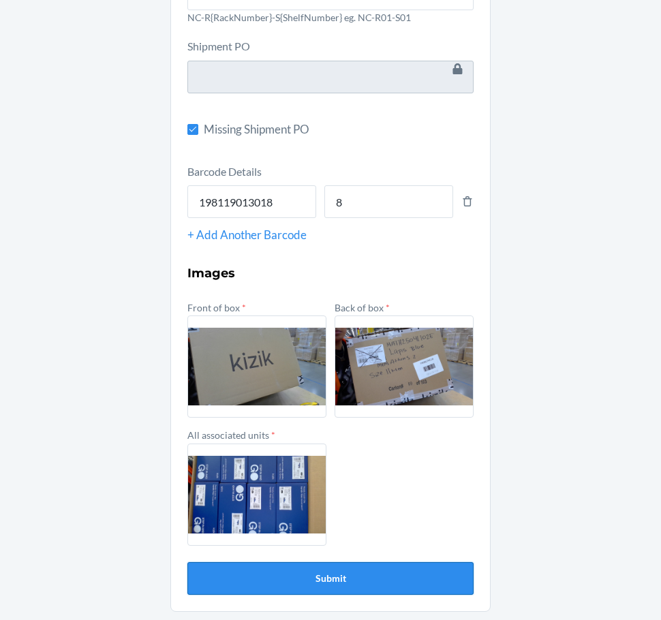
click at [369, 576] on button "Submit" at bounding box center [330, 578] width 286 height 33
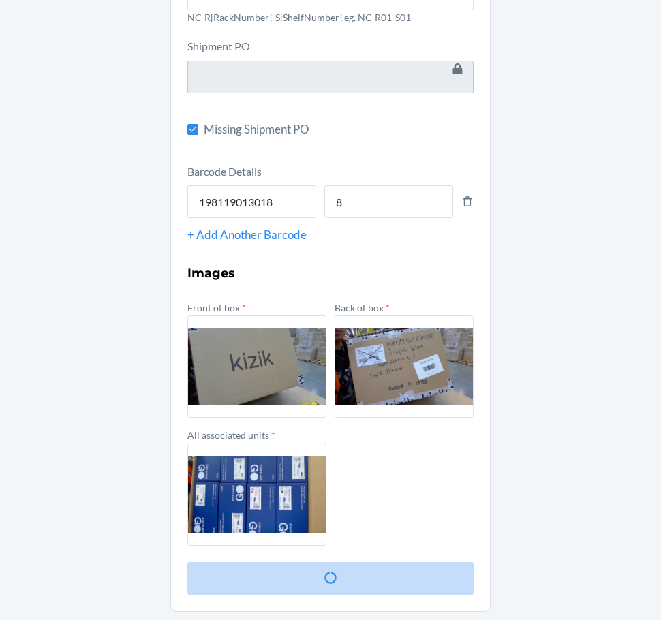
scroll to position [0, 0]
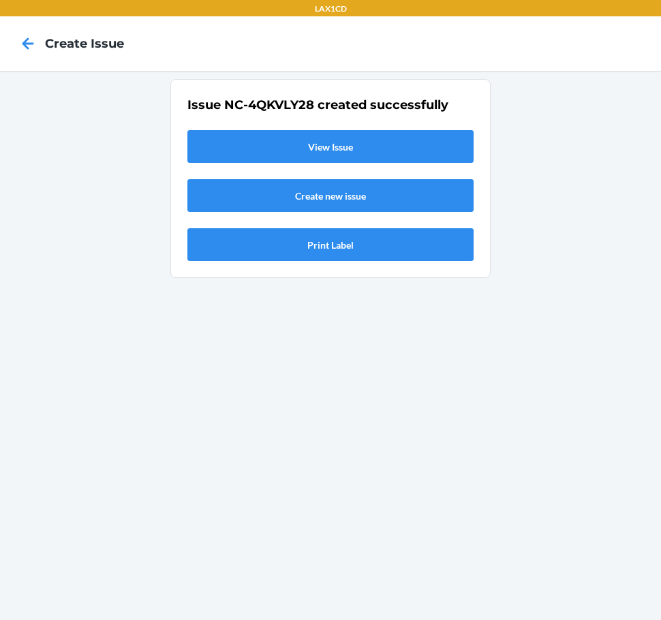
click at [348, 150] on link "View Issue" at bounding box center [330, 146] width 286 height 33
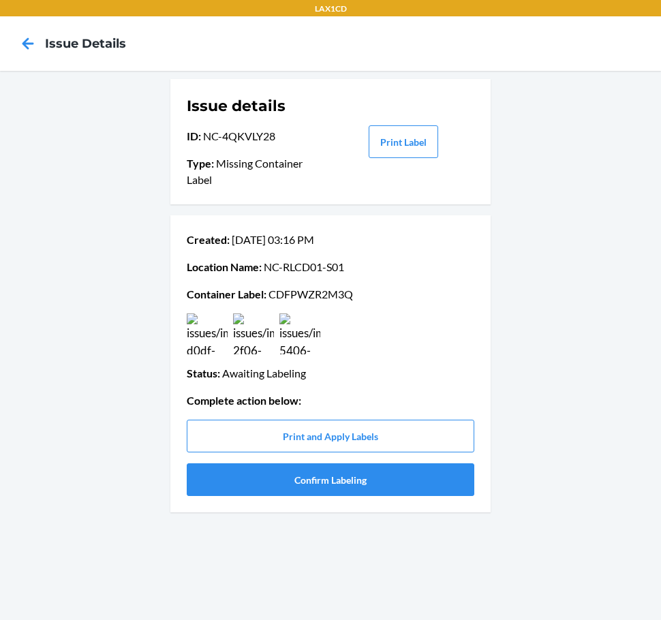
click at [295, 290] on p "Container Label : CDFPWZR2M3Q" at bounding box center [331, 294] width 288 height 16
copy p "CDFPWZR2M3Q"
click at [214, 476] on button "Confirm Labeling" at bounding box center [331, 480] width 288 height 33
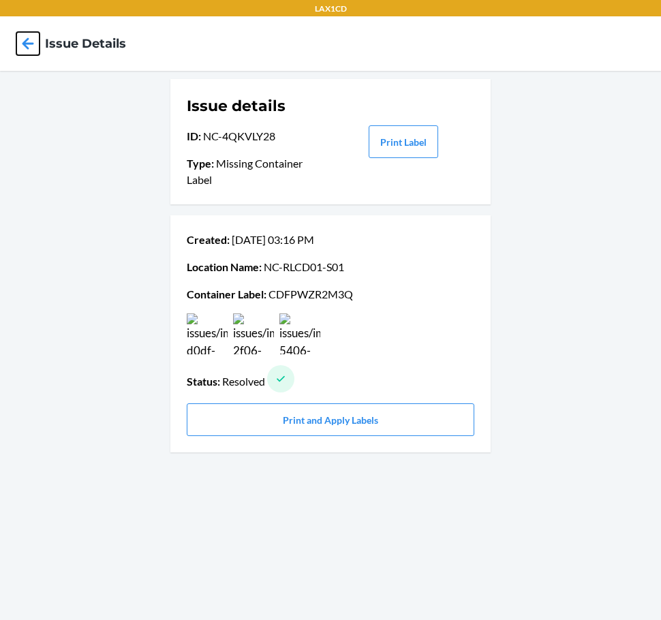
click at [30, 45] on icon at bounding box center [27, 43] width 23 height 23
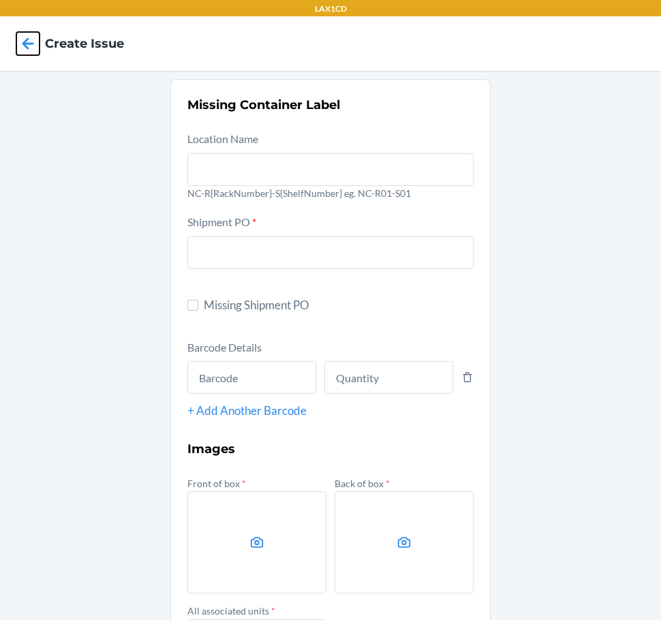
click at [30, 45] on icon at bounding box center [27, 43] width 23 height 23
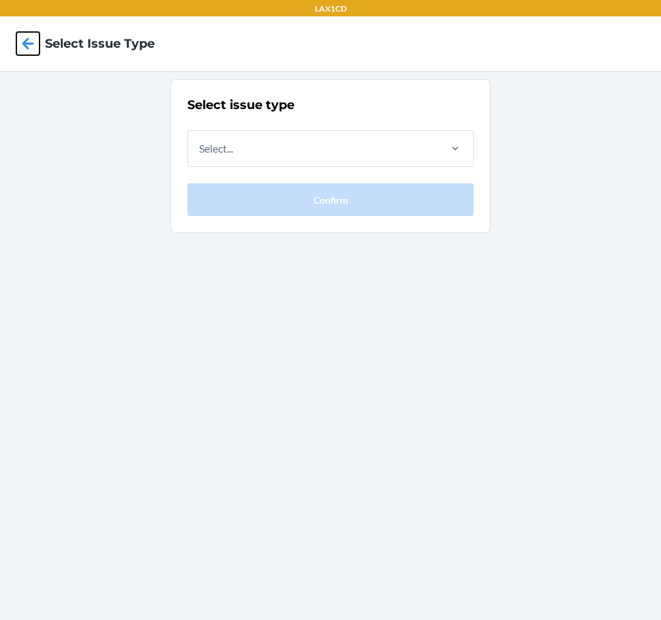
click at [31, 44] on icon at bounding box center [28, 43] width 12 height 12
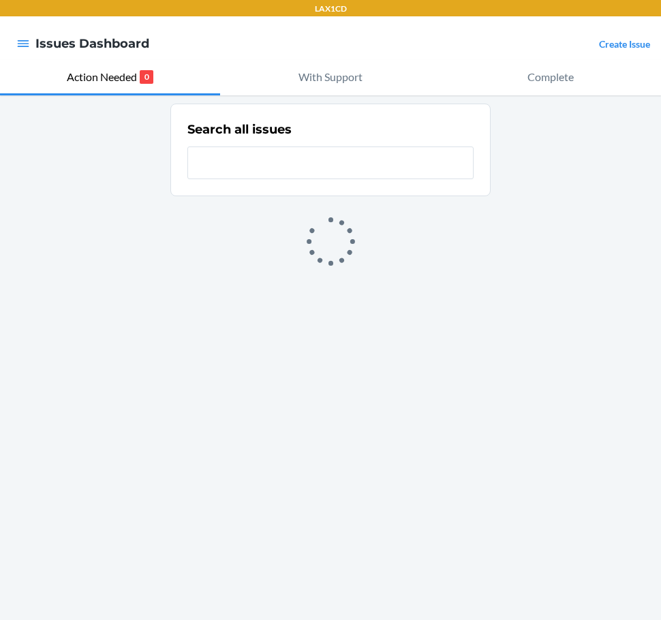
click at [628, 40] on link "Create Issue" at bounding box center [624, 44] width 51 height 12
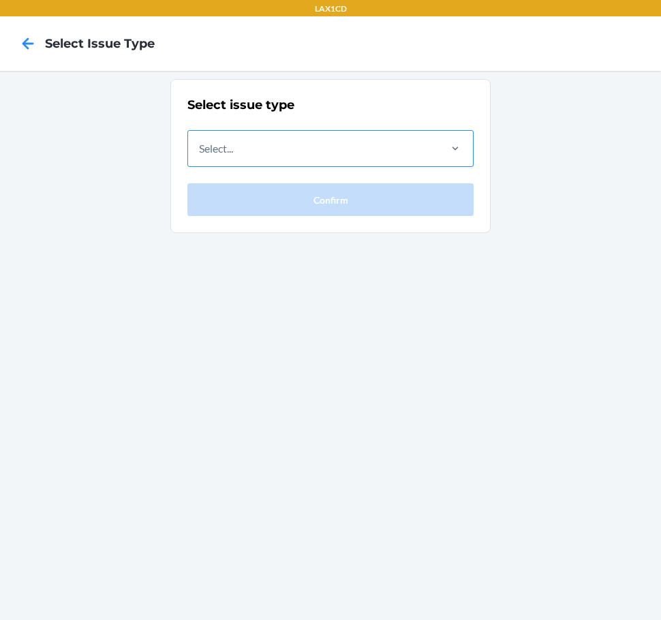
click at [406, 138] on div "Select..." at bounding box center [312, 148] width 249 height 35
click at [200, 140] on input "Select..." at bounding box center [199, 148] width 1 height 16
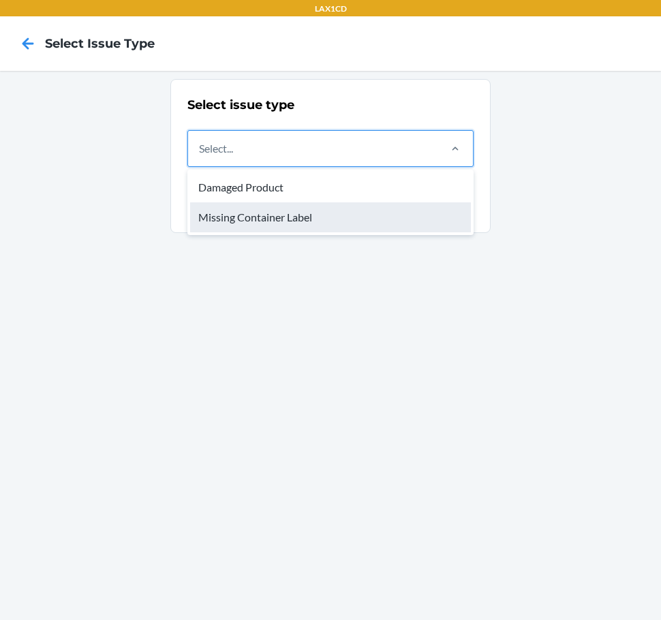
click at [376, 213] on div "Missing Container Label" at bounding box center [330, 217] width 281 height 30
click at [200, 157] on input "option Missing Container Label focused, 2 of 2. 2 results available. Use Up and…" at bounding box center [199, 148] width 1 height 16
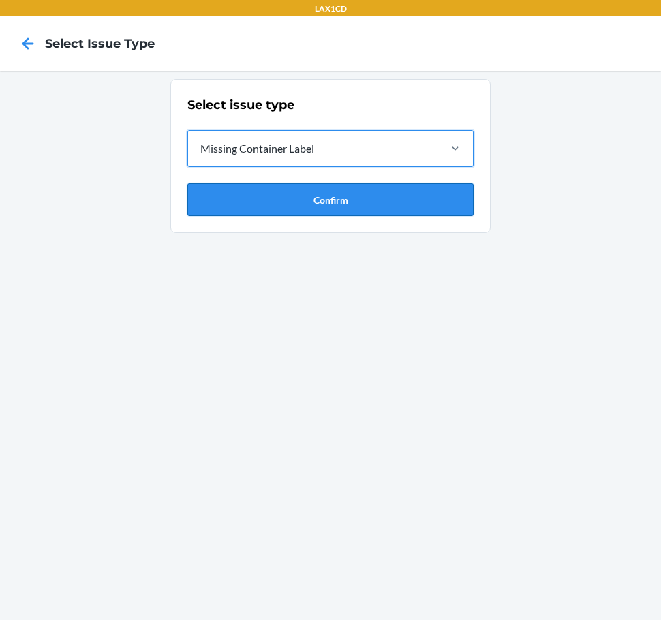
click at [373, 187] on button "Confirm" at bounding box center [330, 199] width 286 height 33
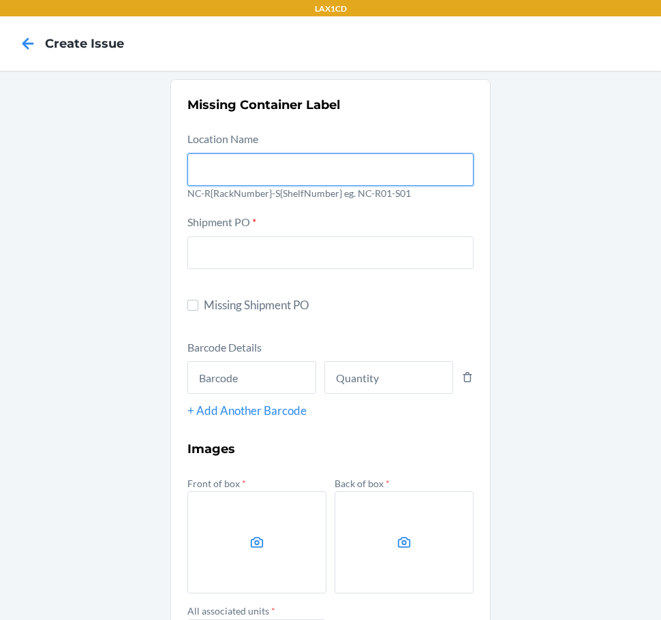
drag, startPoint x: 365, startPoint y: 166, endPoint x: 315, endPoint y: 186, distance: 54.4
click at [365, 166] on input "text" at bounding box center [330, 169] width 286 height 33
type input "NC-RLCD01-S01"
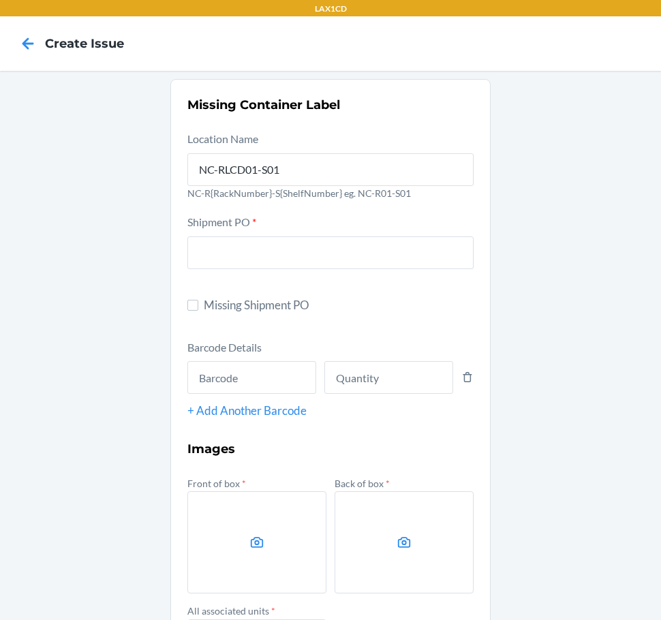
click at [262, 303] on span "Missing Shipment PO" at bounding box center [339, 306] width 270 height 18
click at [198, 303] on input "Missing Shipment PO" at bounding box center [192, 305] width 11 height 11
checkbox input "true"
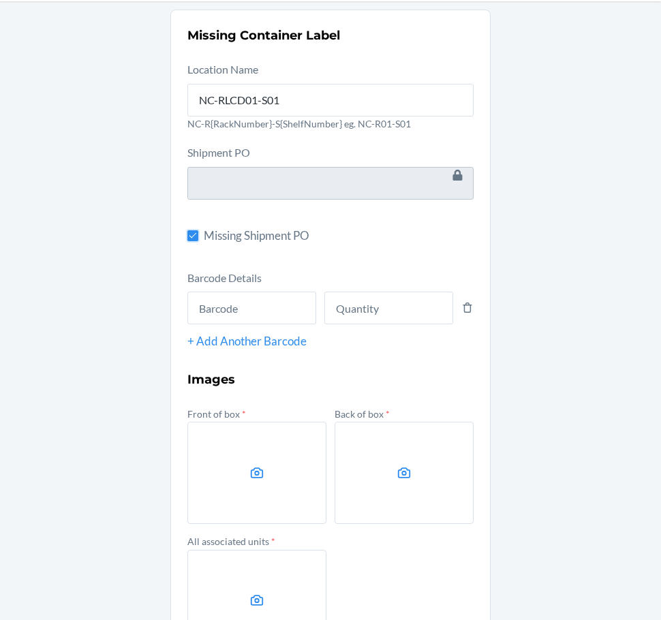
scroll to position [136, 0]
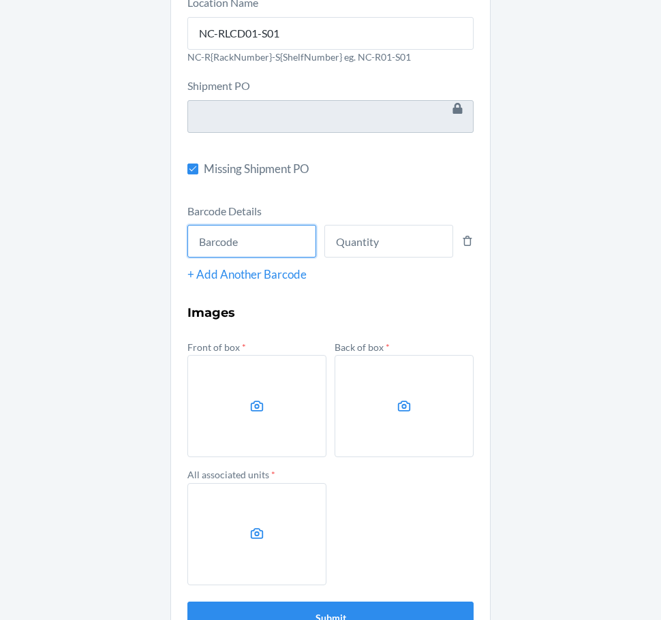
click at [244, 247] on input "text" at bounding box center [251, 241] width 129 height 33
type input "843085182250"
click at [187, 602] on button "Submit" at bounding box center [330, 618] width 286 height 33
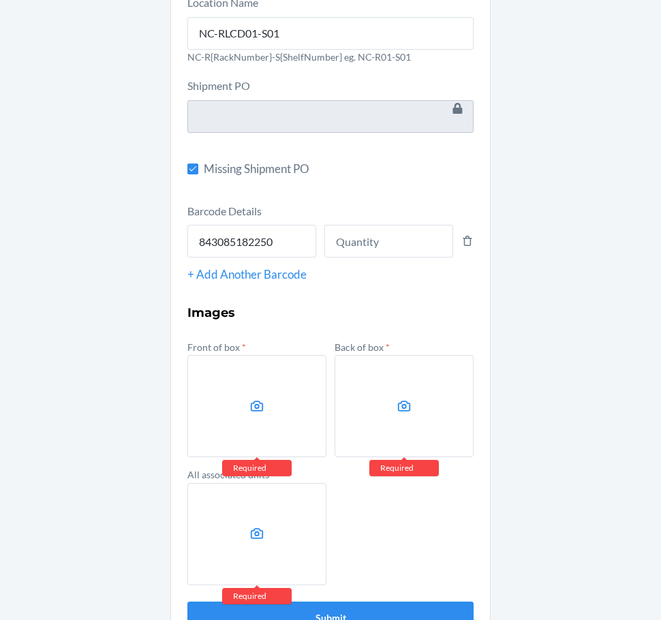
click at [29, 466] on div "Missing Container Label Location Name NC-RLCD01-S01 NC-R{RackNumber}-S{ShelfNum…" at bounding box center [330, 297] width 661 height 725
click at [352, 238] on input "number" at bounding box center [388, 241] width 129 height 33
type input "2"
click at [282, 413] on label at bounding box center [256, 406] width 139 height 102
click at [0, 0] on input "file" at bounding box center [0, 0] width 0 height 0
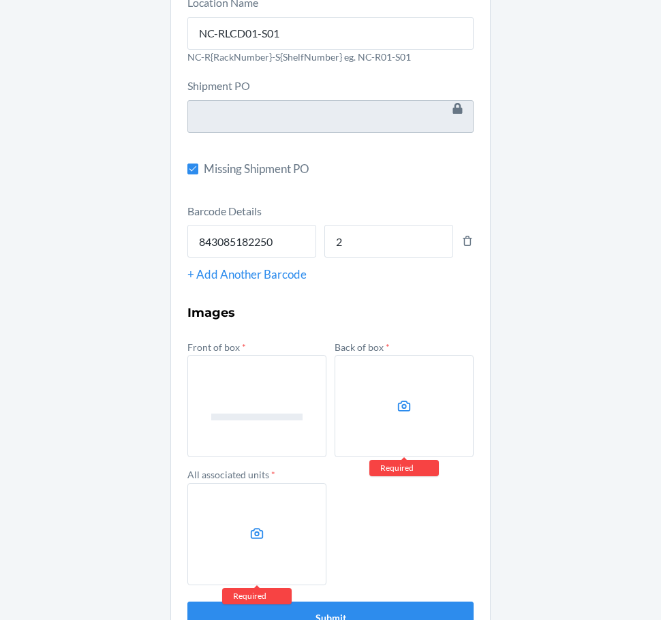
click at [390, 412] on label at bounding box center [404, 406] width 139 height 102
click at [0, 0] on input "file" at bounding box center [0, 0] width 0 height 0
click at [283, 516] on label at bounding box center [256, 534] width 139 height 102
click at [0, 0] on input "file" at bounding box center [0, 0] width 0 height 0
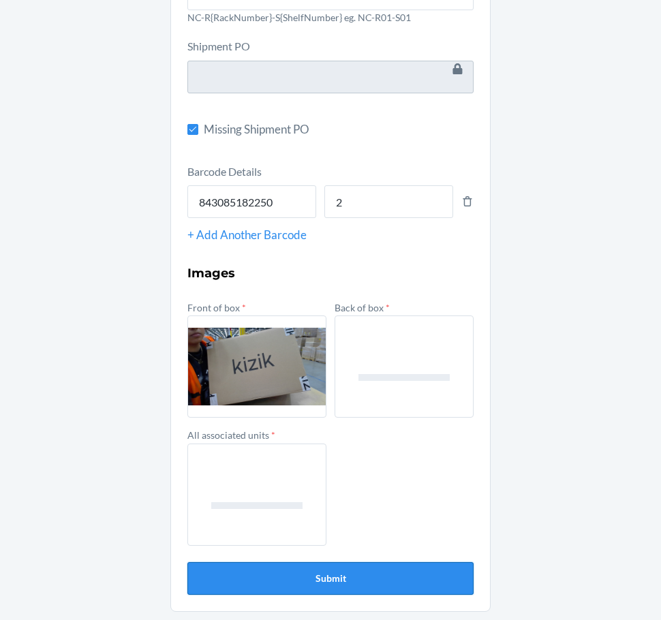
click at [387, 577] on button "Submit" at bounding box center [330, 578] width 286 height 33
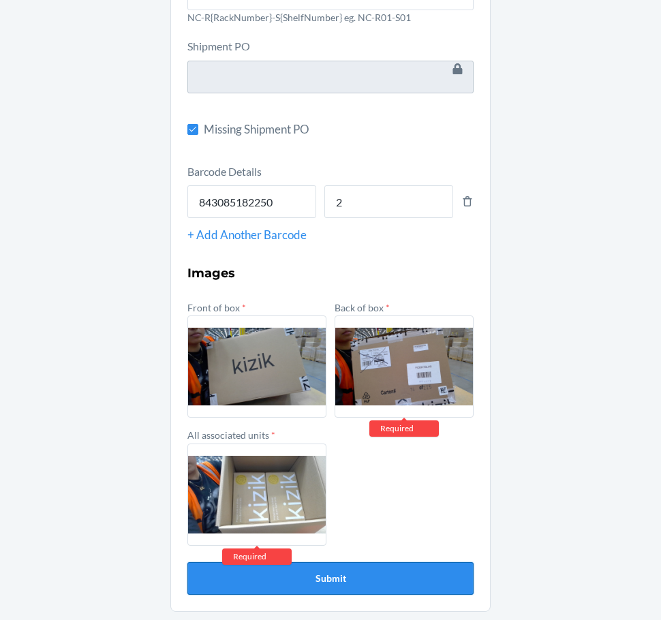
click at [387, 577] on button "Submit" at bounding box center [330, 578] width 286 height 33
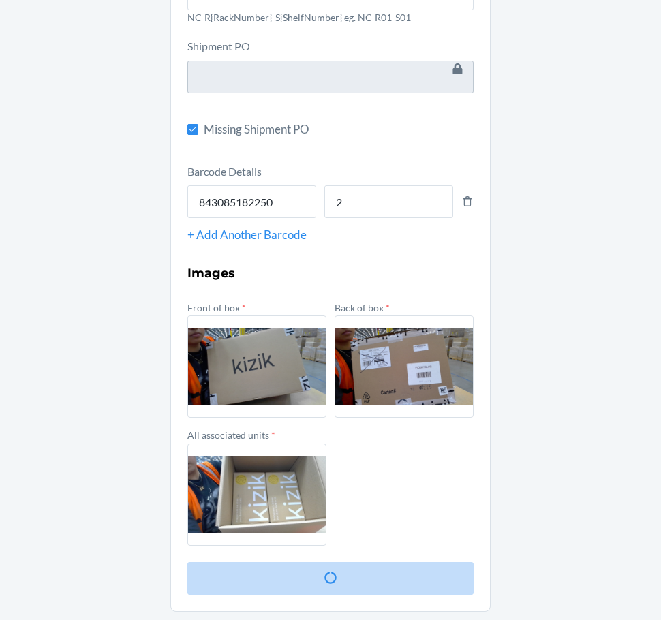
scroll to position [0, 0]
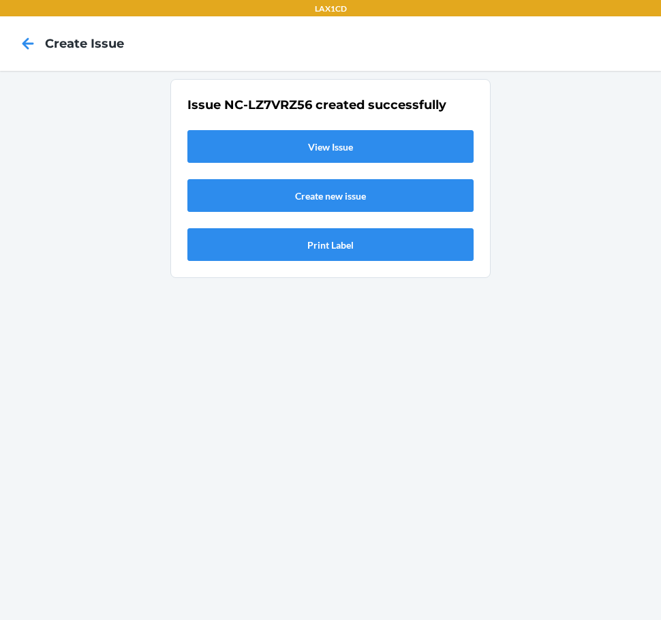
click at [294, 152] on link "View Issue" at bounding box center [330, 146] width 286 height 33
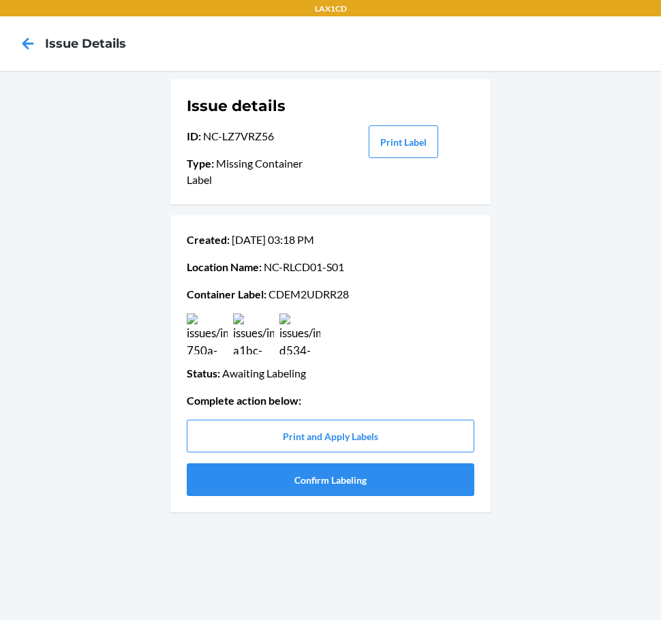
click at [348, 295] on p "Container Label : CDEM2UDRR28" at bounding box center [331, 294] width 288 height 16
click at [341, 295] on p "Container Label : CDEM2UDRR28" at bounding box center [331, 294] width 288 height 16
copy p "CDEM2UDRR28"
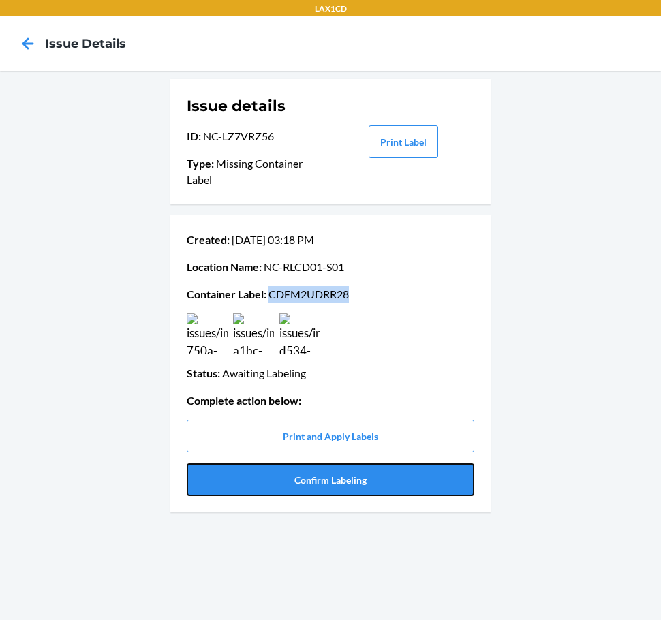
drag, startPoint x: 240, startPoint y: 478, endPoint x: 149, endPoint y: 443, distance: 97.1
click at [240, 478] on button "Confirm Labeling" at bounding box center [331, 480] width 288 height 33
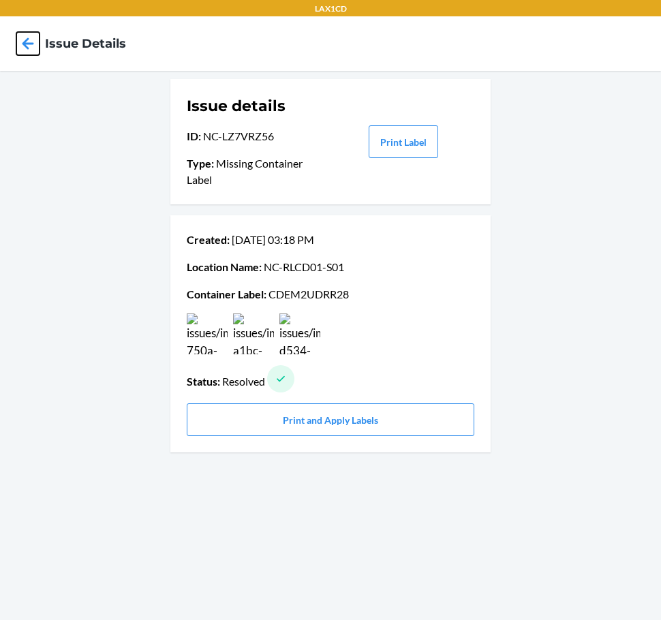
click at [31, 41] on icon at bounding box center [27, 43] width 23 height 23
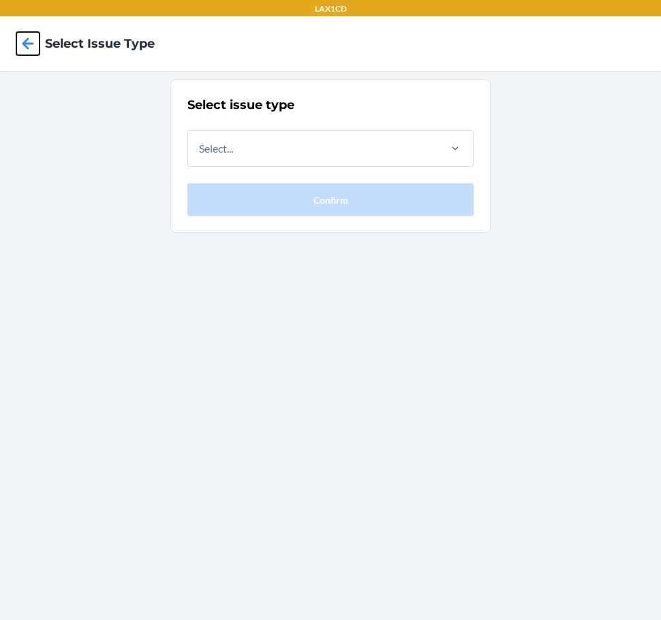
click at [31, 36] on icon at bounding box center [27, 43] width 23 height 23
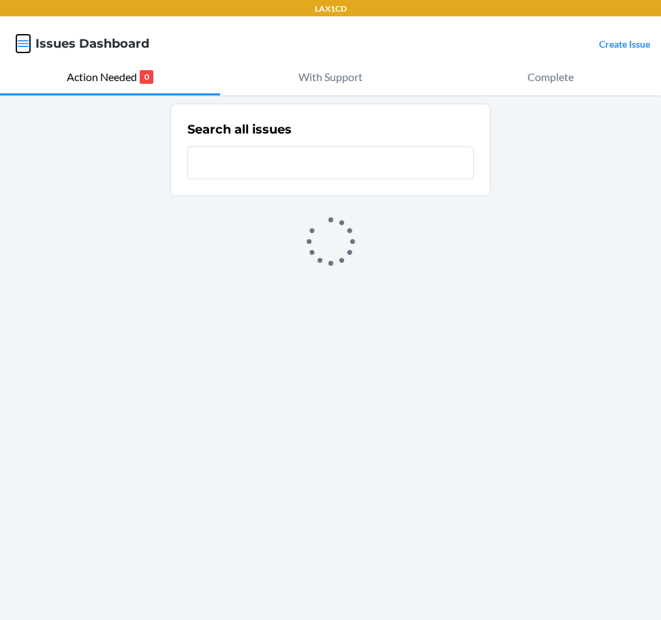
click at [18, 49] on icon "button" at bounding box center [23, 44] width 14 height 14
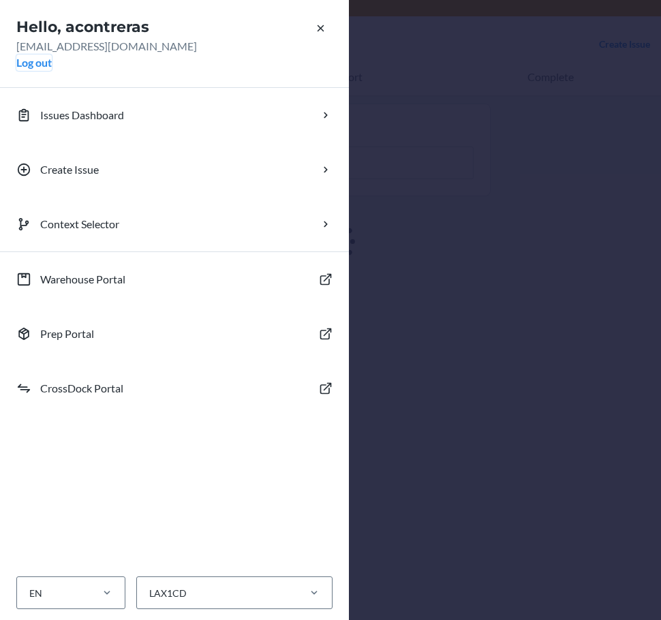
click at [37, 65] on button "Log out" at bounding box center [33, 63] width 35 height 16
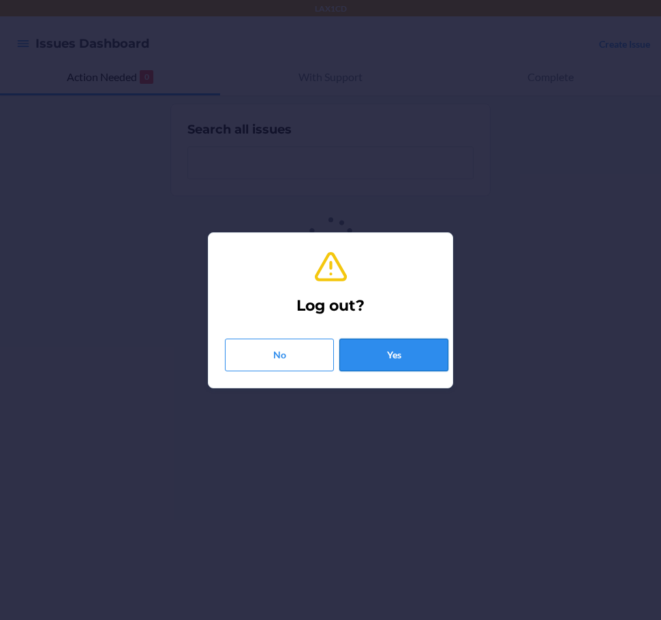
click at [391, 365] on button "Yes" at bounding box center [393, 355] width 109 height 33
